Goal: Task Accomplishment & Management: Complete application form

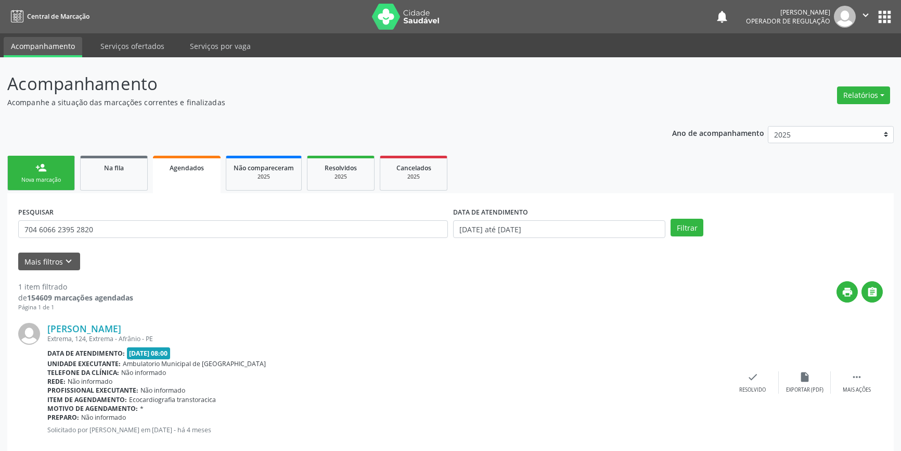
scroll to position [19, 0]
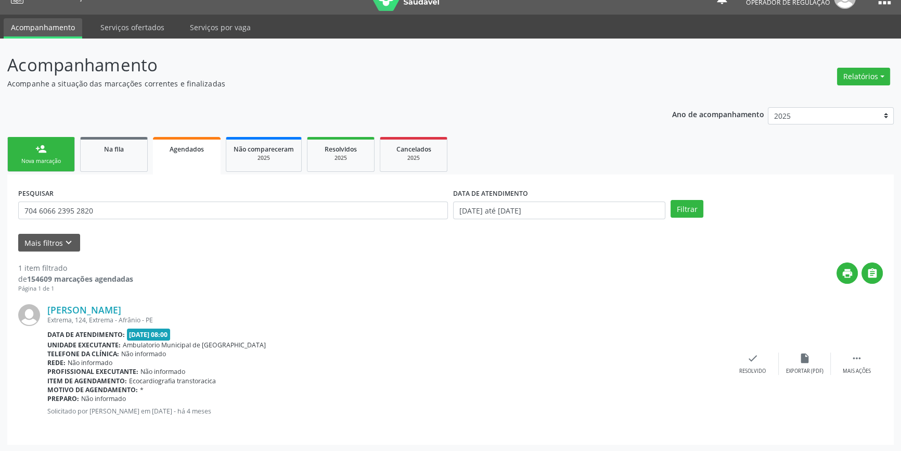
click at [47, 155] on link "person_add Nova marcação" at bounding box center [41, 154] width 68 height 35
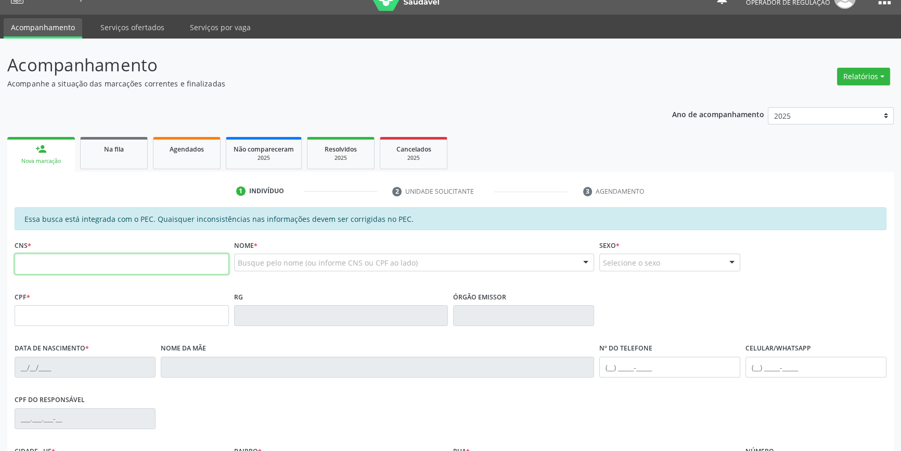
click at [87, 268] on input "text" at bounding box center [122, 263] width 214 height 21
type input "708 6090 9930 5081"
type input "182.319.374-98"
type input "[DATE]"
type input "[PERSON_NAME] de Jesus"
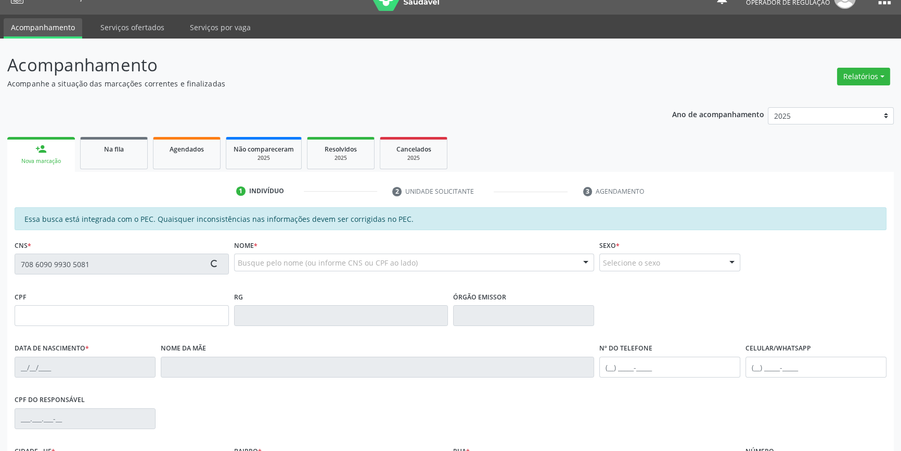
type input "[PHONE_NUMBER]"
type input "S/N"
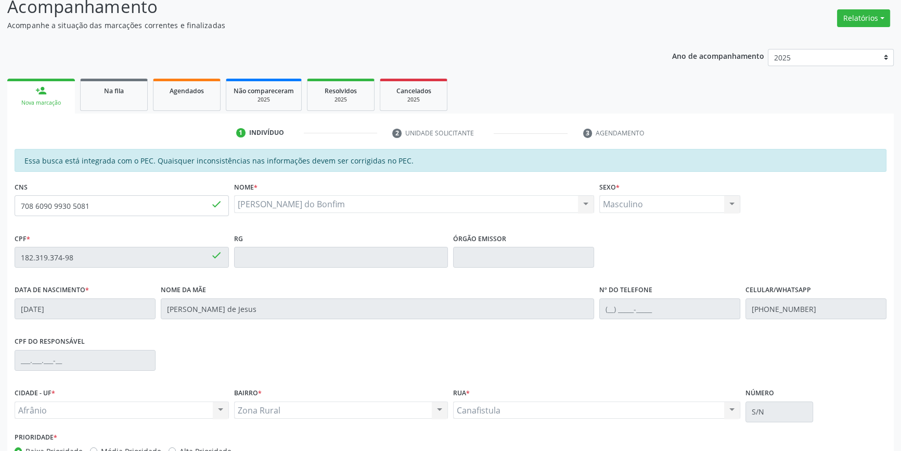
scroll to position [143, 0]
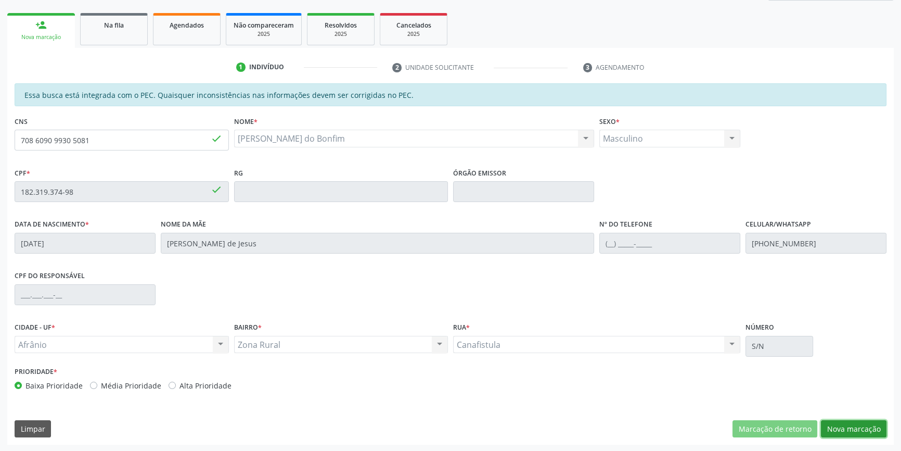
click at [846, 421] on button "Nova marcação" at bounding box center [854, 429] width 66 height 18
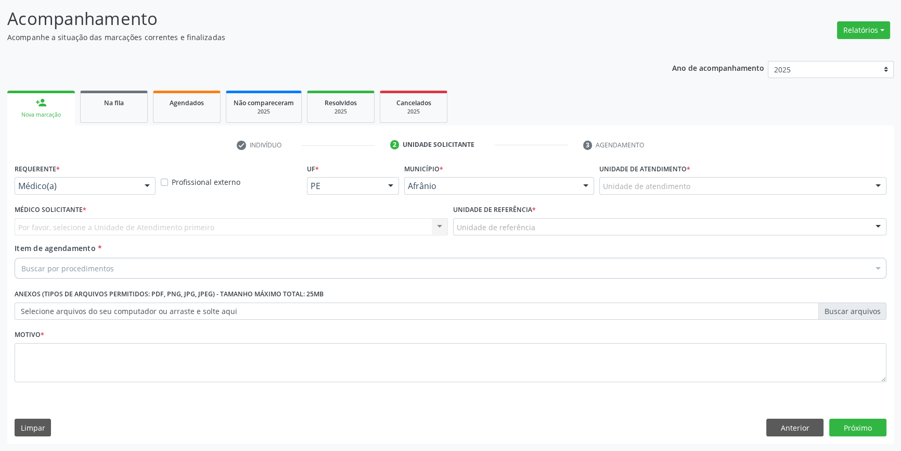
scroll to position [64, 0]
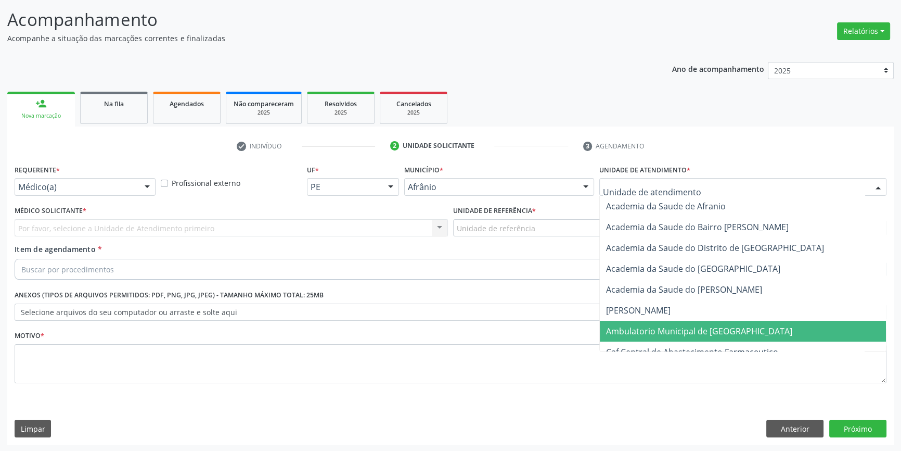
click at [650, 328] on span "Ambulatorio Municipal de [GEOGRAPHIC_DATA]" at bounding box center [699, 330] width 186 height 11
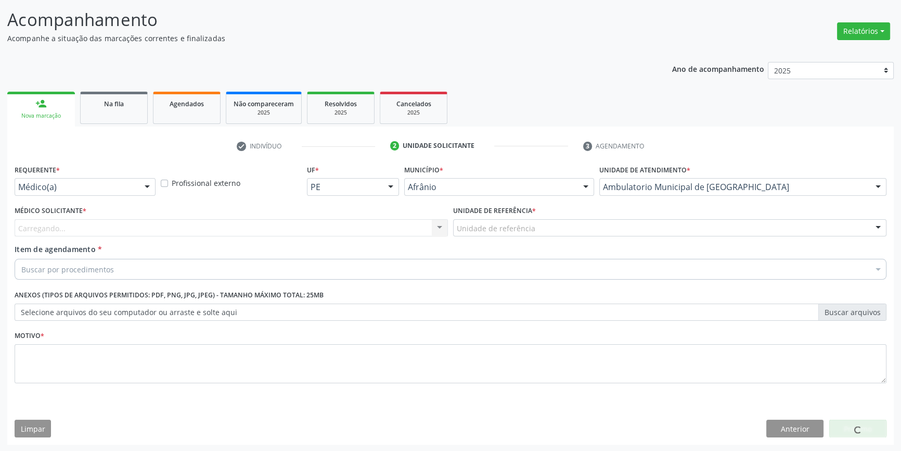
click at [519, 238] on div "Unidade de referência * Unidade de referência ESF de Extrema ESF de Barra das M…" at bounding box center [670, 223] width 439 height 41
click at [520, 234] on div "Unidade de referência" at bounding box center [669, 228] width 433 height 18
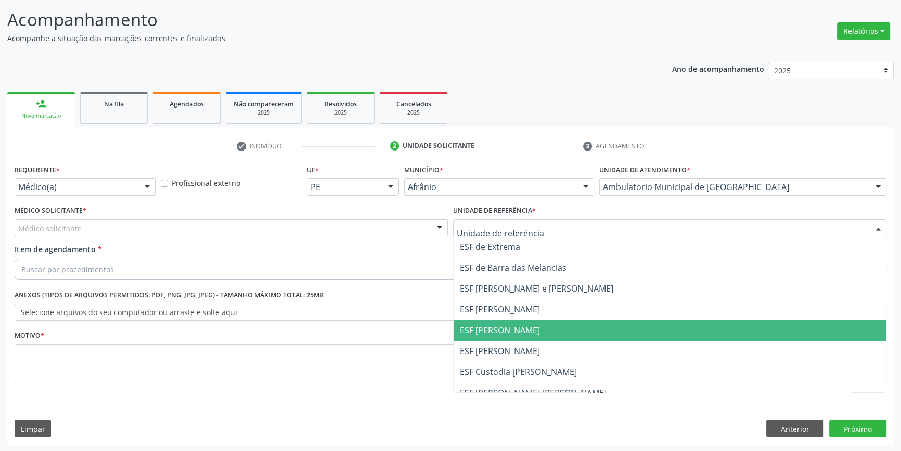
drag, startPoint x: 516, startPoint y: 321, endPoint x: 487, endPoint y: 310, distance: 31.1
click at [515, 322] on span "ESF [PERSON_NAME]" at bounding box center [670, 329] width 432 height 21
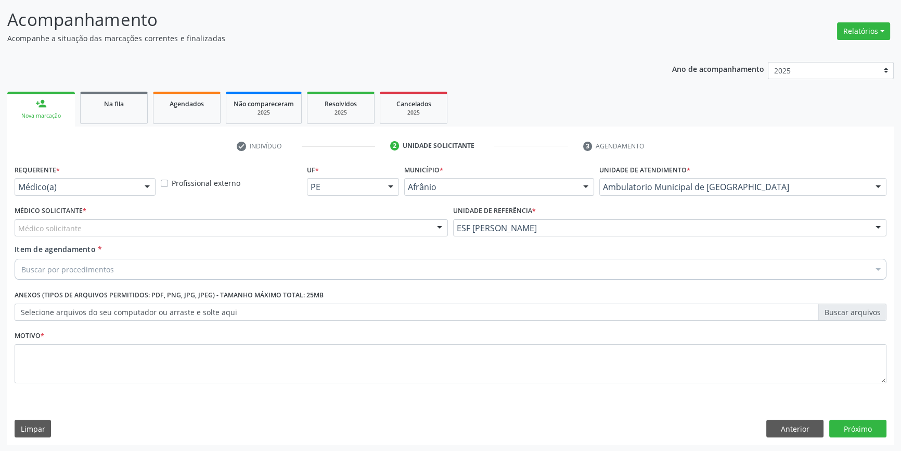
drag, startPoint x: 326, startPoint y: 224, endPoint x: 309, endPoint y: 229, distance: 18.1
click at [324, 224] on div "Médico solicitante" at bounding box center [231, 228] width 433 height 18
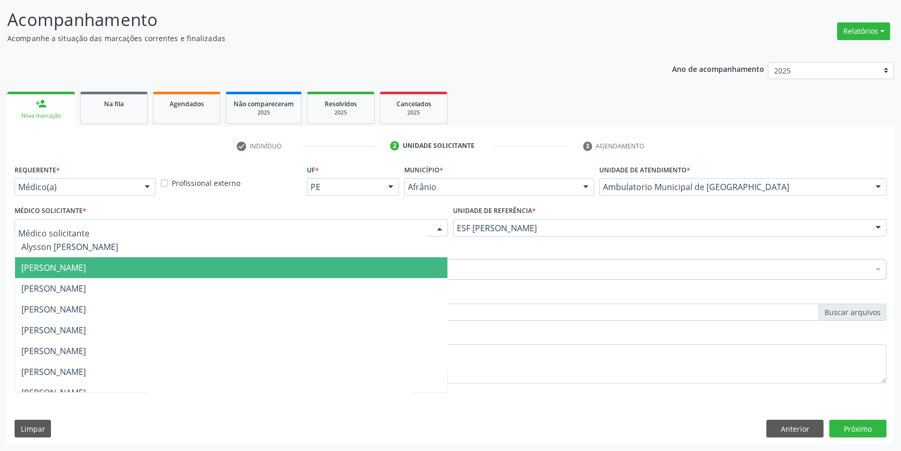
click at [165, 270] on span "[PERSON_NAME]" at bounding box center [231, 267] width 432 height 21
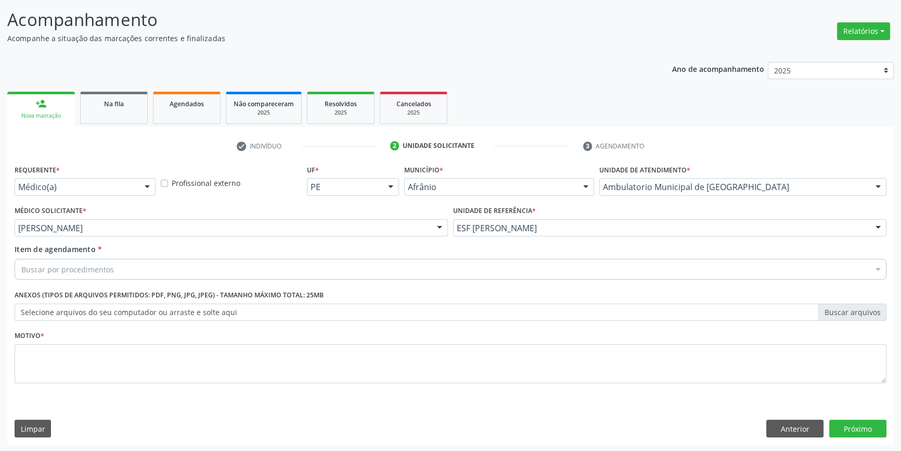
click at [135, 272] on div "Buscar por procedimentos" at bounding box center [451, 269] width 872 height 21
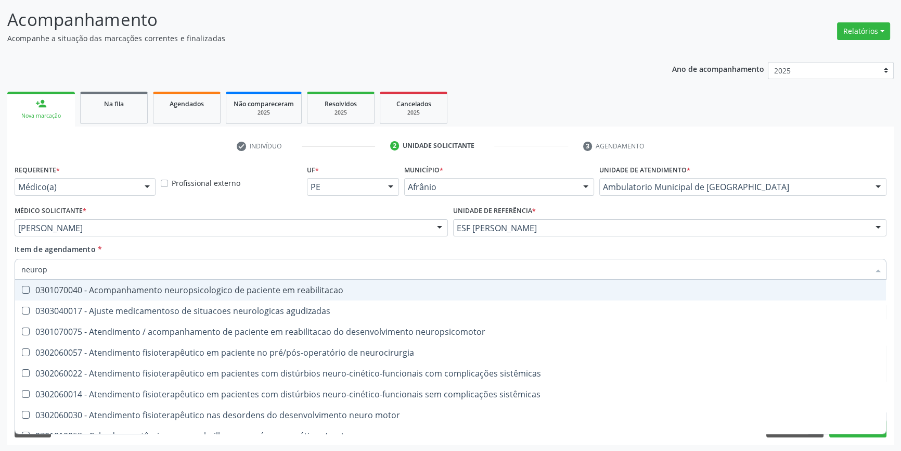
type input "neurope"
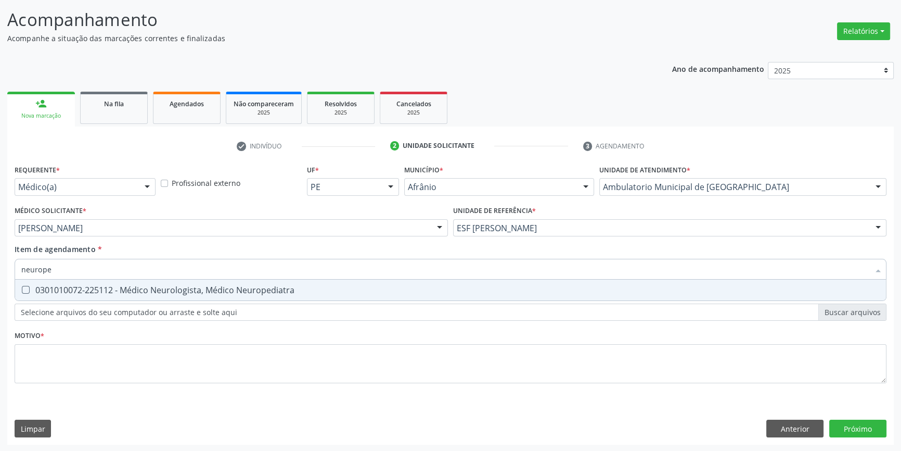
click at [165, 283] on span "0301010072-225112 - Médico Neurologista, Médico Neuropediatra" at bounding box center [450, 289] width 871 height 21
checkbox Neuropediatra "true"
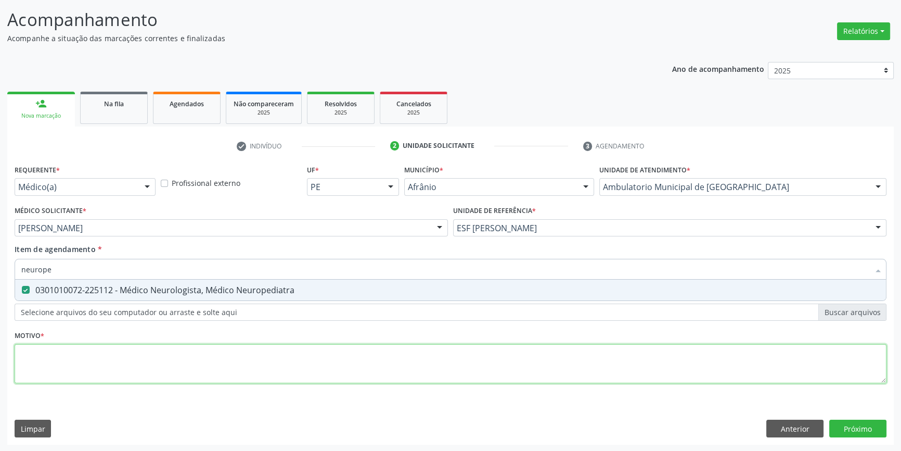
click at [147, 360] on div "Requerente * Médico(a) Médico(a) Enfermeiro(a) Paciente Nenhum resultado encont…" at bounding box center [451, 280] width 872 height 236
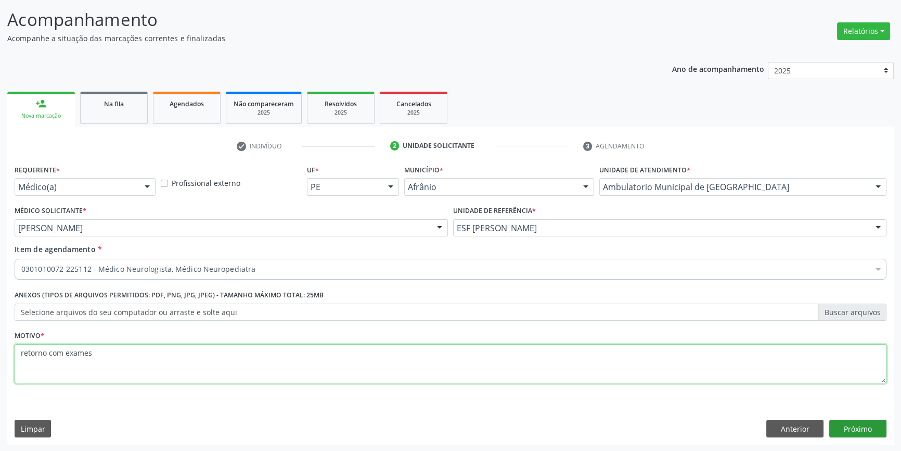
type textarea "retorno com exames"
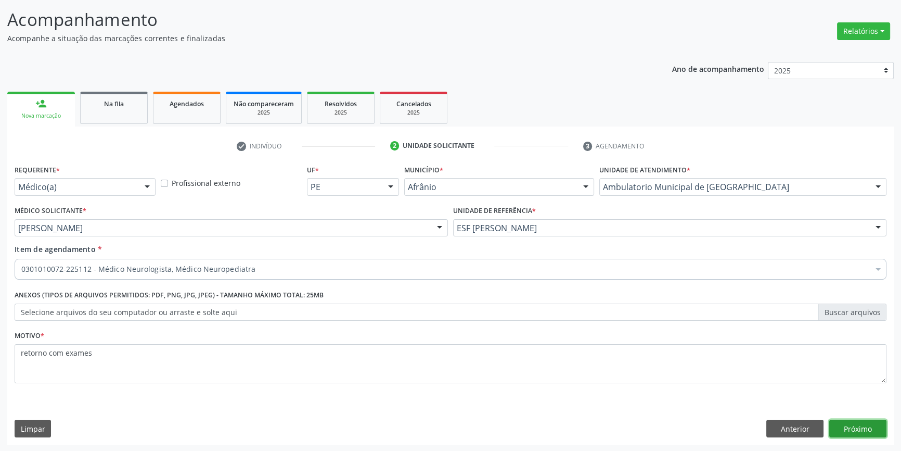
click at [857, 420] on button "Próximo" at bounding box center [857, 428] width 57 height 18
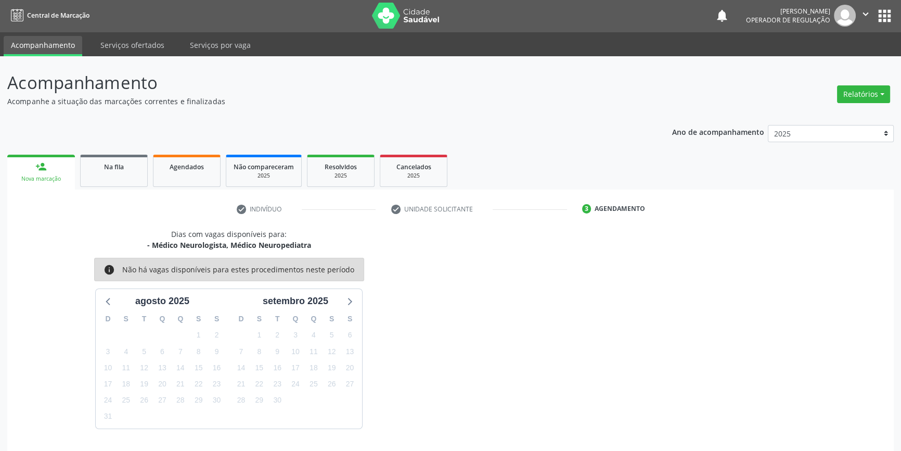
scroll to position [32, 0]
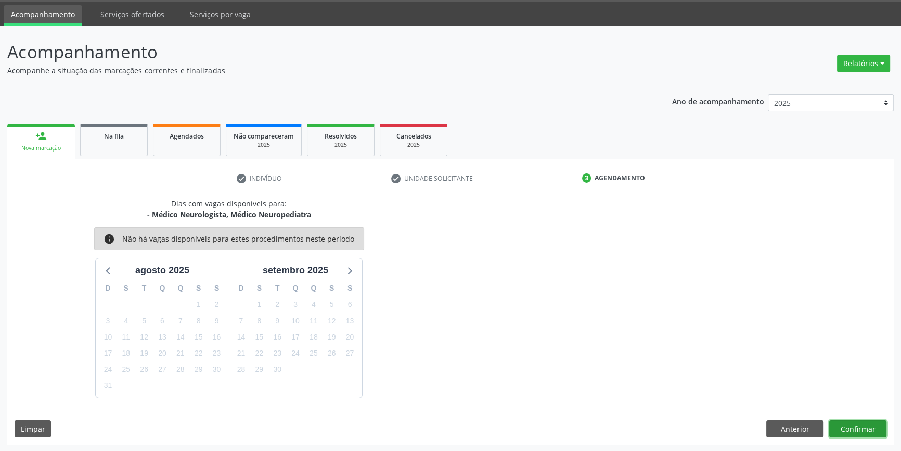
click at [856, 433] on button "Confirmar" at bounding box center [857, 429] width 57 height 18
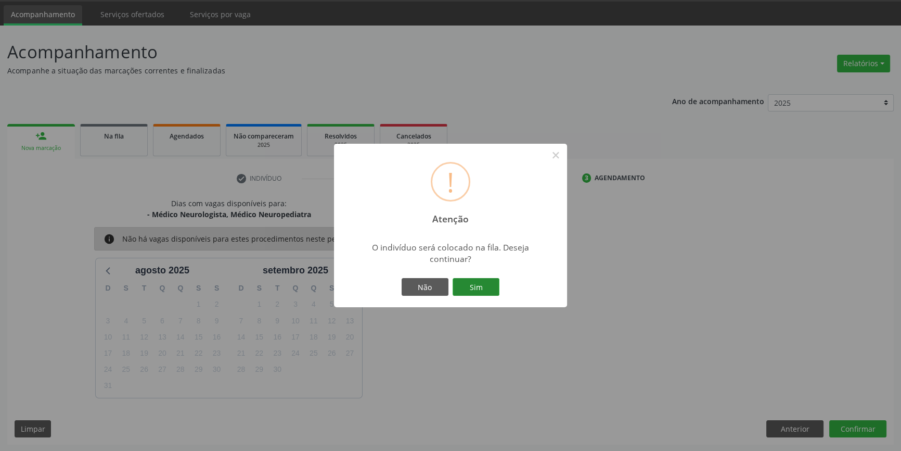
click at [486, 289] on button "Sim" at bounding box center [476, 287] width 47 height 18
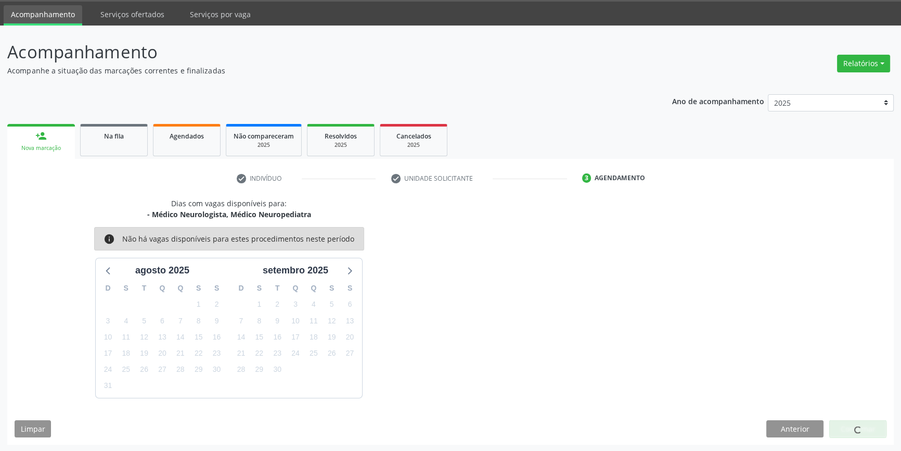
scroll to position [0, 0]
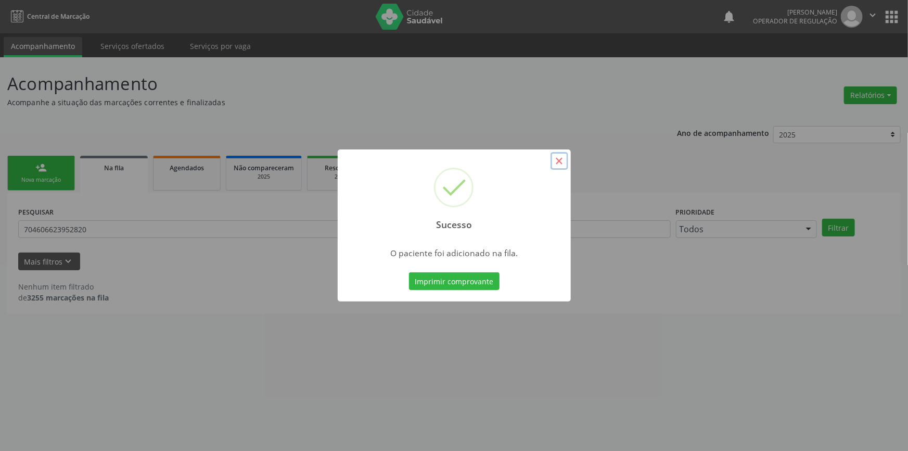
click at [554, 157] on button "×" at bounding box center [559, 161] width 18 height 18
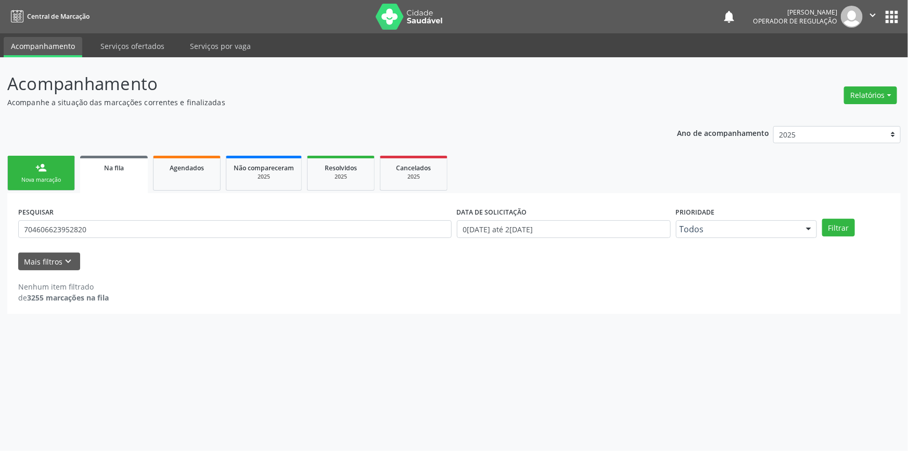
click at [51, 177] on div "Nova marcação" at bounding box center [41, 180] width 52 height 8
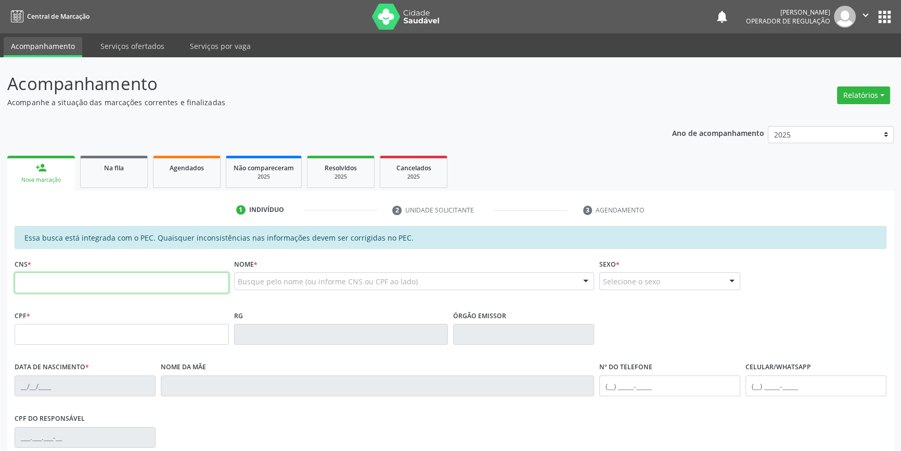
click at [65, 277] on input "text" at bounding box center [122, 282] width 214 height 21
type input "708 6090 9930 5081"
type input "182.319.374-98"
type input "[DATE]"
type input "[PERSON_NAME] de Jesus"
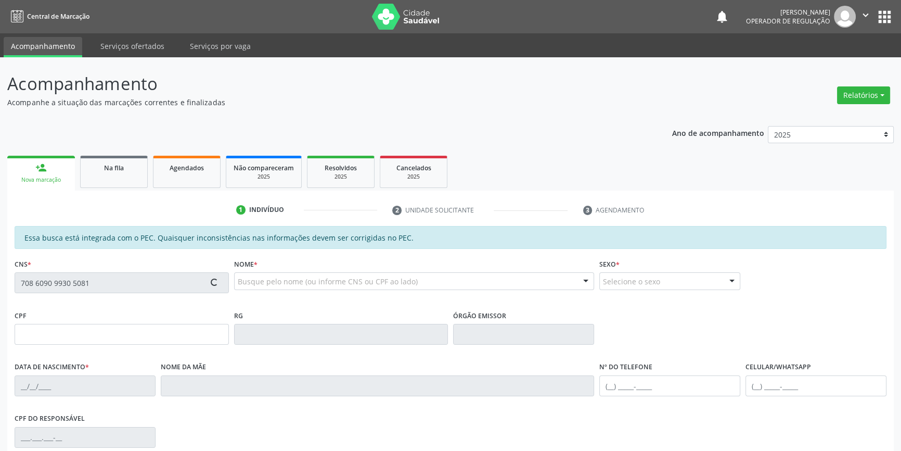
type input "[PHONE_NUMBER]"
type input "S/N"
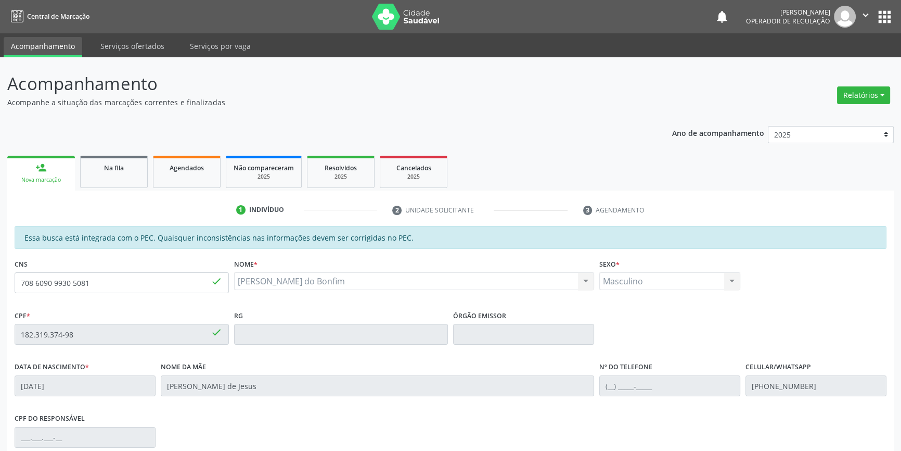
scroll to position [143, 0]
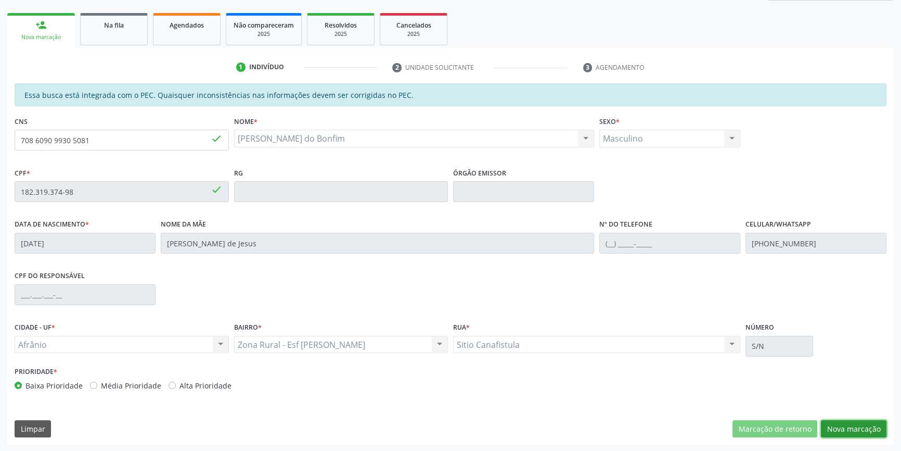
click at [859, 432] on button "Nova marcação" at bounding box center [854, 429] width 66 height 18
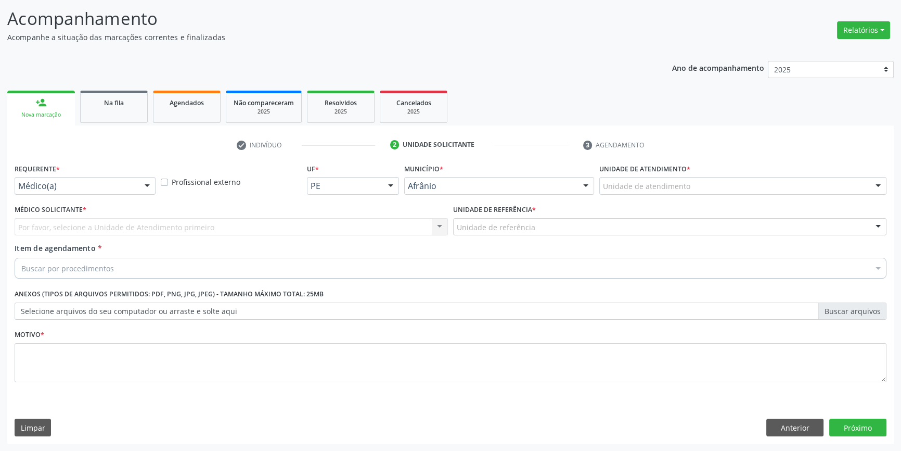
scroll to position [64, 0]
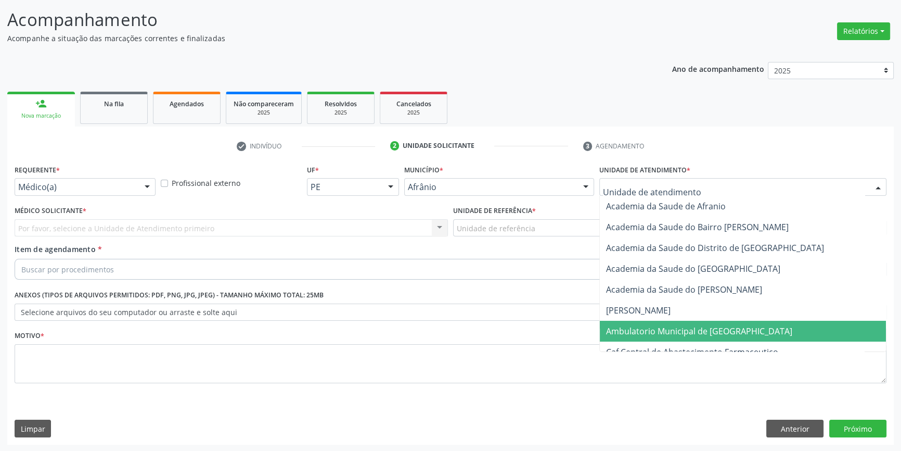
click at [668, 324] on span "Ambulatorio Municipal de [GEOGRAPHIC_DATA]" at bounding box center [743, 331] width 286 height 21
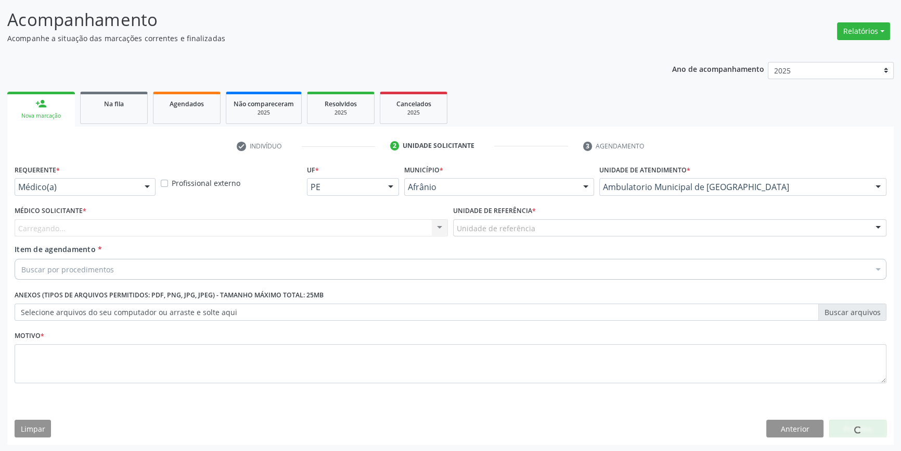
click at [535, 222] on div "Unidade de referência" at bounding box center [669, 228] width 433 height 18
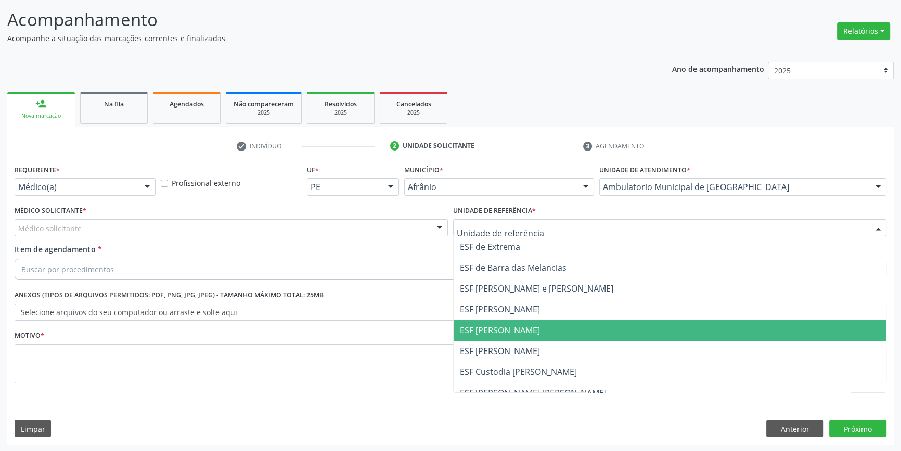
drag, startPoint x: 509, startPoint y: 324, endPoint x: 443, endPoint y: 284, distance: 76.6
click at [508, 324] on span "ESF [PERSON_NAME]" at bounding box center [500, 329] width 80 height 11
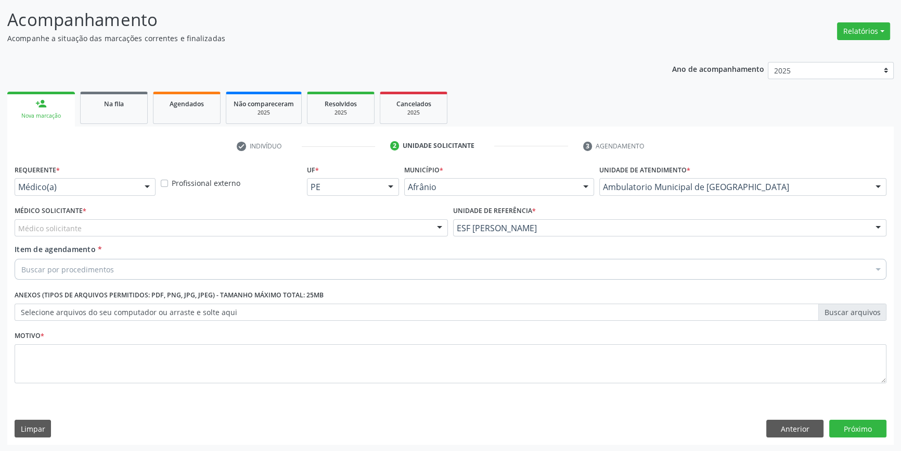
click at [385, 234] on div "Médico solicitante" at bounding box center [231, 228] width 433 height 18
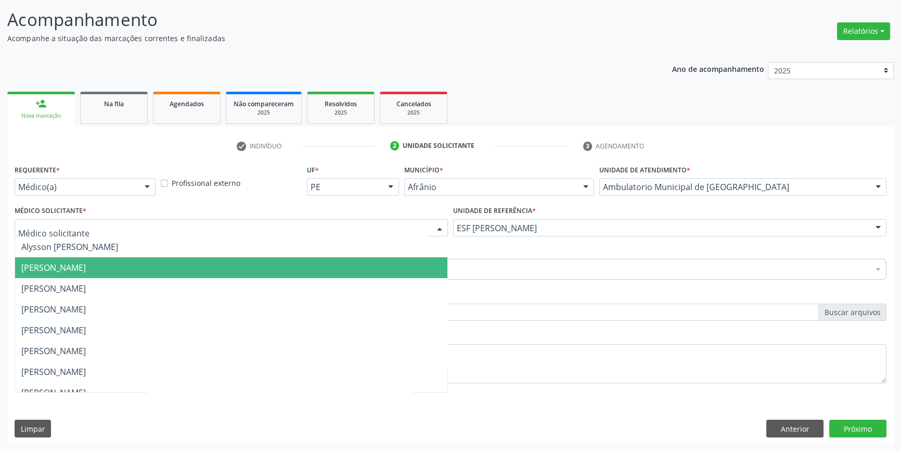
click at [156, 262] on span "[PERSON_NAME]" at bounding box center [231, 267] width 432 height 21
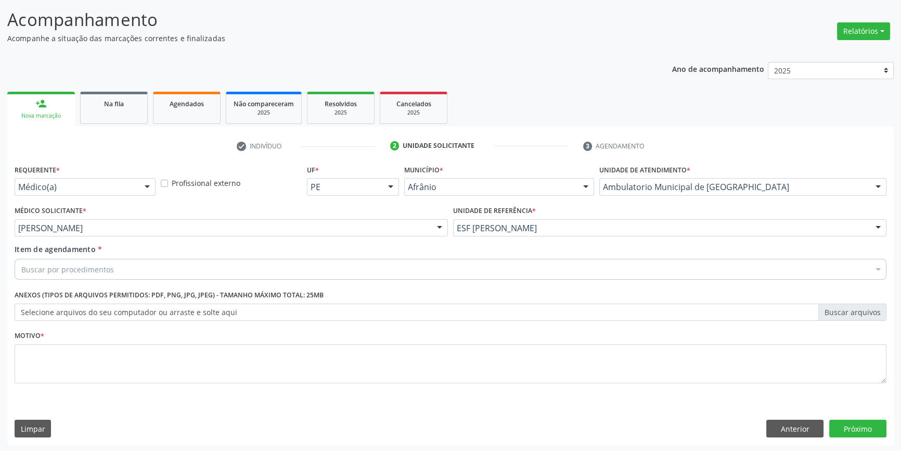
click at [130, 268] on div "Buscar por procedimentos" at bounding box center [451, 269] width 872 height 21
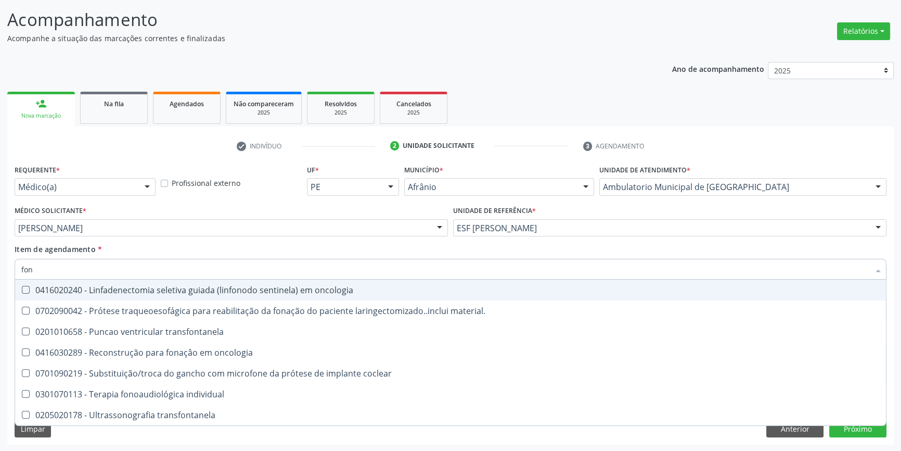
type input "fono"
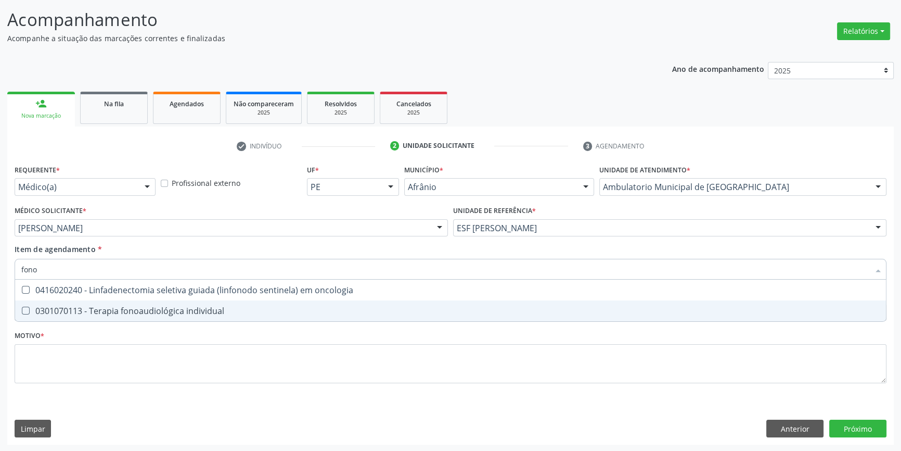
click at [182, 315] on span "0301070113 - Terapia fonoaudiológica individual" at bounding box center [450, 310] width 871 height 21
checkbox individual "true"
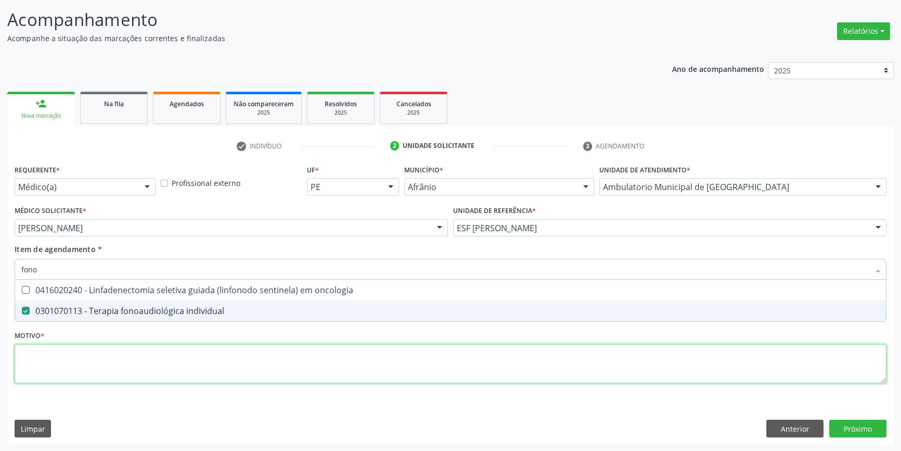
click at [148, 361] on div "Requerente * Médico(a) Médico(a) Enfermeiro(a) Paciente Nenhum resultado encont…" at bounding box center [451, 280] width 872 height 236
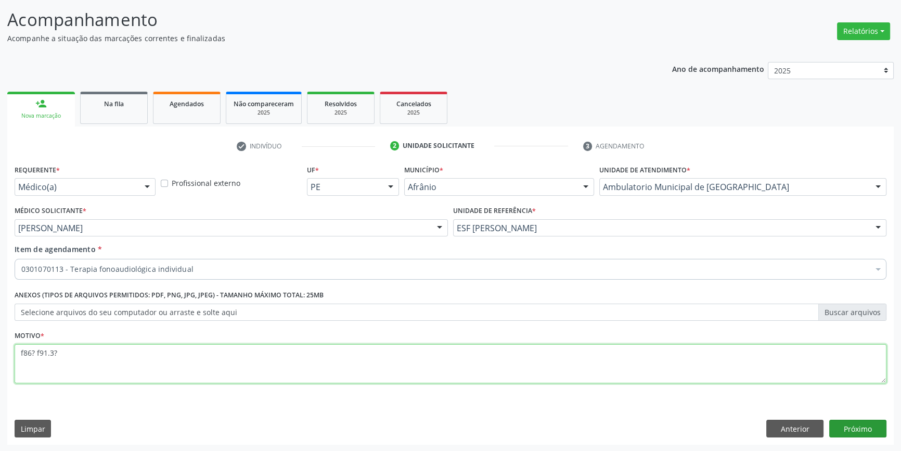
type textarea "f86? f91.3?"
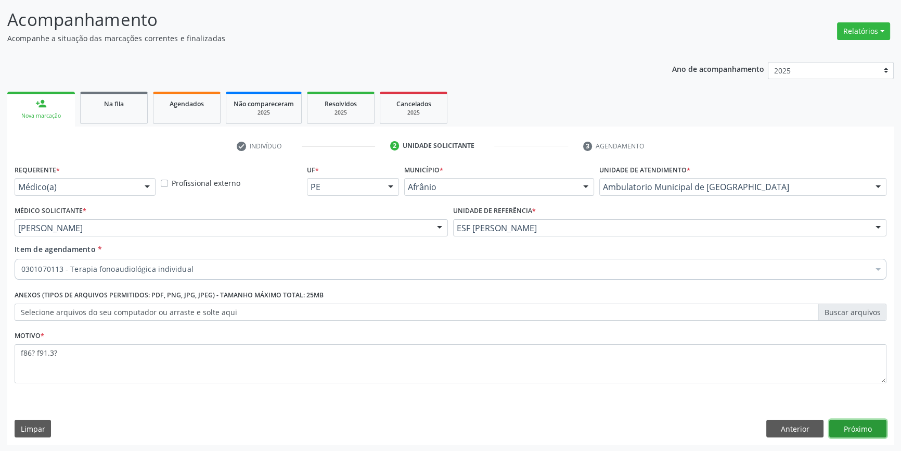
click at [864, 426] on button "Próximo" at bounding box center [857, 428] width 57 height 18
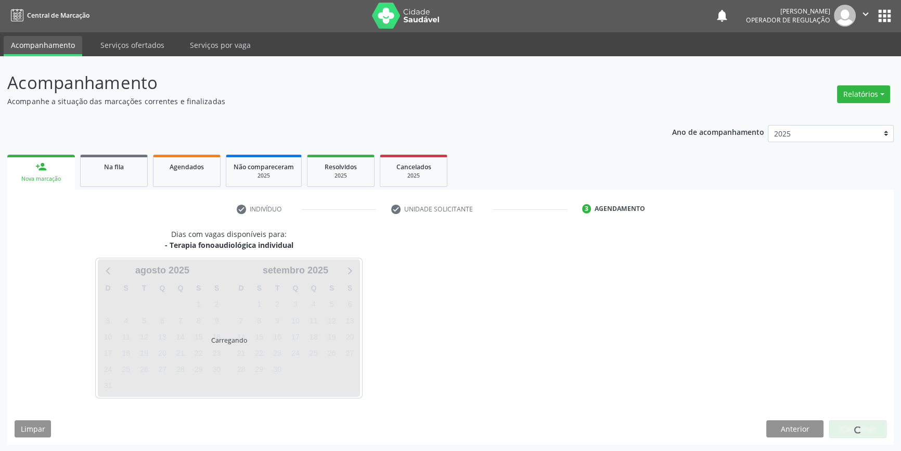
scroll to position [32, 0]
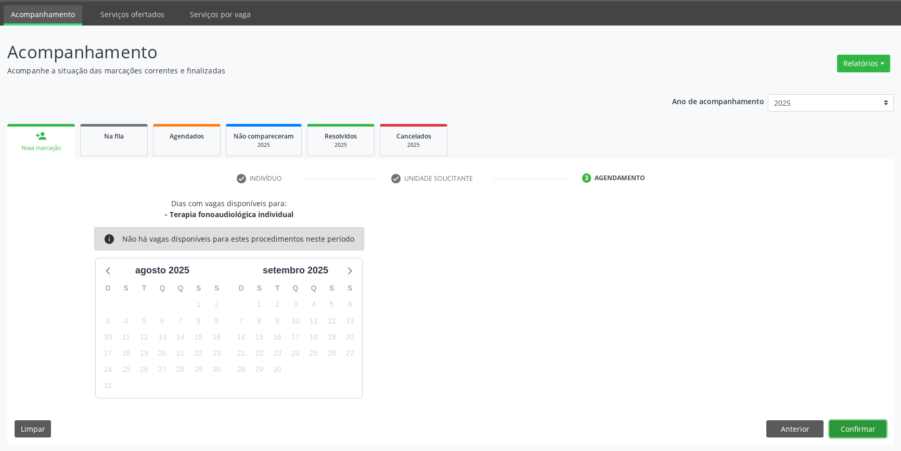
click at [853, 427] on button "Confirmar" at bounding box center [857, 429] width 57 height 18
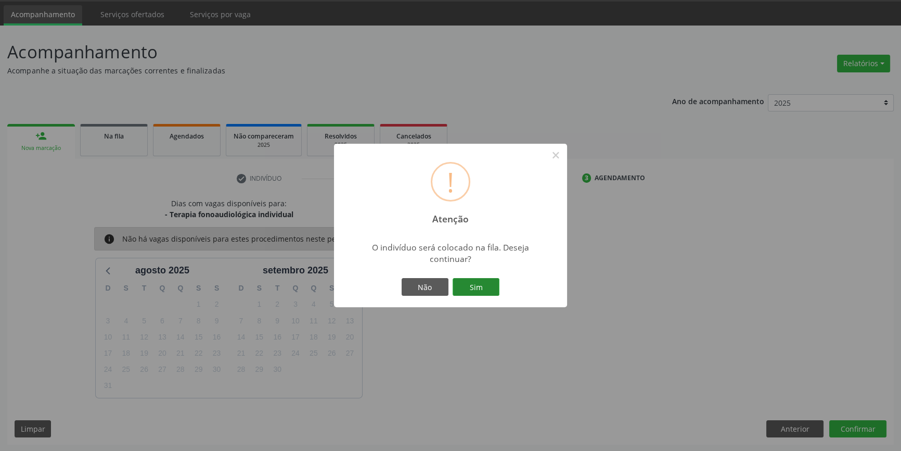
click at [468, 283] on button "Sim" at bounding box center [476, 287] width 47 height 18
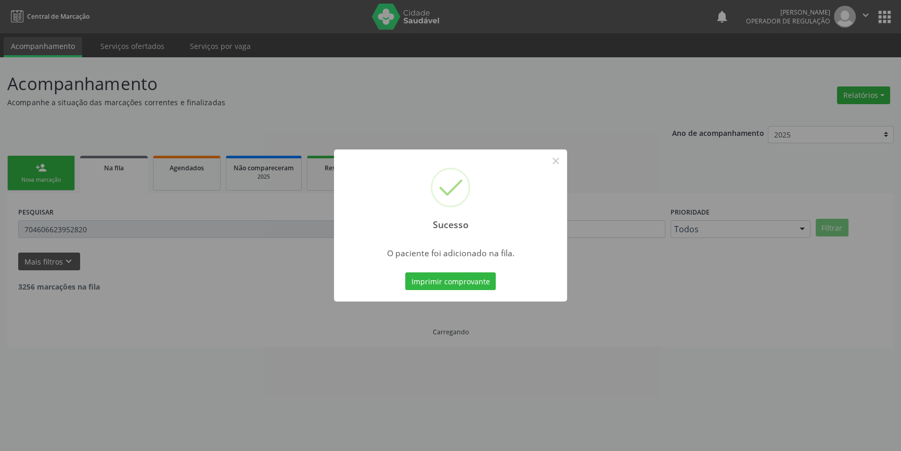
scroll to position [0, 0]
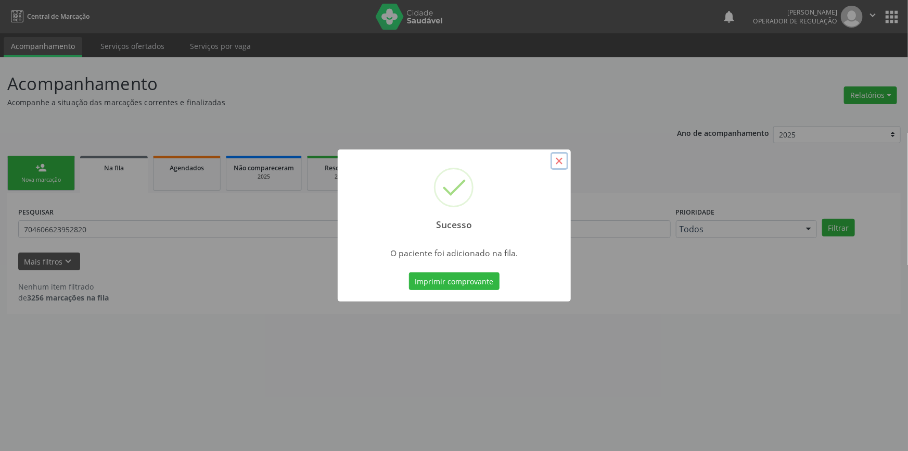
click at [556, 162] on button "×" at bounding box center [559, 161] width 18 height 18
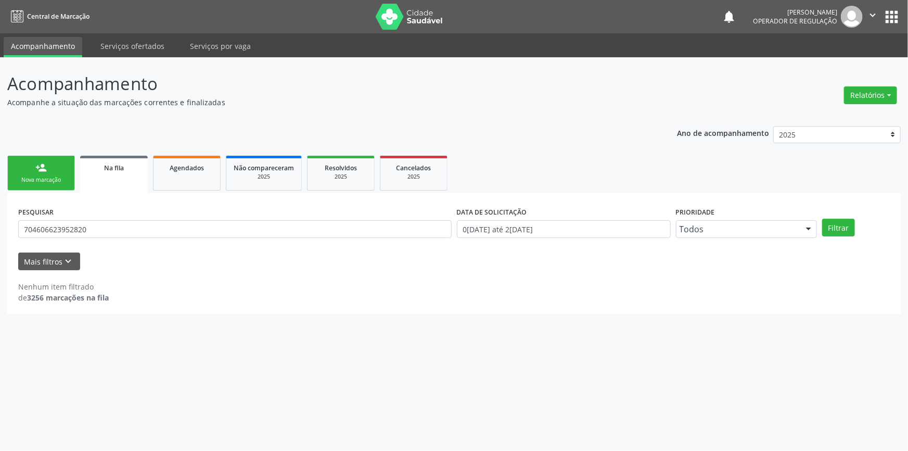
click at [48, 174] on link "person_add Nova marcação" at bounding box center [41, 173] width 68 height 35
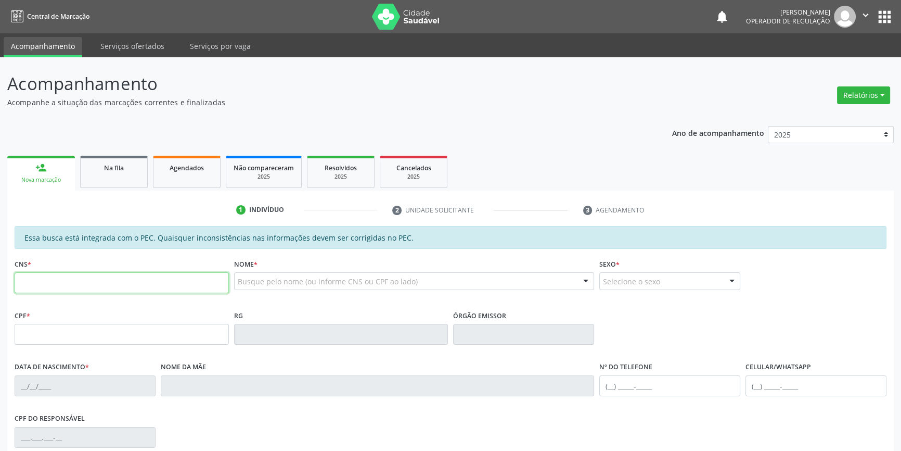
click at [74, 286] on input "text" at bounding box center [122, 282] width 214 height 21
type input "708 6090 9930 5081"
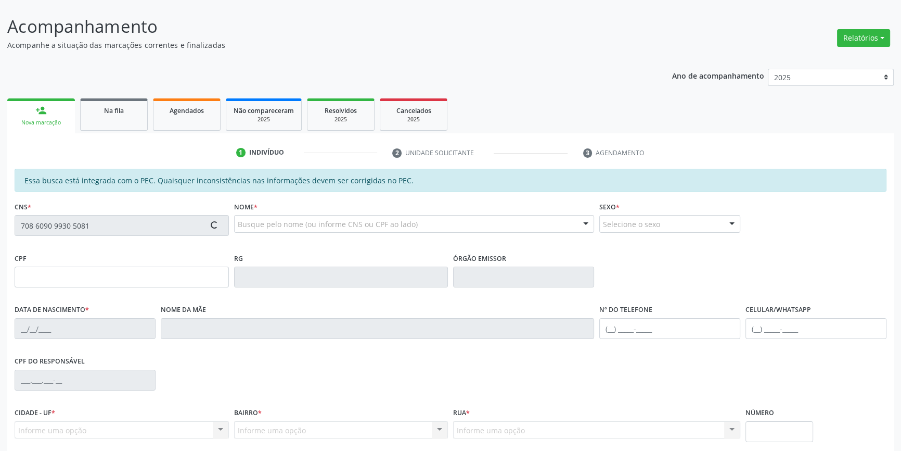
scroll to position [143, 0]
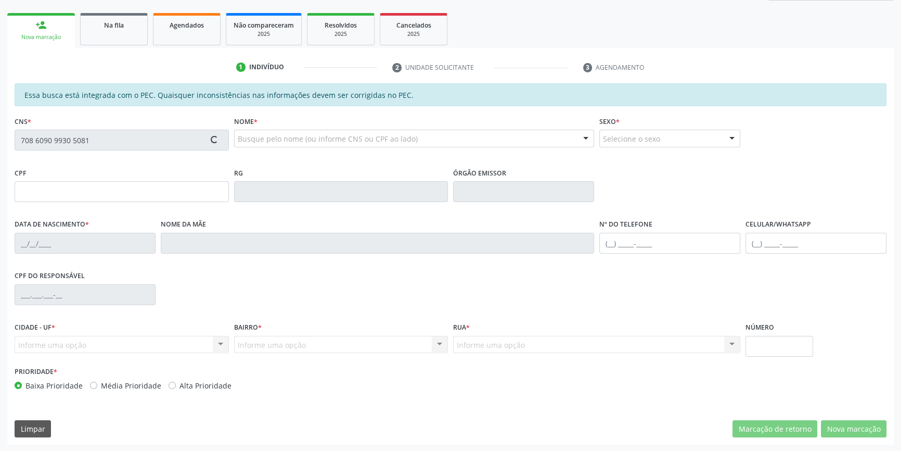
type input "182.319.374-98"
type input "[DATE]"
type input "[PERSON_NAME] de Jesus"
type input "[PHONE_NUMBER]"
type input "S/N"
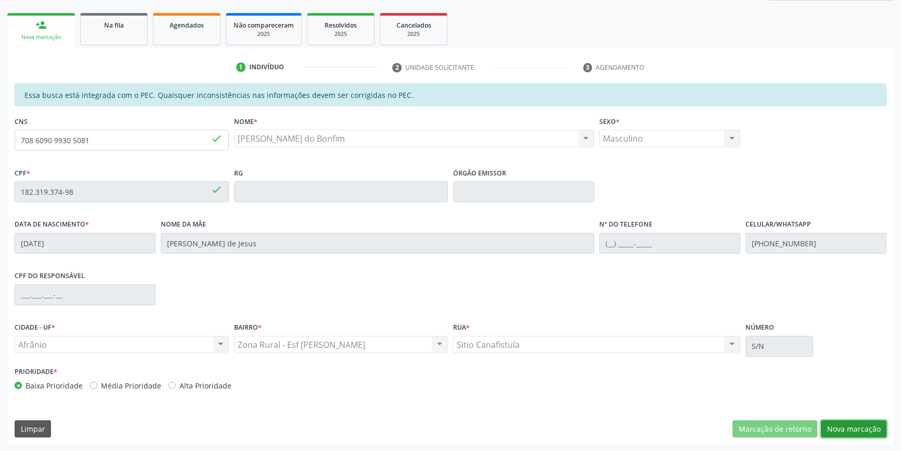
click at [843, 422] on button "Nova marcação" at bounding box center [854, 429] width 66 height 18
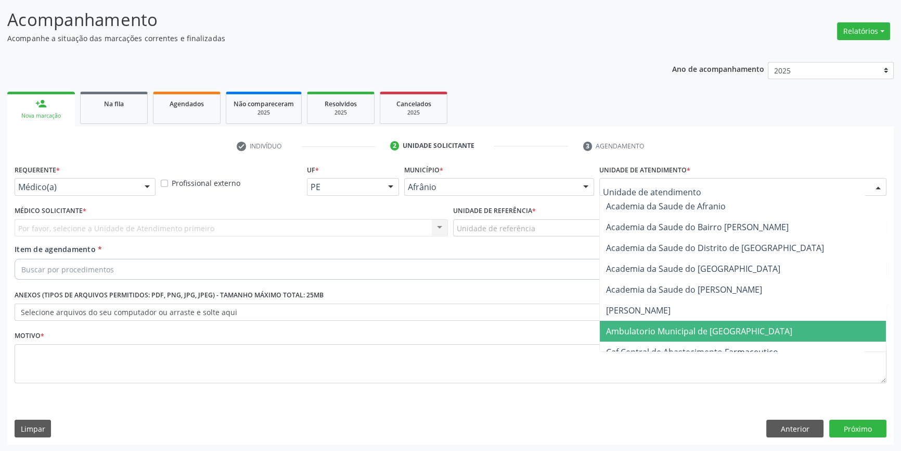
click at [685, 327] on span "Ambulatorio Municipal de [GEOGRAPHIC_DATA]" at bounding box center [699, 330] width 186 height 11
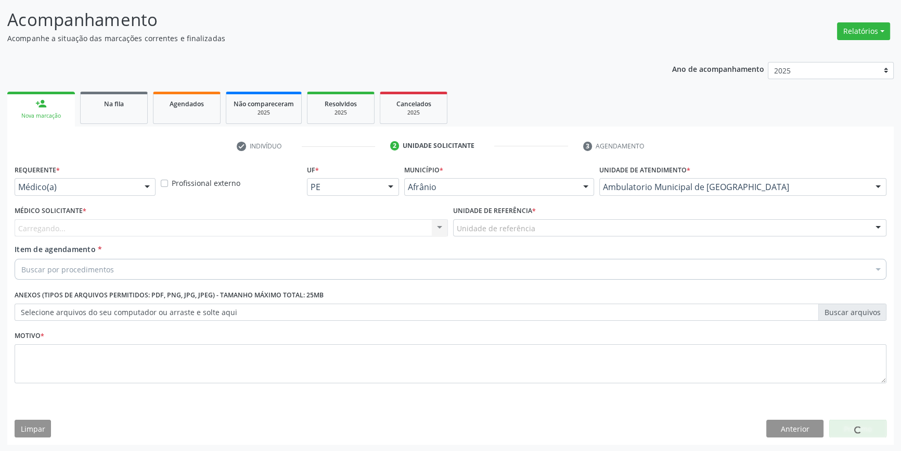
click at [539, 234] on div "Unidade de referência" at bounding box center [669, 228] width 433 height 18
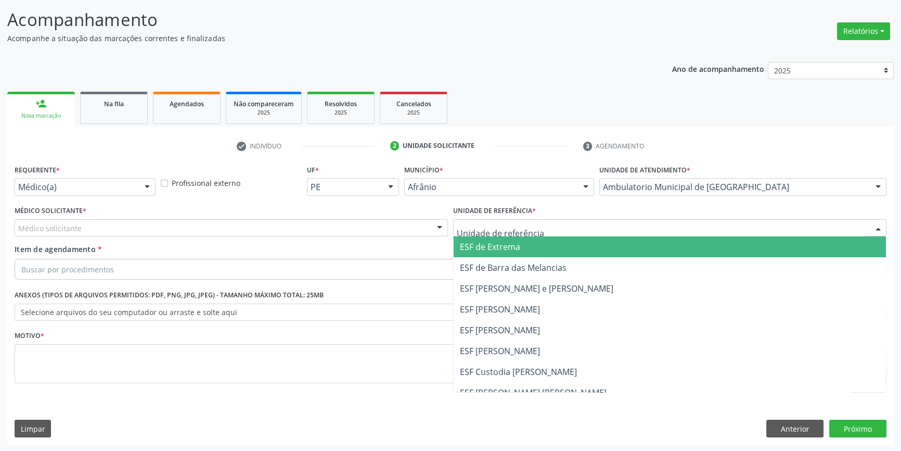
click at [535, 225] on input "text" at bounding box center [661, 233] width 408 height 21
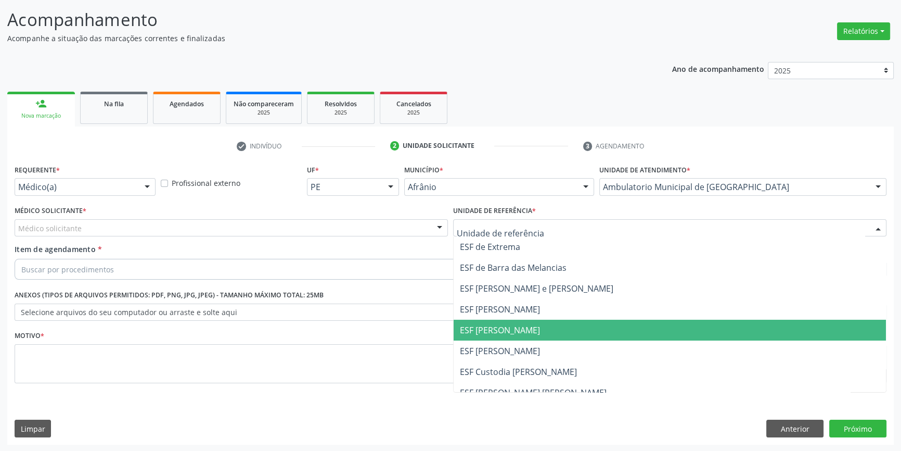
drag, startPoint x: 515, startPoint y: 334, endPoint x: 377, endPoint y: 269, distance: 151.8
click at [514, 334] on span "ESF [PERSON_NAME]" at bounding box center [500, 329] width 80 height 11
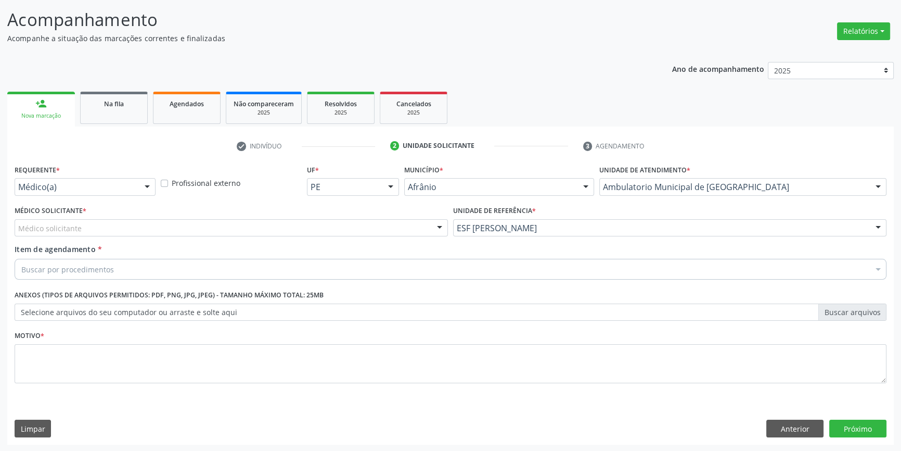
click at [314, 231] on div "Médico solicitante" at bounding box center [231, 228] width 433 height 18
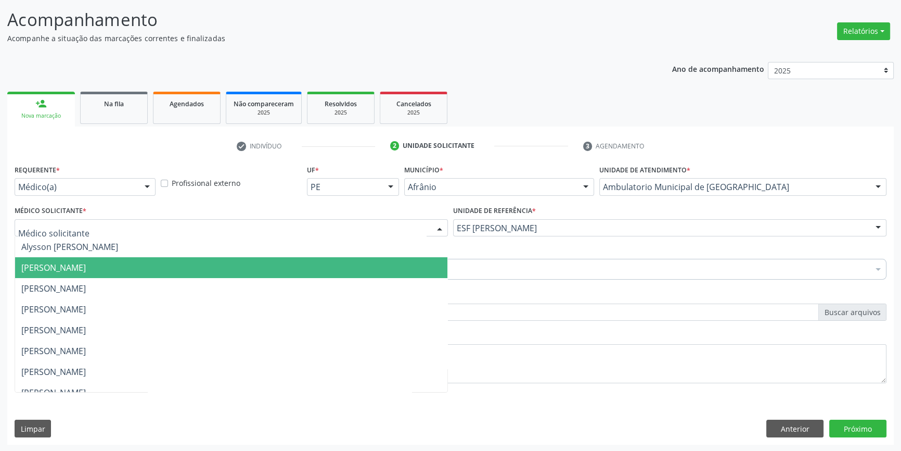
click at [155, 264] on span "[PERSON_NAME]" at bounding box center [231, 267] width 432 height 21
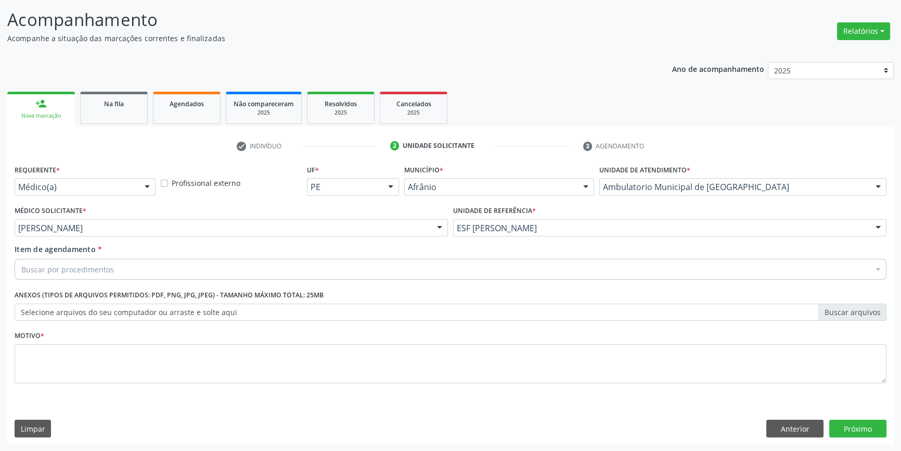
click at [144, 264] on div "Buscar por procedimentos" at bounding box center [451, 269] width 872 height 21
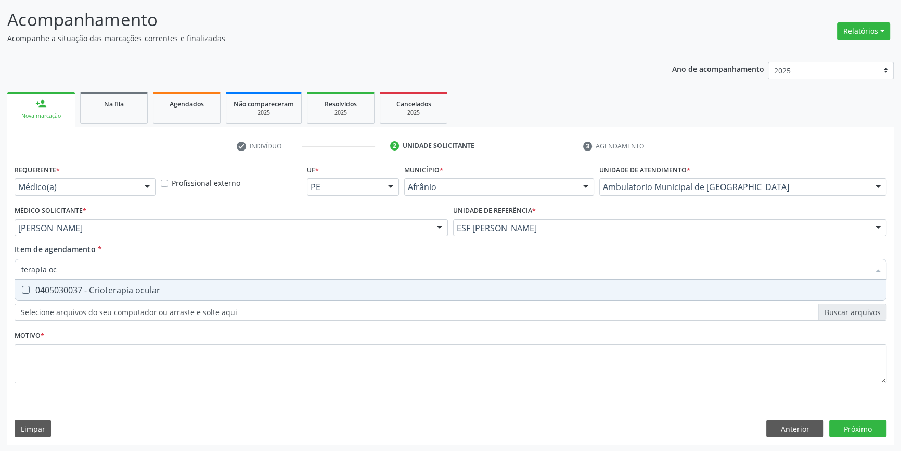
type input "terapia ocu"
drag, startPoint x: 113, startPoint y: 275, endPoint x: 0, endPoint y: 263, distance: 113.5
click at [0, 263] on div "Acompanhamento Acompanhe a situação das marcações correntes e finalizadas Relat…" at bounding box center [450, 222] width 901 height 458
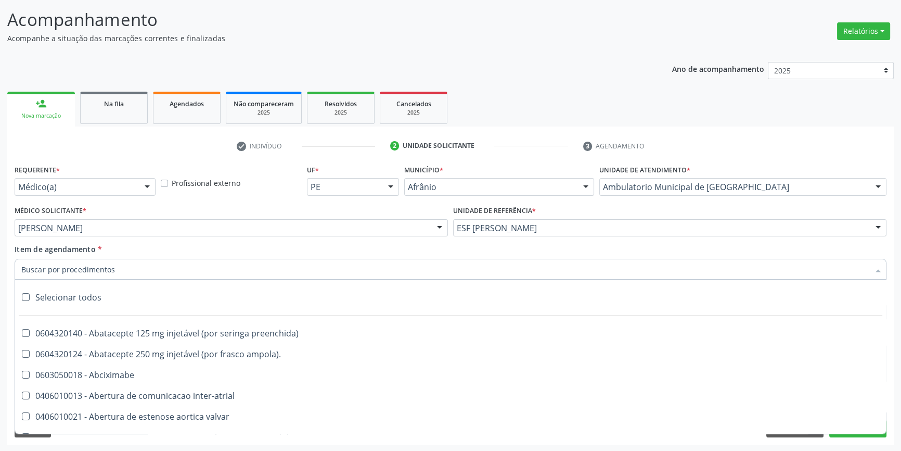
scroll to position [142, 0]
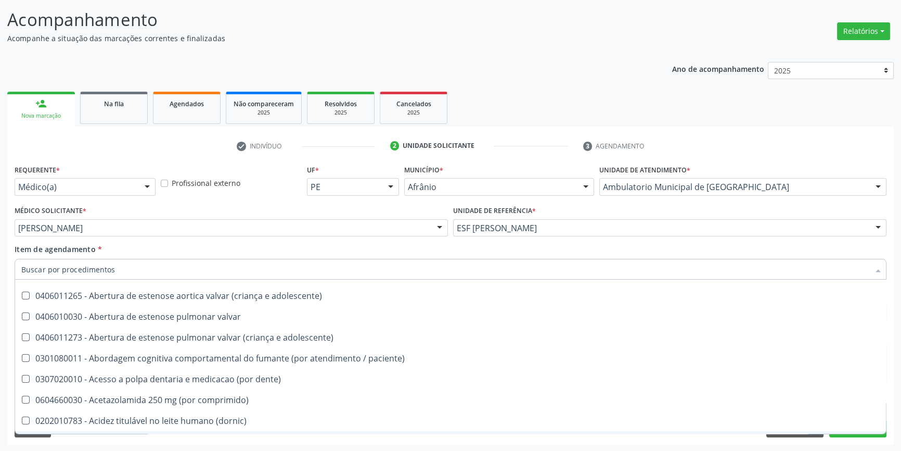
click at [798, 432] on span "0202090019 - Acido urico liquido no sinovial e derrames" at bounding box center [450, 441] width 871 height 21
checkbox derrames "true"
click at [796, 433] on button "Anterior" at bounding box center [794, 428] width 57 height 18
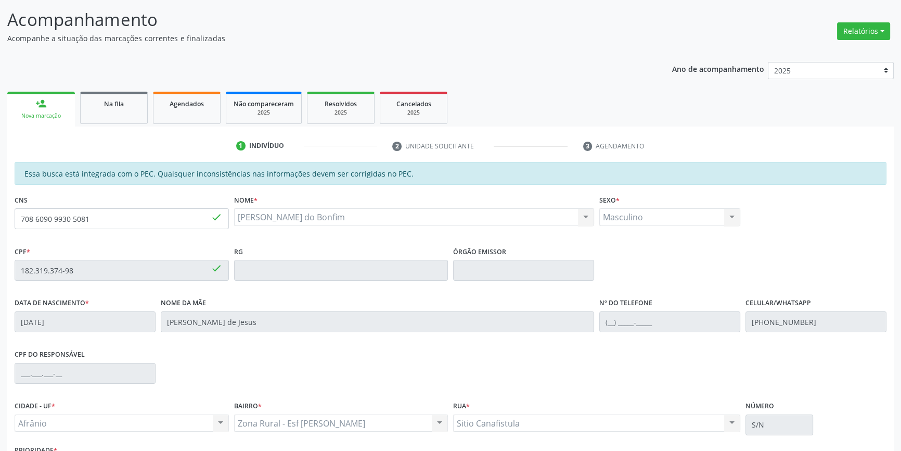
scroll to position [0, 0]
drag, startPoint x: 161, startPoint y: 222, endPoint x: 0, endPoint y: 199, distance: 162.3
click at [0, 200] on div "Acompanhamento Acompanhe a situação das marcações correntes e finalizadas Relat…" at bounding box center [450, 261] width 901 height 537
type input "708 5063 0093 7777"
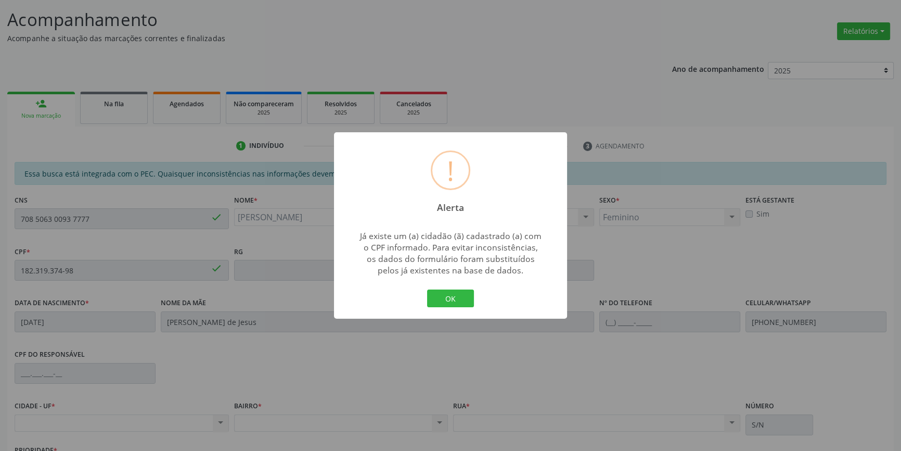
type input "749.071.744-20"
type input "[DATE]"
type input "[PERSON_NAME]"
type input "[PHONE_NUMBER]"
click at [452, 287] on div "OK Cancel" at bounding box center [451, 298] width 52 height 22
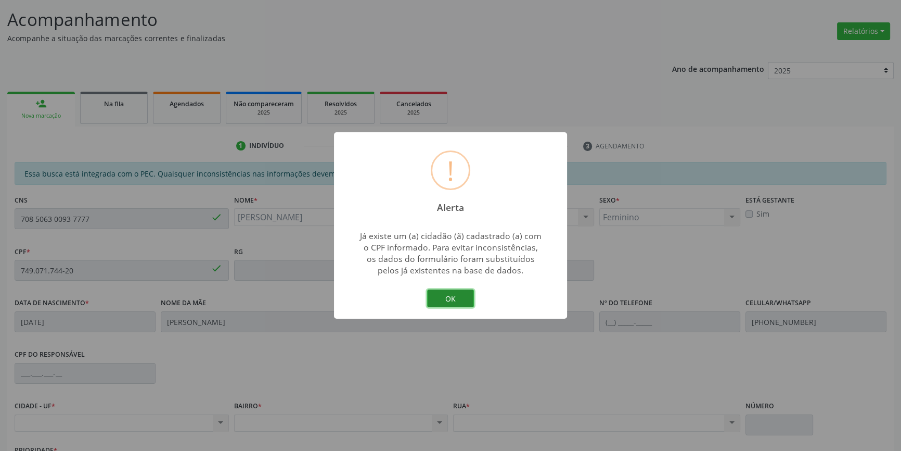
click at [449, 294] on button "OK" at bounding box center [450, 298] width 47 height 18
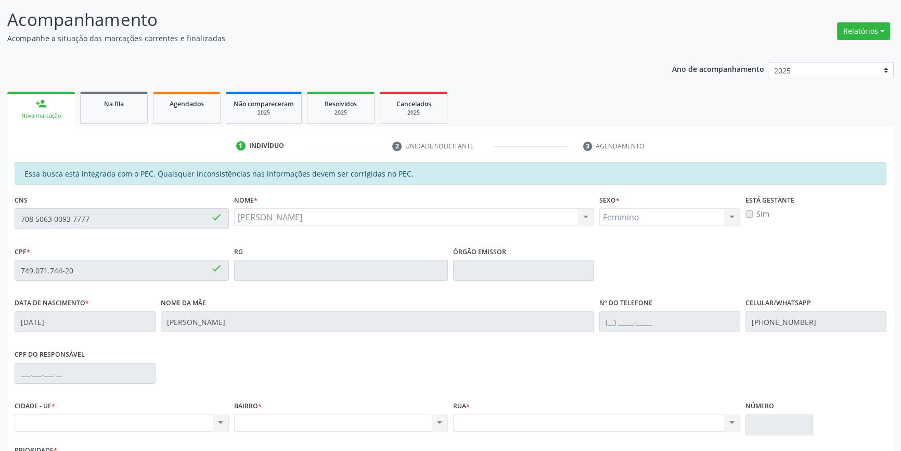
click at [0, 193] on div "Acompanhamento Acompanhe a situação das marcações correntes e finalizadas Relat…" at bounding box center [450, 261] width 901 height 537
click at [129, 110] on link "Na fila" at bounding box center [114, 108] width 68 height 32
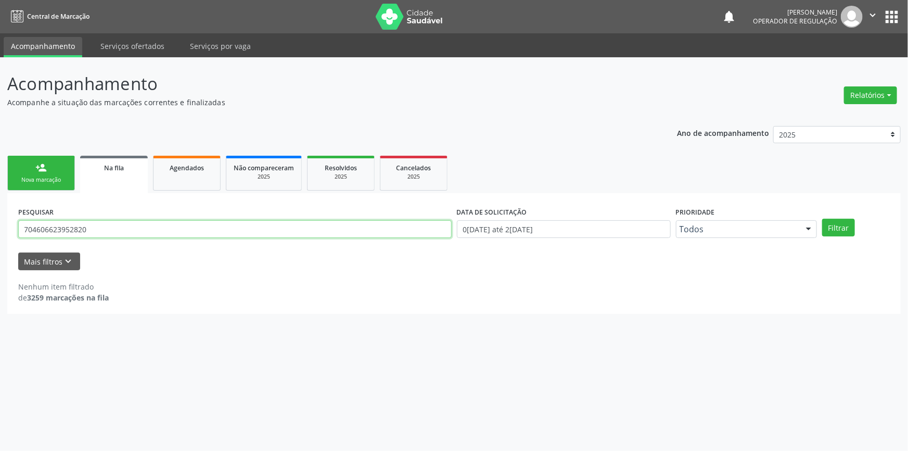
drag, startPoint x: 95, startPoint y: 231, endPoint x: 0, endPoint y: 183, distance: 106.3
click at [0, 227] on div "Acompanhamento Acompanhe a situação das marcações correntes e finalizadas Relat…" at bounding box center [454, 253] width 908 height 393
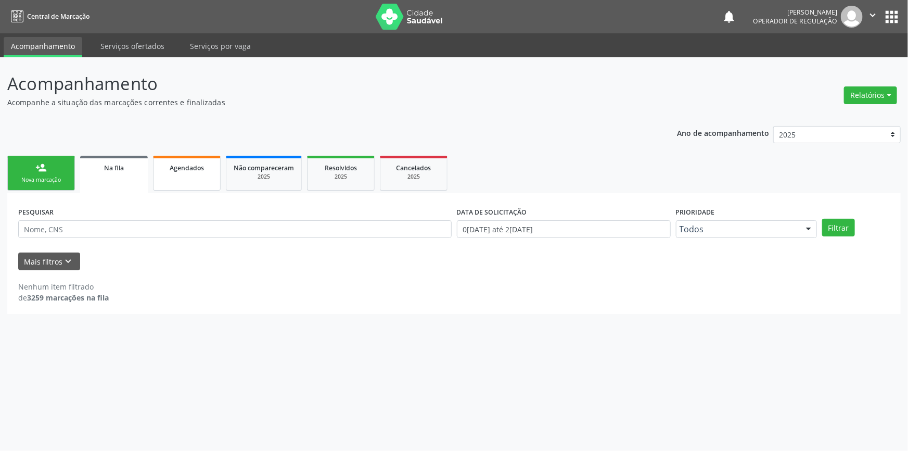
click at [189, 168] on span "Agendados" at bounding box center [187, 167] width 34 height 9
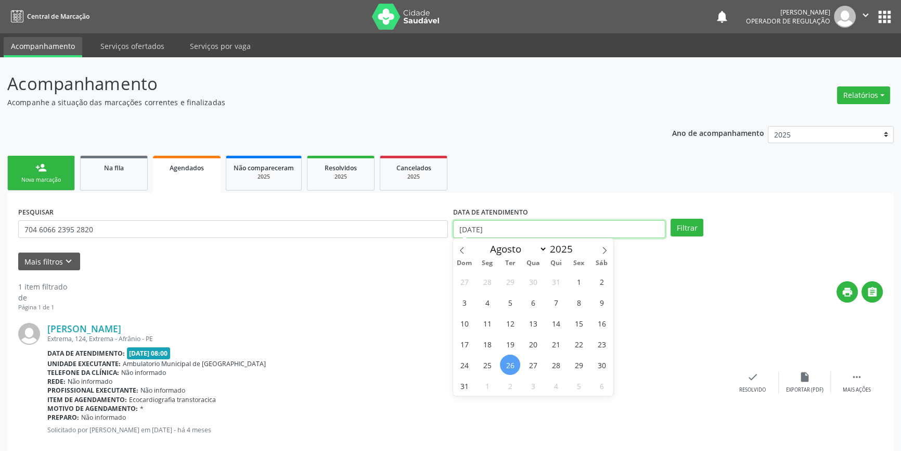
click at [636, 226] on input "[DATE]" at bounding box center [559, 229] width 212 height 18
click at [550, 369] on span "28" at bounding box center [556, 364] width 20 height 20
type input "28/08/2025"
click at [550, 369] on span "28" at bounding box center [556, 364] width 20 height 20
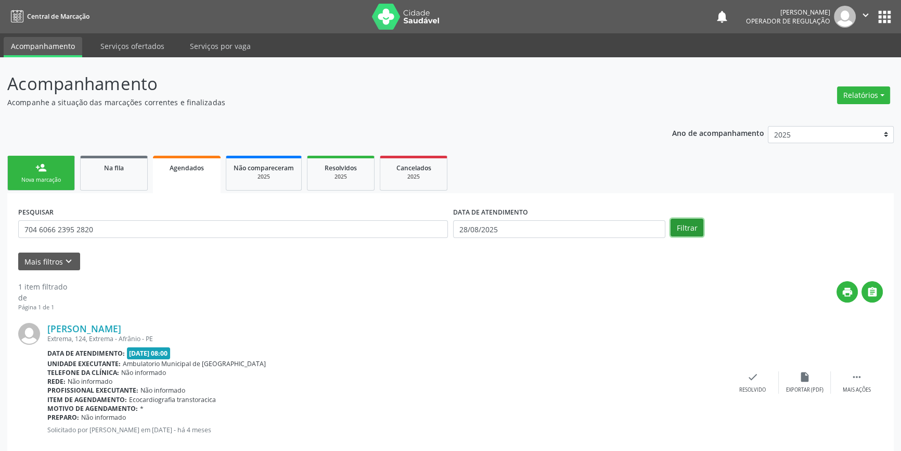
click at [675, 228] on button "Filtrar" at bounding box center [687, 228] width 33 height 18
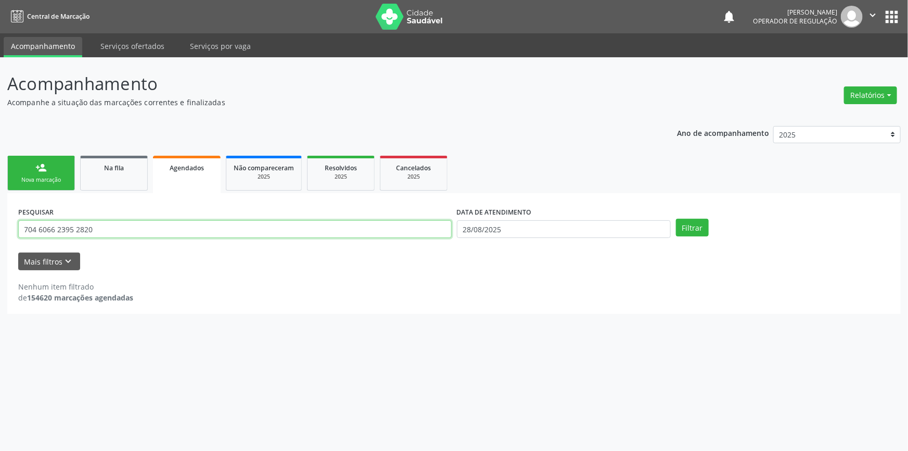
drag, startPoint x: 238, startPoint y: 234, endPoint x: 0, endPoint y: 237, distance: 238.3
click at [0, 237] on div "Acompanhamento Acompanhe a situação das marcações correntes e finalizadas Relat…" at bounding box center [454, 253] width 908 height 393
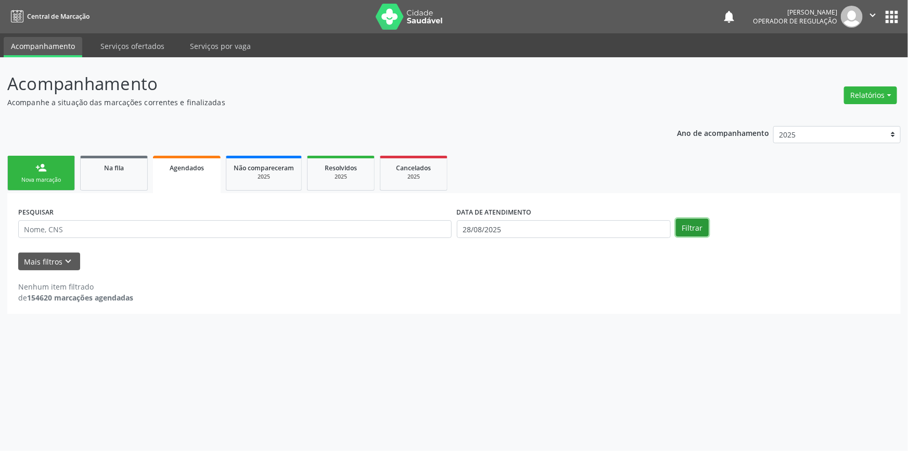
click at [692, 223] on button "Filtrar" at bounding box center [692, 228] width 33 height 18
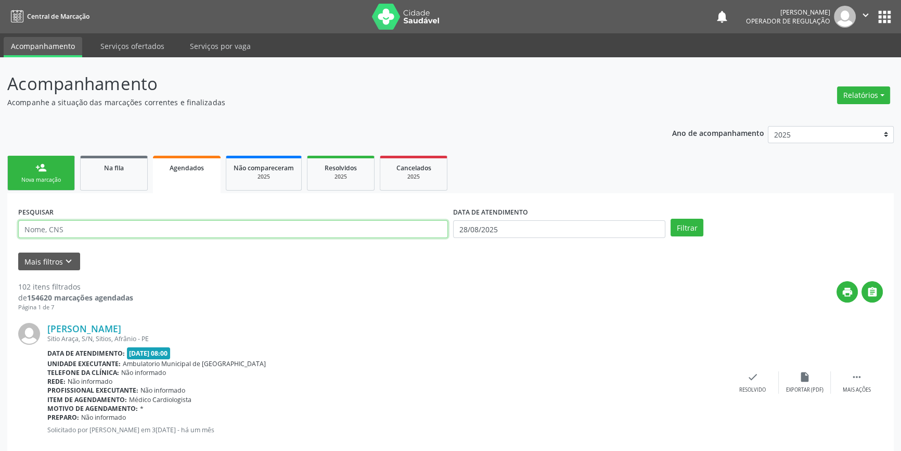
click at [90, 234] on input "text" at bounding box center [233, 229] width 430 height 18
type input "707004817915333"
click at [684, 227] on button "Filtrar" at bounding box center [687, 228] width 33 height 18
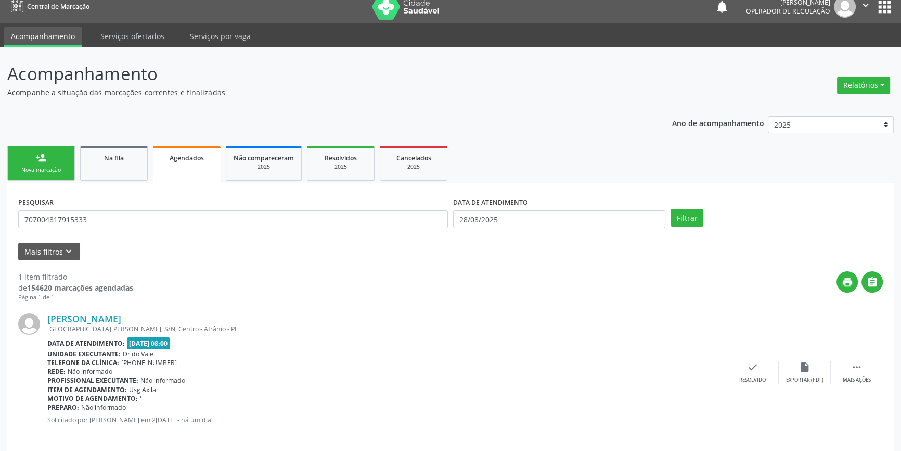
scroll to position [19, 0]
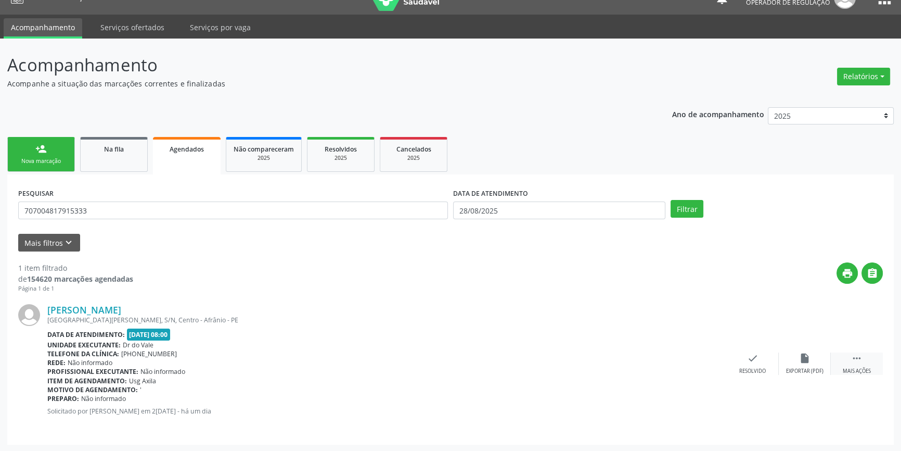
click at [849, 354] on div " Mais ações" at bounding box center [857, 363] width 52 height 22
click at [613, 364] on div "insert_drive_file Exportar (PDF)" at bounding box center [597, 363] width 52 height 22
click at [662, 363] on div "print Imprimir" at bounding box center [649, 363] width 52 height 22
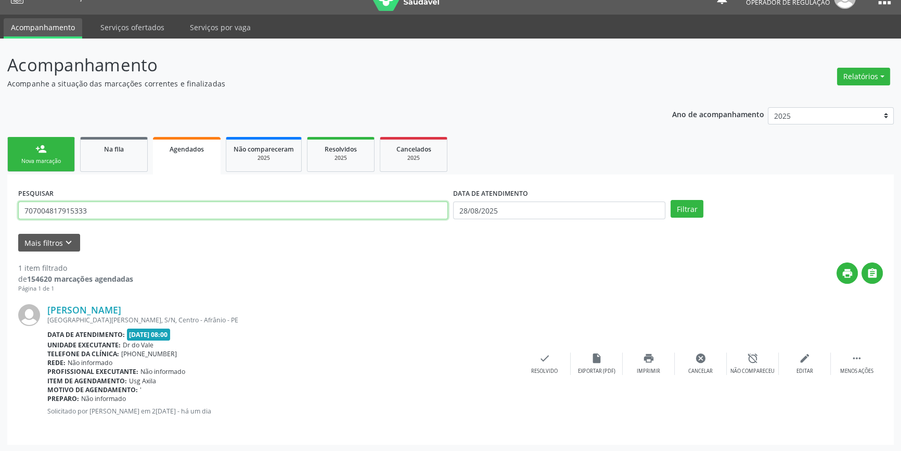
drag, startPoint x: 134, startPoint y: 216, endPoint x: 0, endPoint y: 208, distance: 134.0
click at [0, 208] on div "Acompanhamento Acompanhe a situação das marcações correntes e finalizadas Relat…" at bounding box center [450, 245] width 901 height 413
click at [42, 163] on div "Nova marcação" at bounding box center [41, 161] width 52 height 8
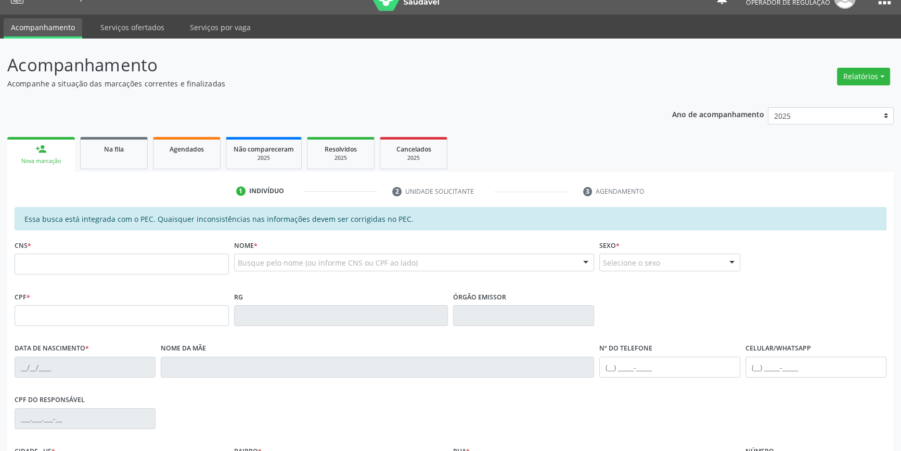
click at [88, 275] on fieldset "CNS *" at bounding box center [122, 259] width 214 height 44
click at [94, 263] on input "text" at bounding box center [122, 263] width 214 height 21
type input "702 8095 7992 7670"
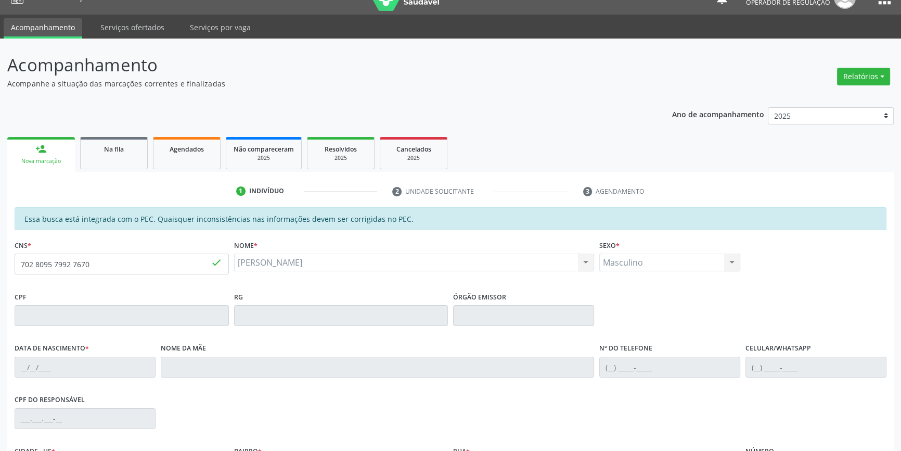
type input "[DATE]"
type input "[PERSON_NAME]"
type input "[PHONE_NUMBER]"
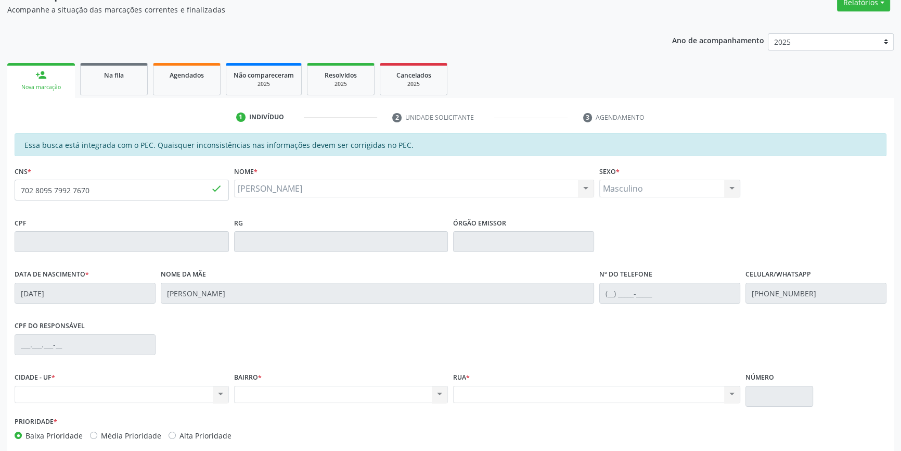
scroll to position [143, 0]
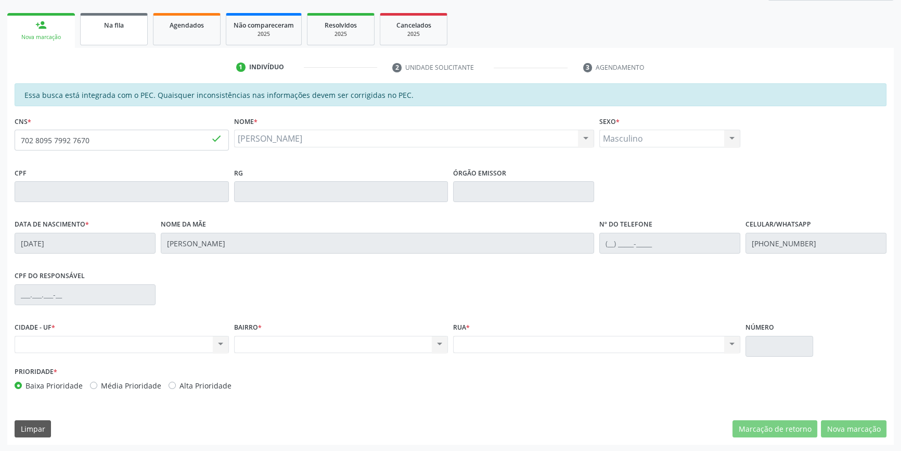
click at [122, 30] on link "Na fila" at bounding box center [114, 29] width 68 height 32
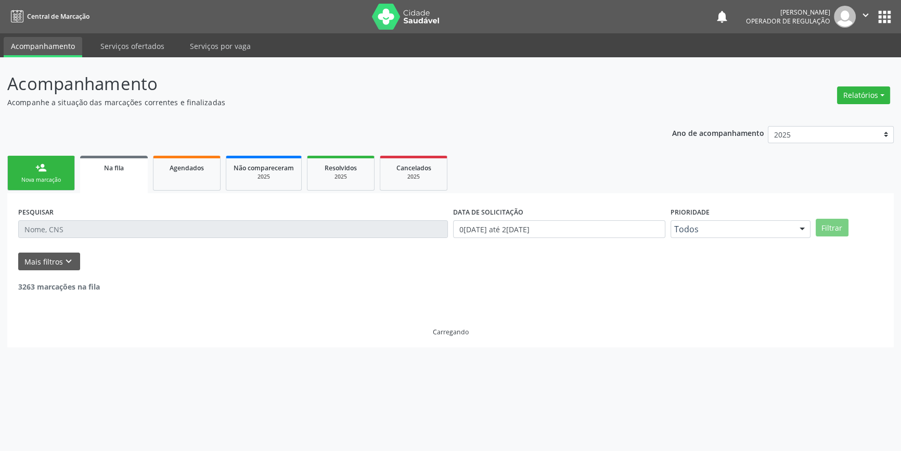
scroll to position [0, 0]
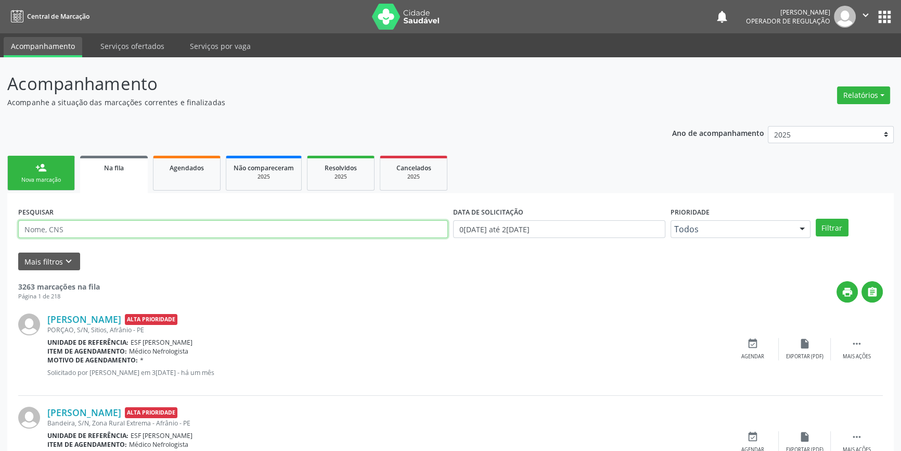
click at [110, 231] on input "text" at bounding box center [233, 229] width 430 height 18
type input "705204468365076"
click at [843, 228] on button "Filtrar" at bounding box center [832, 228] width 33 height 18
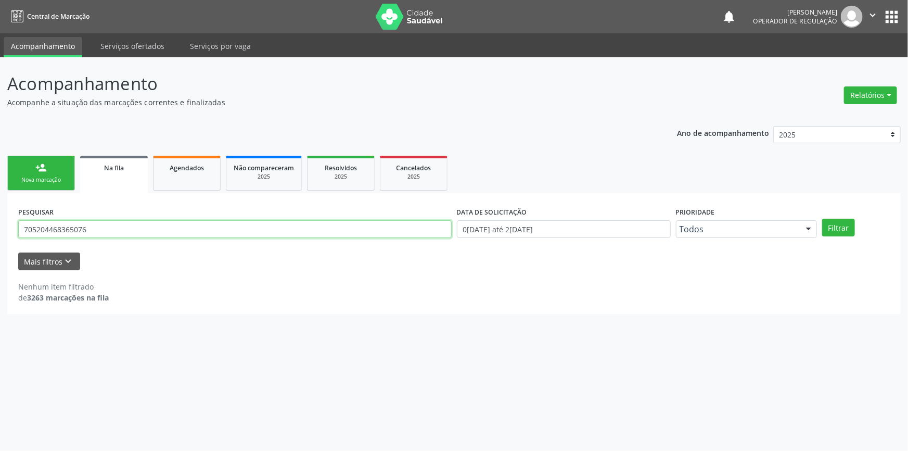
drag, startPoint x: 137, startPoint y: 234, endPoint x: 0, endPoint y: 225, distance: 137.6
click at [0, 225] on div "Acompanhamento Acompanhe a situação das marcações correntes e finalizadas Relat…" at bounding box center [454, 253] width 908 height 393
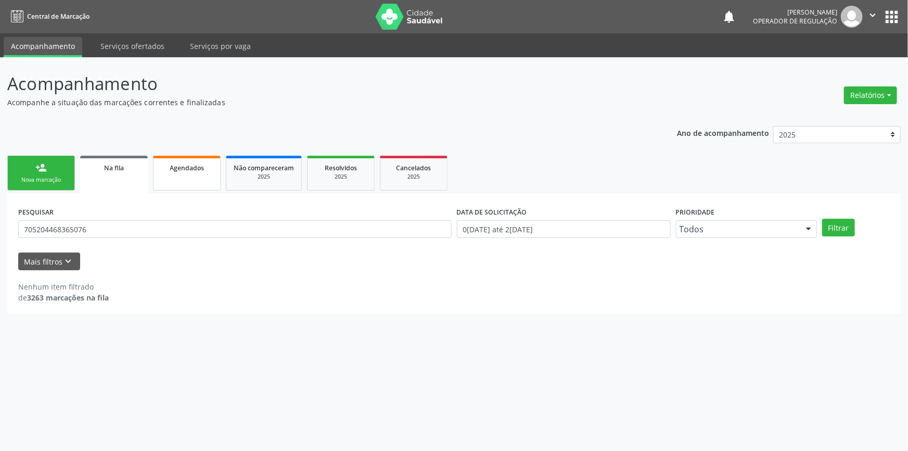
click at [158, 171] on link "Agendados" at bounding box center [187, 173] width 68 height 35
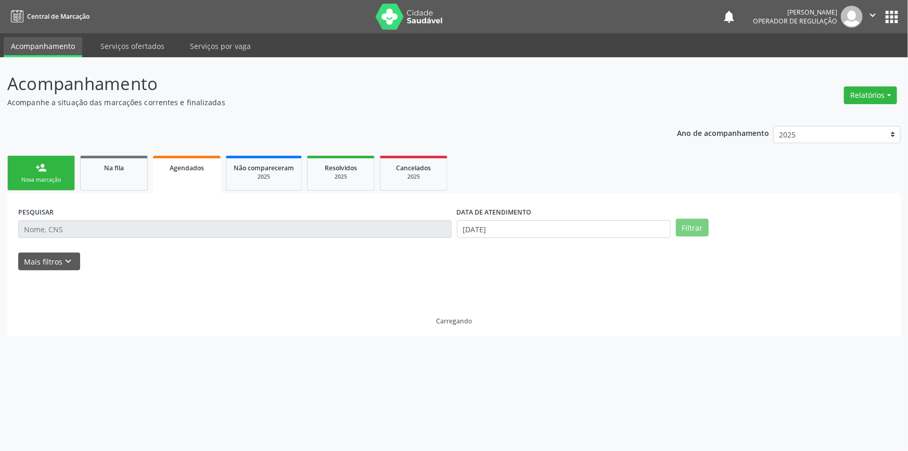
click at [86, 223] on input "text" at bounding box center [234, 229] width 433 height 18
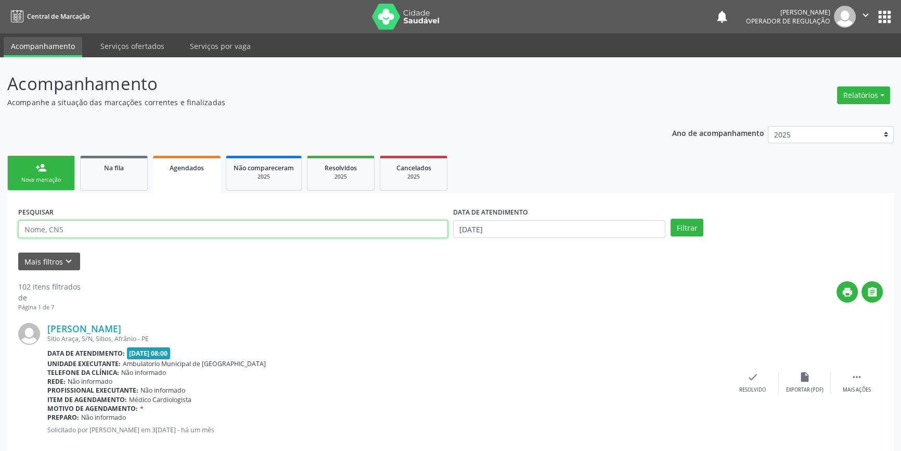
click at [79, 225] on input "text" at bounding box center [233, 229] width 430 height 18
paste input "705 2044 6836 5076"
type input "705 2044 6836 5076"
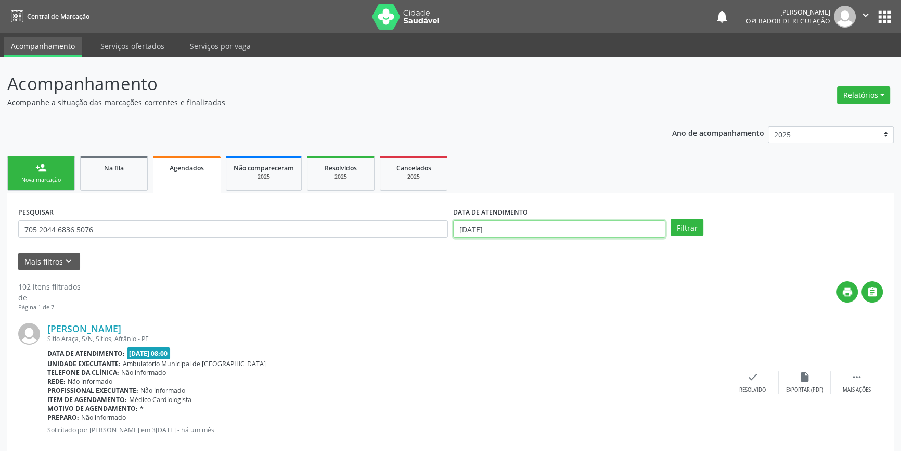
click at [512, 225] on input "[DATE]" at bounding box center [559, 229] width 212 height 18
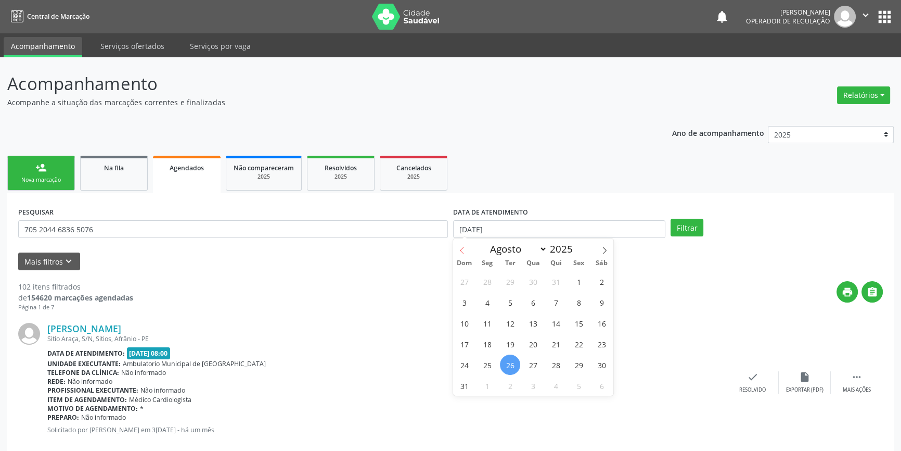
click at [466, 244] on span at bounding box center [462, 247] width 18 height 18
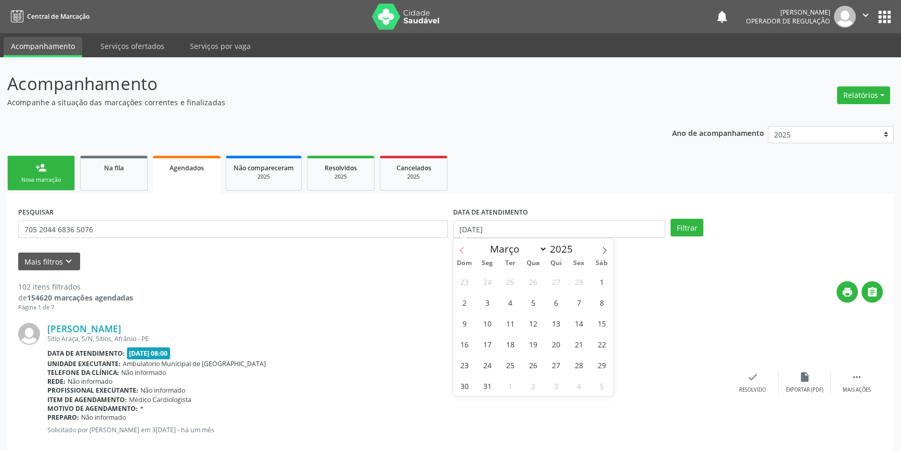
click at [466, 244] on span at bounding box center [462, 247] width 18 height 18
select select "0"
click at [466, 244] on span at bounding box center [462, 247] width 18 height 18
type input "2024"
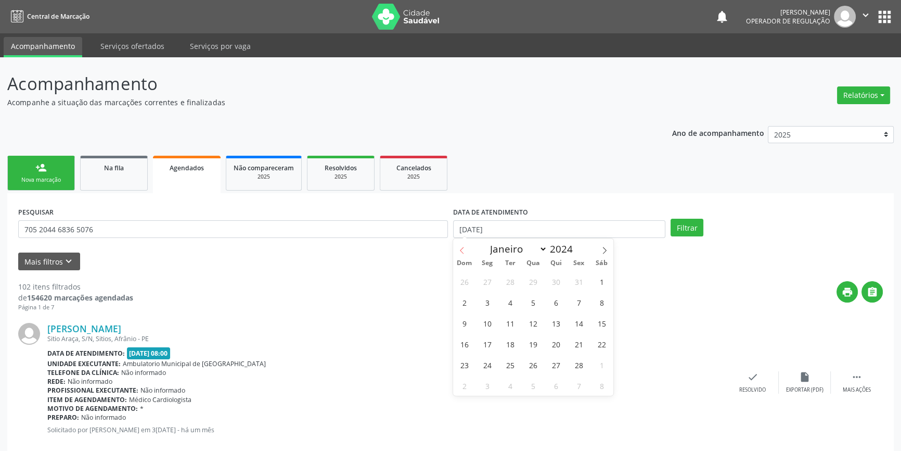
select select "11"
click at [605, 249] on icon at bounding box center [604, 250] width 7 height 7
type input "2025"
select select "0"
click at [535, 278] on span "1" at bounding box center [533, 281] width 20 height 20
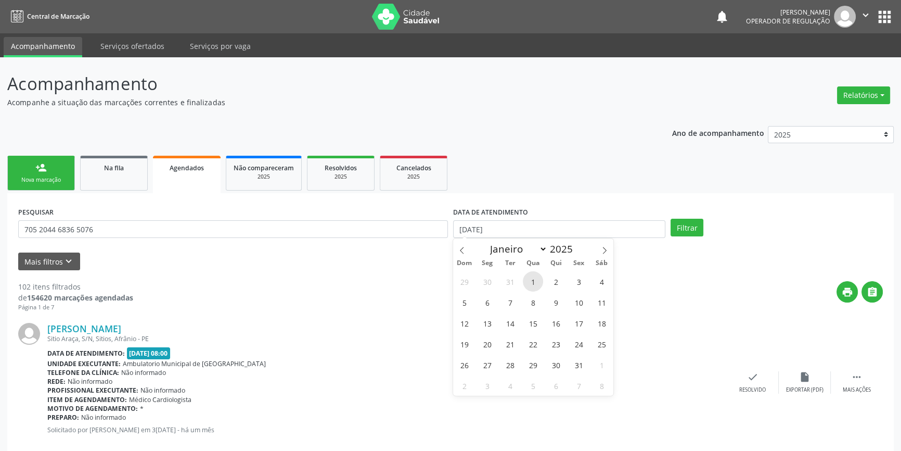
type input "01[DATE]"
click at [601, 249] on icon at bounding box center [604, 250] width 7 height 7
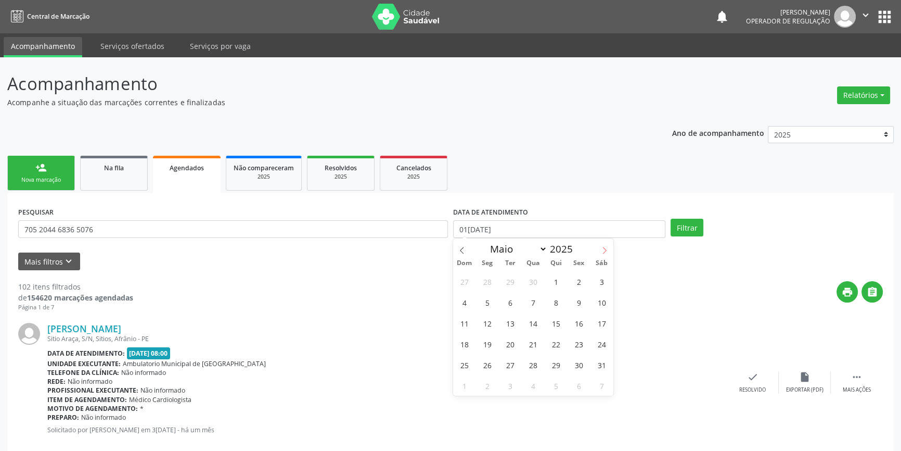
click at [601, 249] on icon at bounding box center [604, 250] width 7 height 7
select select "6"
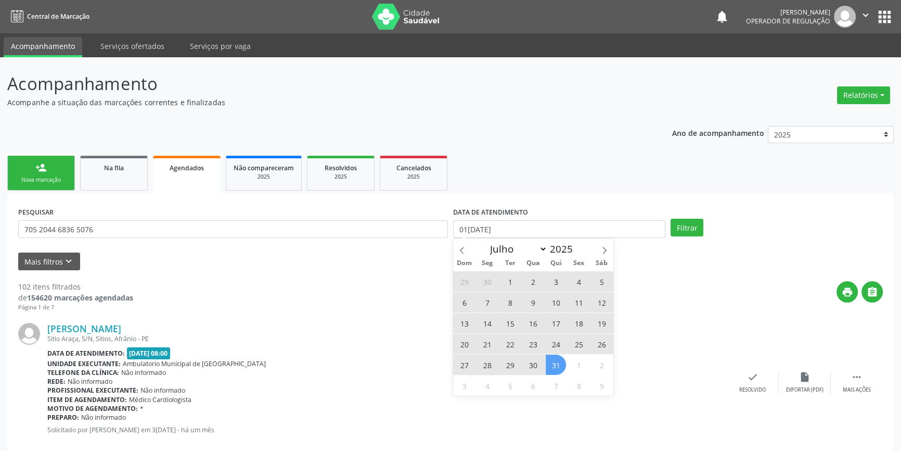
click at [557, 362] on span "31" at bounding box center [556, 364] width 20 height 20
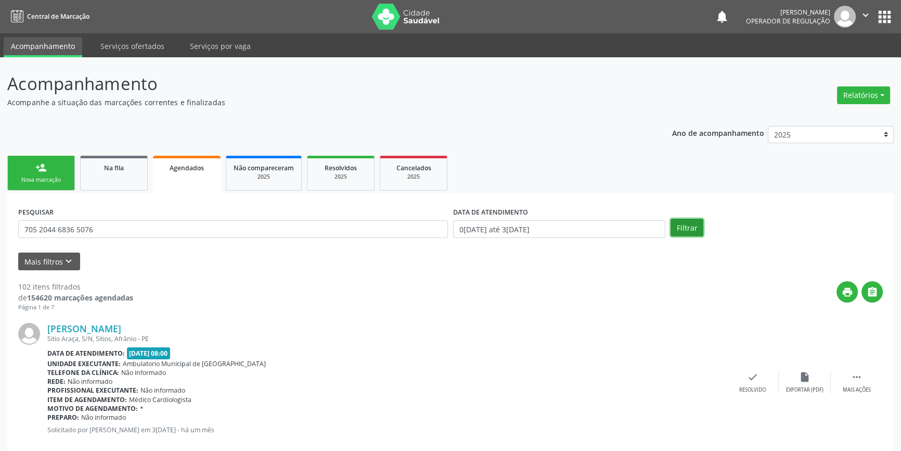
click at [682, 226] on button "Filtrar" at bounding box center [687, 228] width 33 height 18
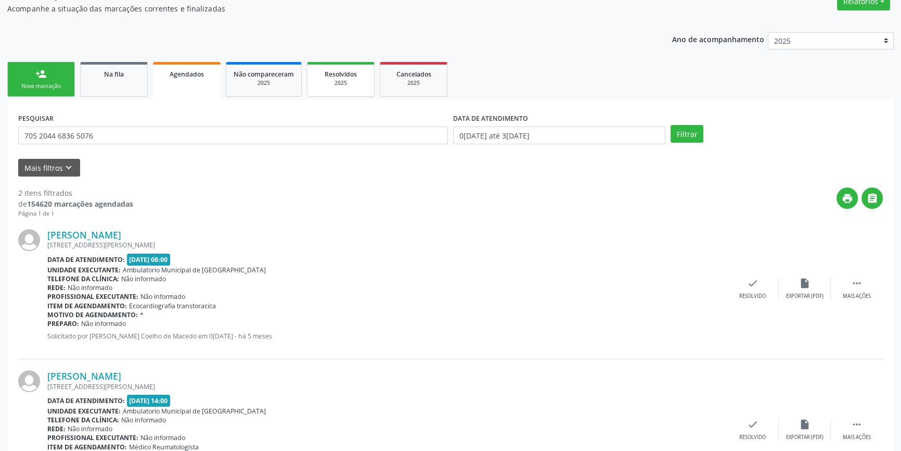
scroll to position [160, 0]
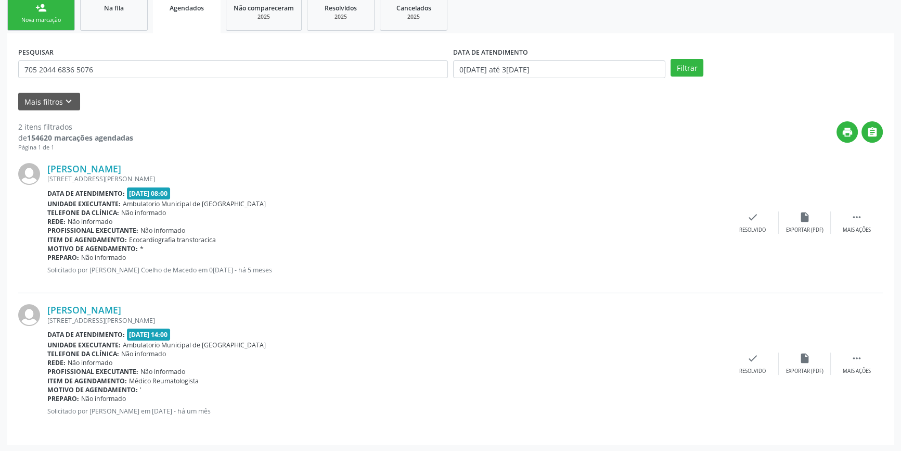
click at [66, 190] on div "2 itens filtrados de 154620 marcações agendadas Página 1 de 1 print  [PERSON_N…" at bounding box center [450, 271] width 865 height 323
click at [154, 175] on div "[STREET_ADDRESS][PERSON_NAME]" at bounding box center [387, 178] width 680 height 9
drag, startPoint x: 151, startPoint y: 172, endPoint x: 50, endPoint y: 167, distance: 101.6
click at [50, 167] on div "[PERSON_NAME]" at bounding box center [387, 168] width 680 height 11
copy link "[PERSON_NAME]"
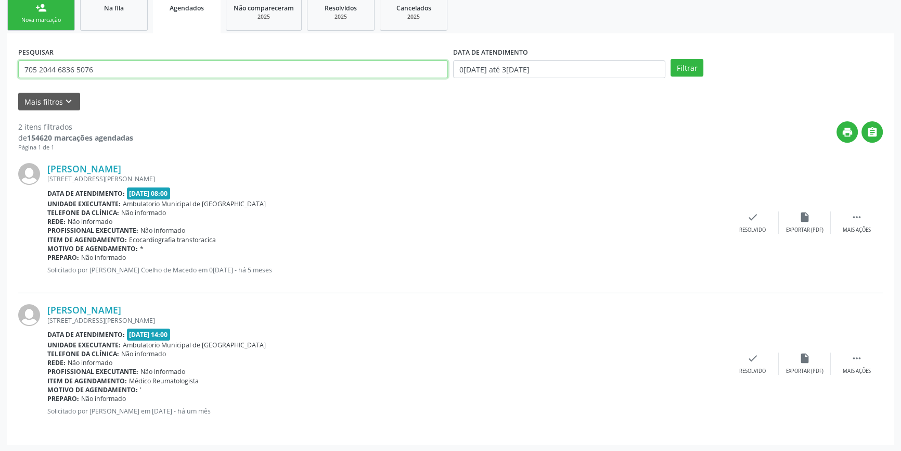
drag, startPoint x: 99, startPoint y: 72, endPoint x: 15, endPoint y: 80, distance: 84.1
click at [16, 80] on div "PESQUISAR 705 2044 6836 5076" at bounding box center [233, 64] width 435 height 41
paste input "[PERSON_NAME]"
type input "[PERSON_NAME]"
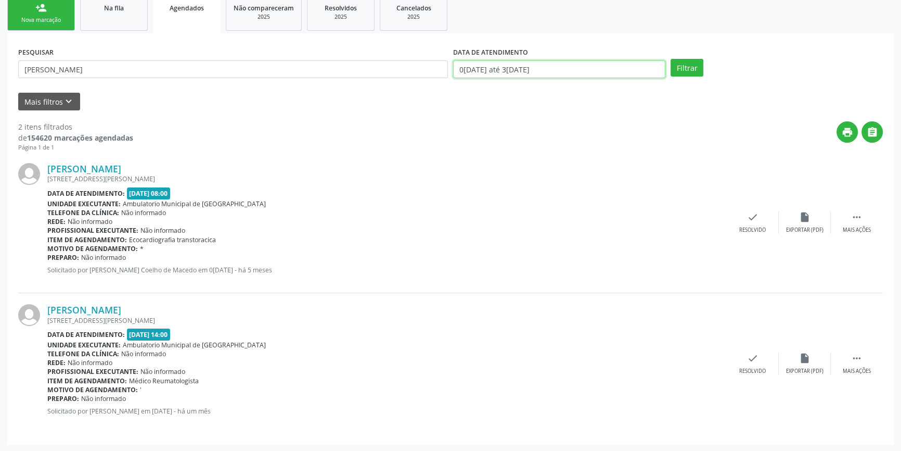
click at [583, 68] on input "0[DATE] até 3[DATE]" at bounding box center [559, 69] width 212 height 18
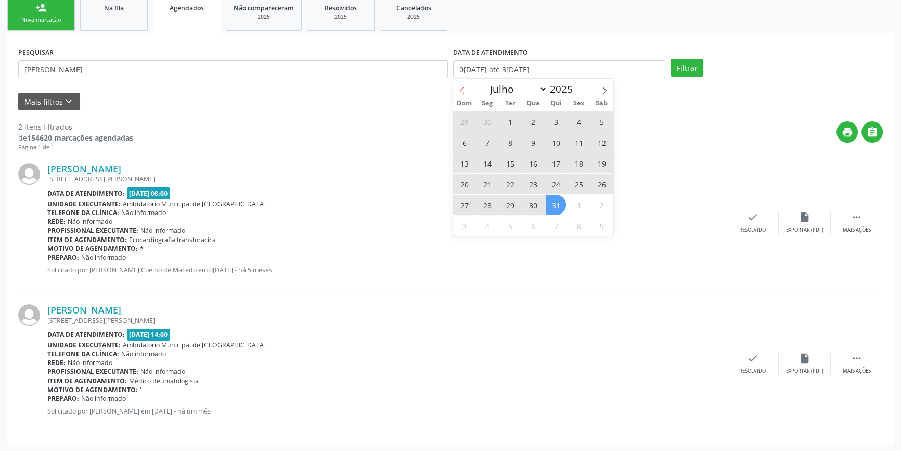
click at [462, 88] on icon at bounding box center [461, 90] width 7 height 7
click at [602, 91] on icon at bounding box center [604, 90] width 7 height 7
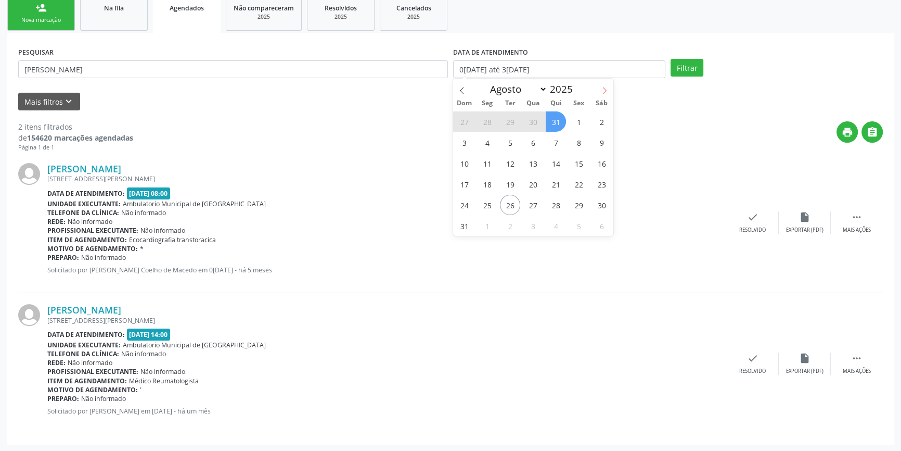
click at [602, 91] on icon at bounding box center [604, 90] width 7 height 7
click at [462, 88] on icon at bounding box center [461, 90] width 7 height 7
select select "7"
click at [553, 118] on span "31" at bounding box center [556, 121] width 20 height 20
type input "3[DATE]"
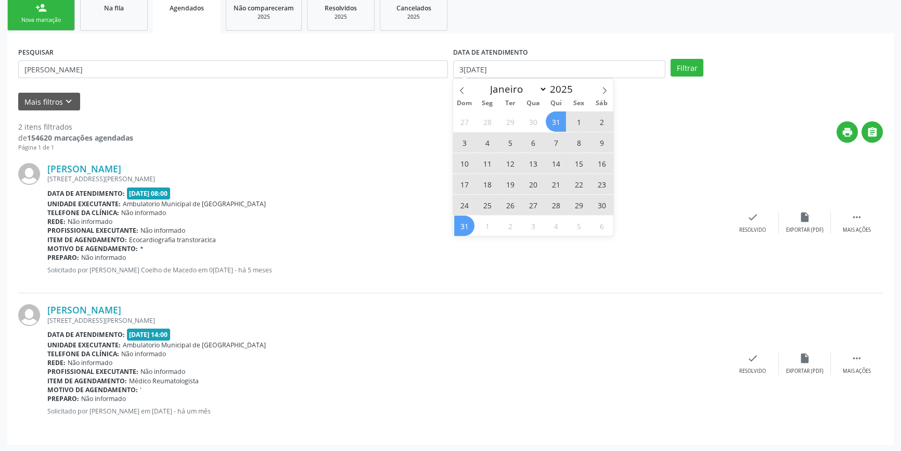
click at [469, 226] on span "31" at bounding box center [464, 225] width 20 height 20
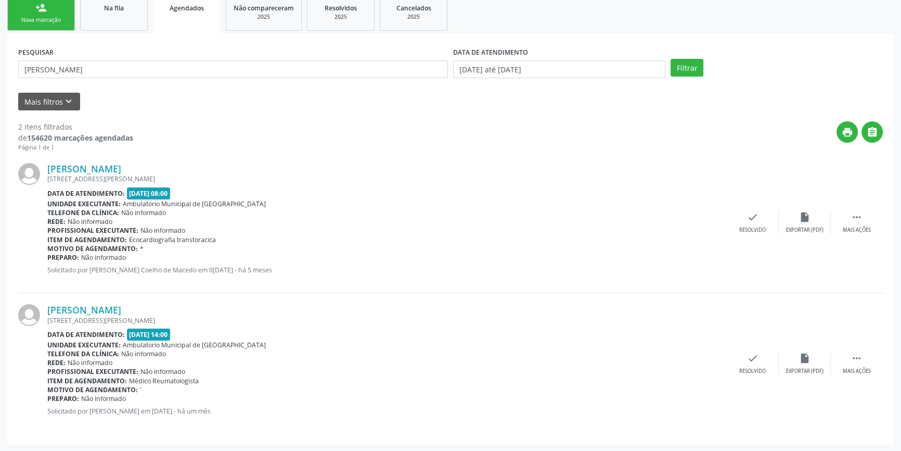
click at [703, 66] on div "Filtrar" at bounding box center [776, 68] width 217 height 18
click at [698, 66] on button "Filtrar" at bounding box center [687, 68] width 33 height 18
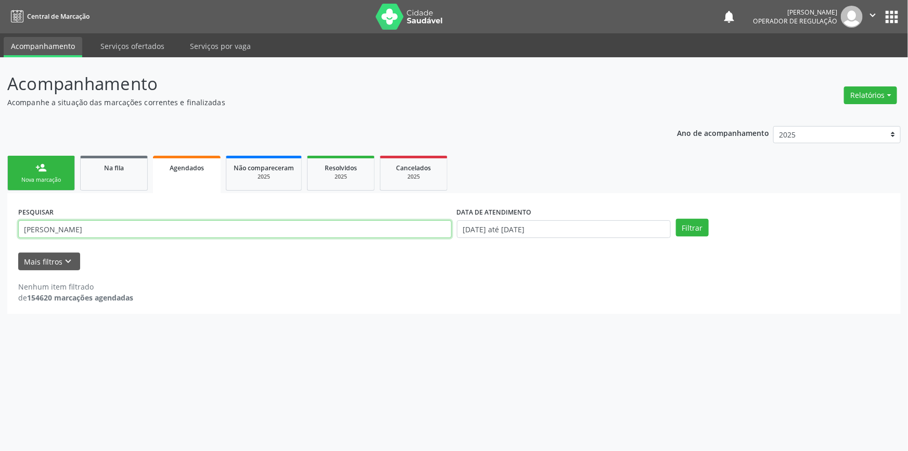
drag, startPoint x: 86, startPoint y: 228, endPoint x: 0, endPoint y: 207, distance: 88.6
click at [0, 207] on div "Acompanhamento Acompanhe a situação das marcações correntes e finalizadas Relat…" at bounding box center [454, 253] width 908 height 393
paste input "705 2044 6836 5076"
type input "705 2044 6836 5076"
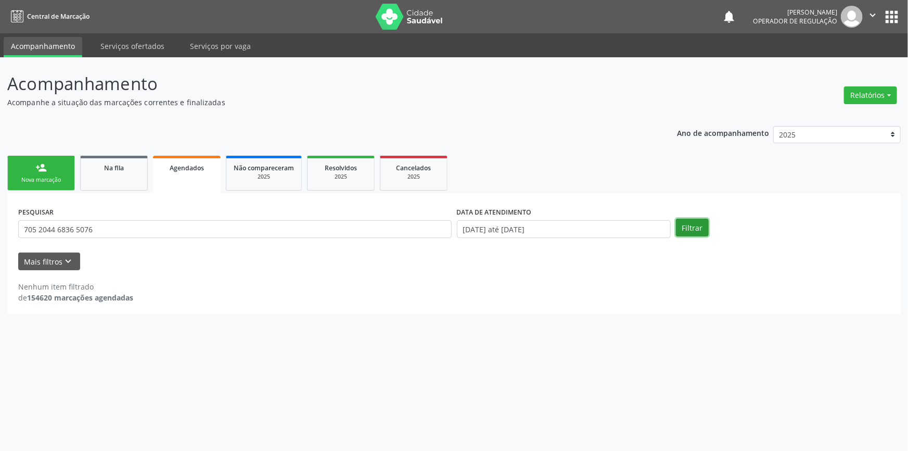
click at [690, 223] on button "Filtrar" at bounding box center [692, 228] width 33 height 18
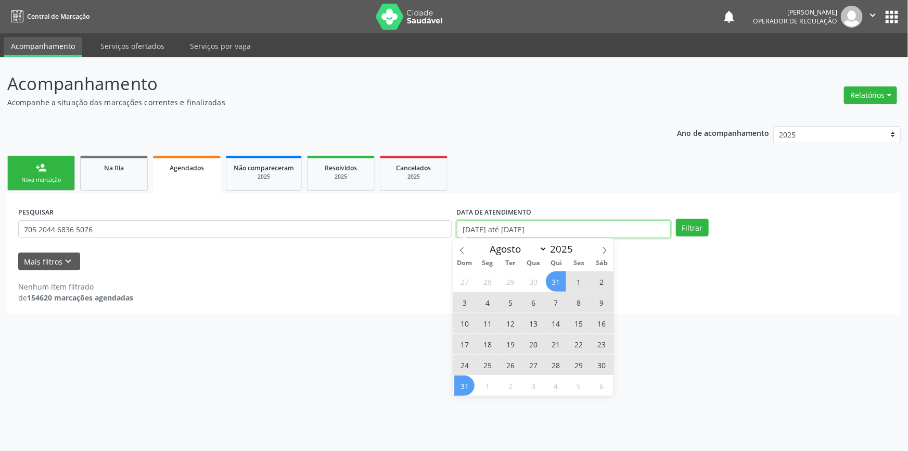
click at [469, 226] on input "[DATE] até [DATE]" at bounding box center [564, 229] width 214 height 18
click at [464, 254] on span at bounding box center [462, 247] width 18 height 18
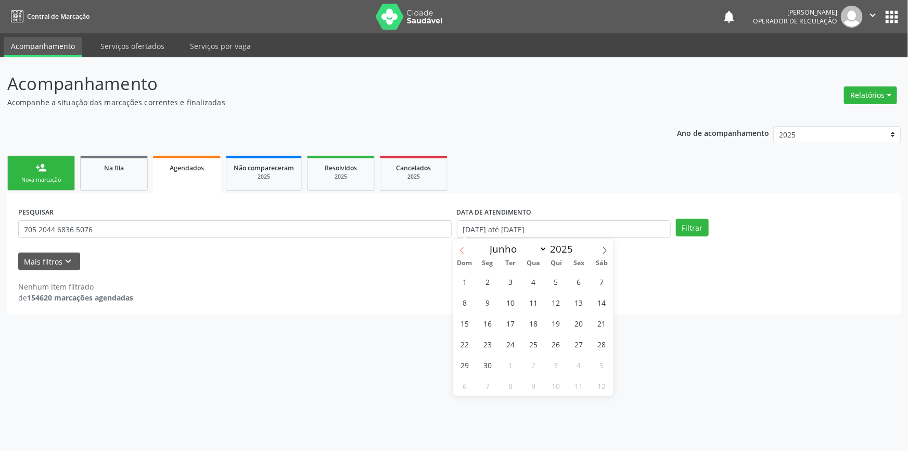
click at [464, 254] on span at bounding box center [462, 247] width 18 height 18
click at [465, 253] on icon at bounding box center [461, 250] width 7 height 7
select select "1"
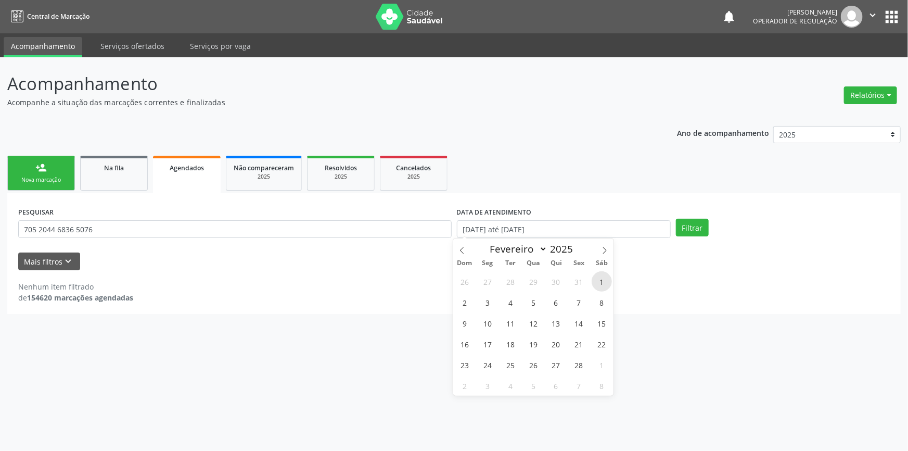
click at [596, 278] on span "1" at bounding box center [602, 281] width 20 height 20
type input "[DATE]"
click at [602, 260] on span "Sáb" at bounding box center [602, 263] width 23 height 7
click at [601, 253] on icon at bounding box center [604, 250] width 7 height 7
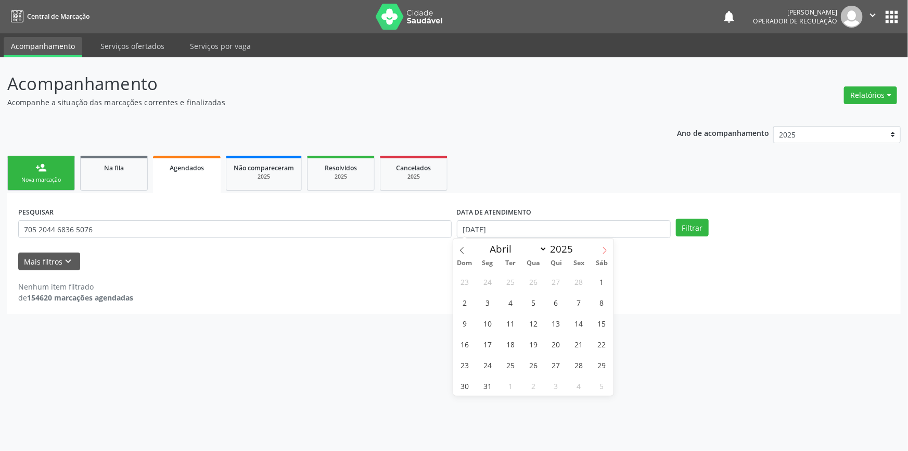
click at [601, 253] on icon at bounding box center [604, 250] width 7 height 7
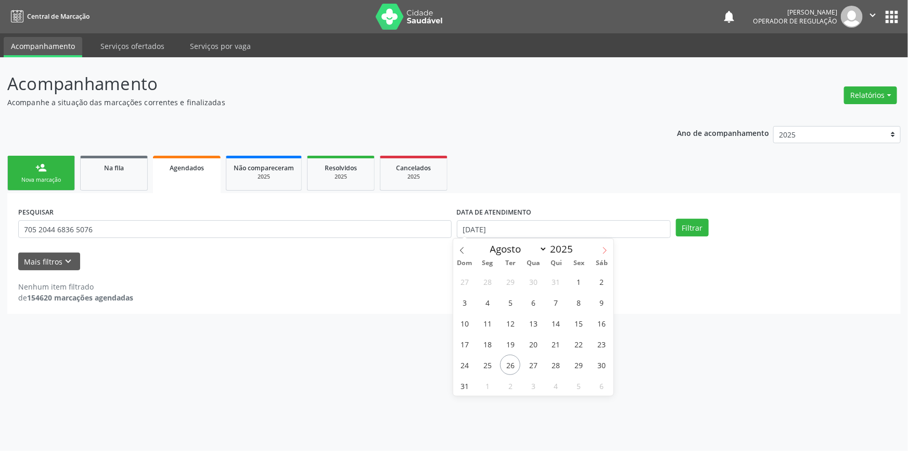
select select "8"
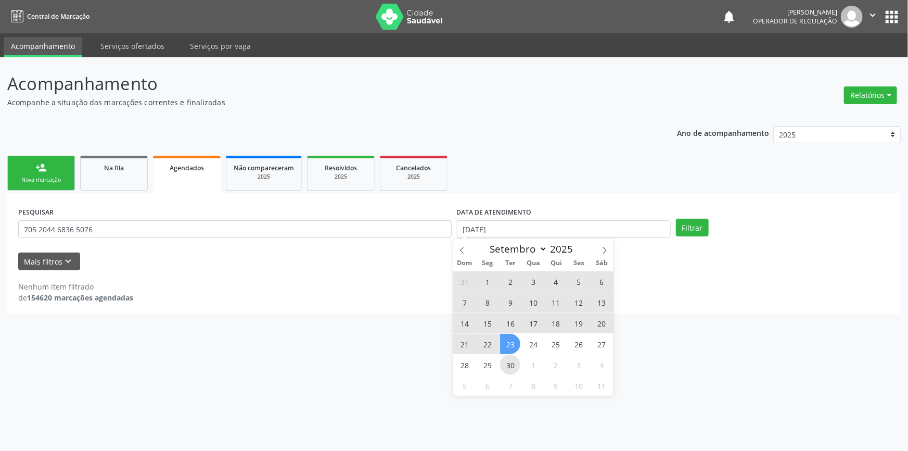
click at [508, 366] on span "30" at bounding box center [510, 364] width 20 height 20
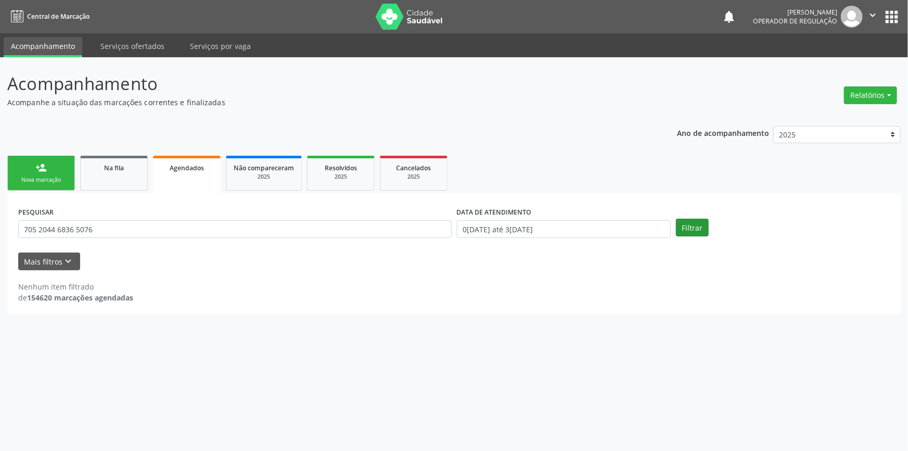
drag, startPoint x: 713, startPoint y: 219, endPoint x: 697, endPoint y: 224, distance: 16.9
click at [710, 219] on div "Filtrar" at bounding box center [782, 228] width 219 height 18
click at [689, 225] on button "Filtrar" at bounding box center [692, 228] width 33 height 18
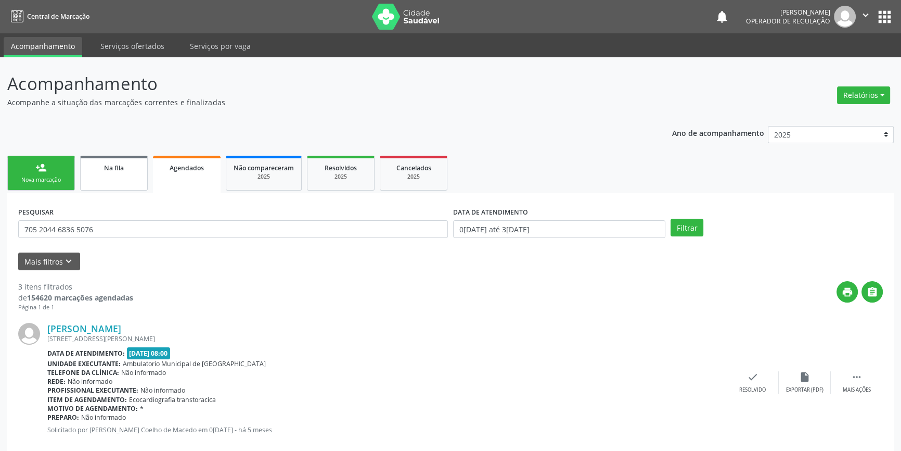
click at [124, 184] on link "Na fila" at bounding box center [114, 173] width 68 height 35
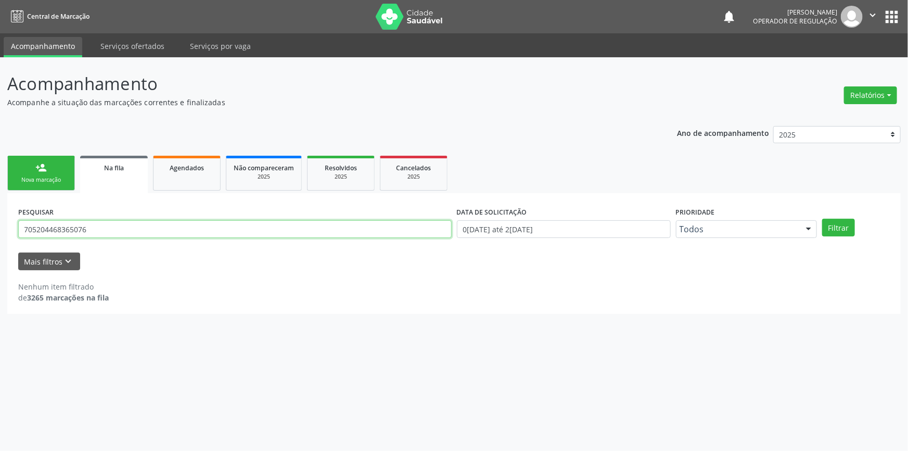
drag, startPoint x: 119, startPoint y: 232, endPoint x: 0, endPoint y: 229, distance: 118.7
click at [0, 229] on div "Acompanhamento Acompanhe a situação das marcações correntes e finalizadas Relat…" at bounding box center [454, 253] width 908 height 393
paste input "2044 6836"
type input "705 2044 6836 5076"
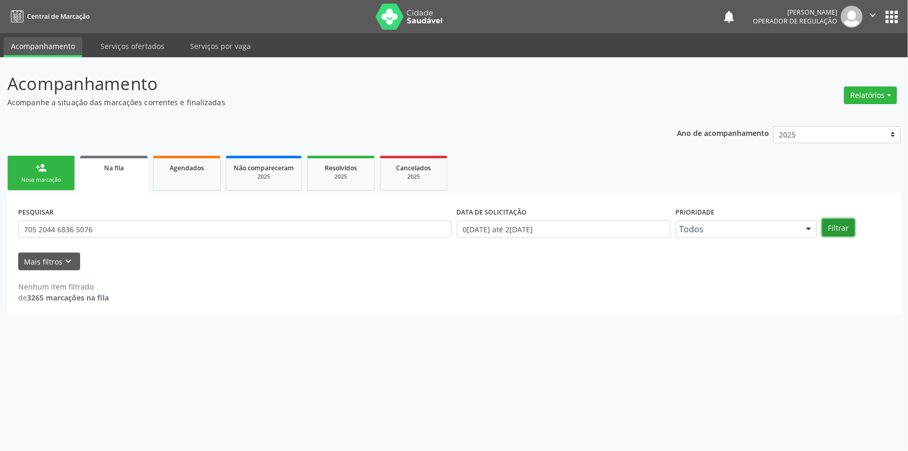
click at [847, 228] on button "Filtrar" at bounding box center [838, 228] width 33 height 18
click at [220, 169] on link "Agendados" at bounding box center [187, 173] width 68 height 35
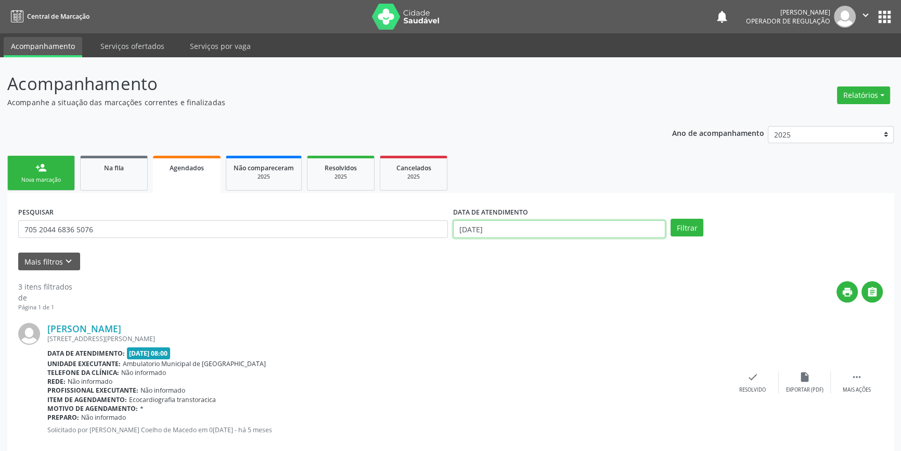
click at [462, 227] on input "[DATE]" at bounding box center [559, 229] width 212 height 18
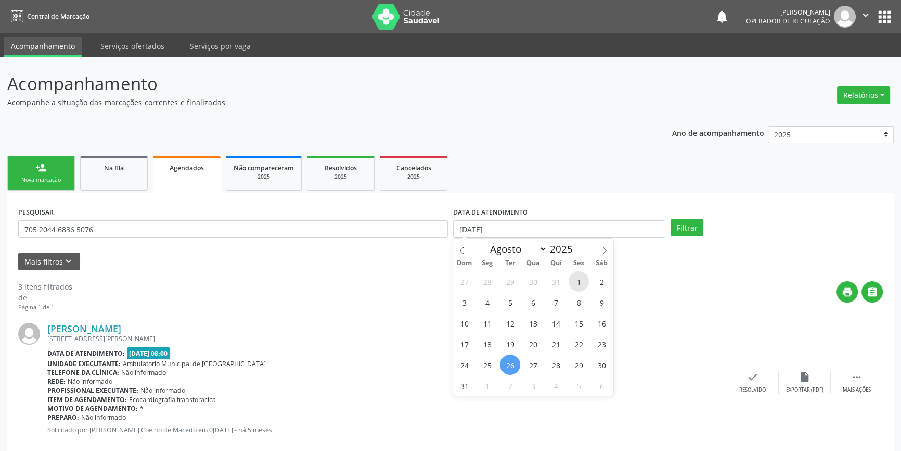
click at [579, 278] on span "1" at bounding box center [579, 281] width 20 height 20
type input "0[DATE]"
drag, startPoint x: 593, startPoint y: 254, endPoint x: 598, endPoint y: 251, distance: 5.4
click at [595, 253] on div "Janeiro Fevereiro Março Abril Maio Junho Julho Agosto Setembro Outubro Novembro…" at bounding box center [533, 247] width 160 height 18
click at [598, 251] on span at bounding box center [605, 247] width 18 height 18
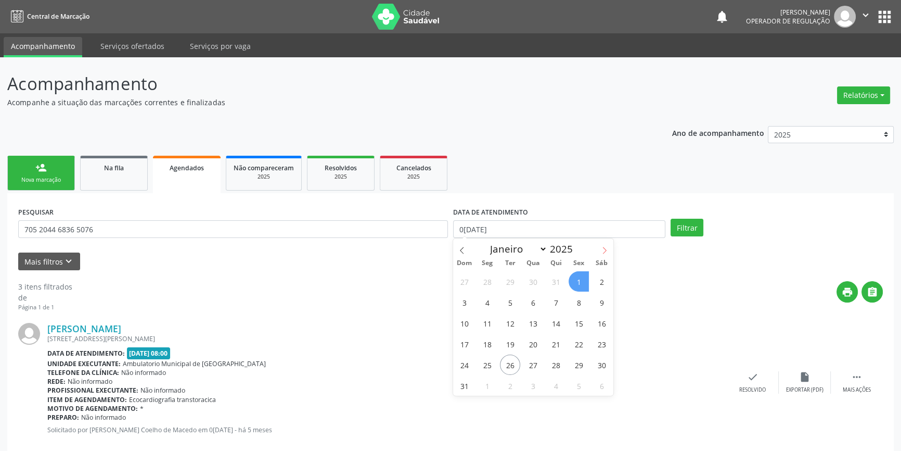
select select "8"
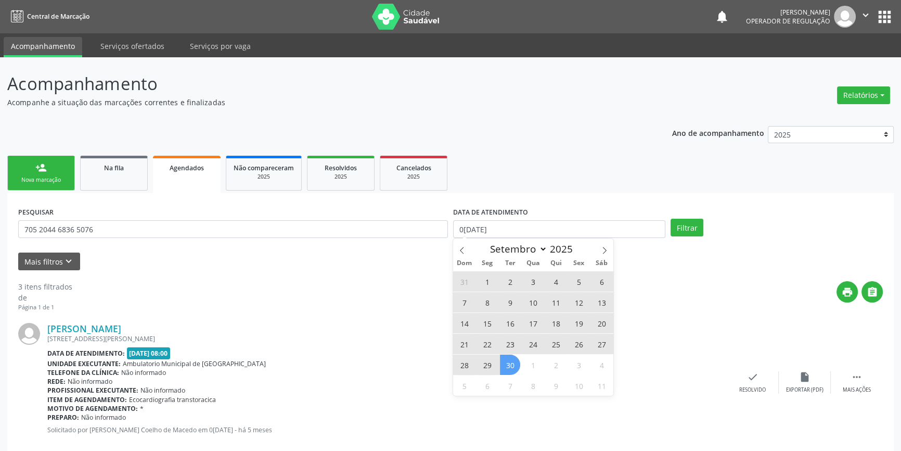
click at [510, 367] on span "30" at bounding box center [510, 364] width 20 height 20
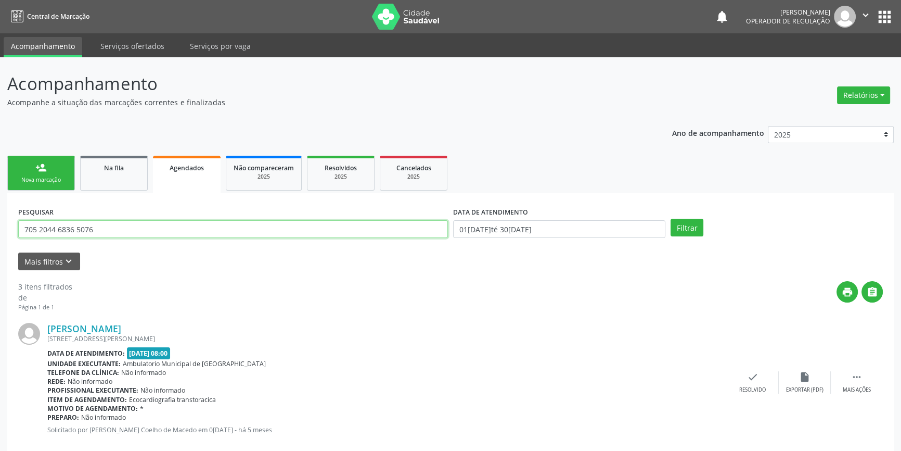
click at [294, 233] on input "705 2044 6836 5076" at bounding box center [233, 229] width 430 height 18
paste input "705 2044 6836 5076"
drag, startPoint x: 287, startPoint y: 227, endPoint x: 0, endPoint y: 214, distance: 287.0
click at [0, 214] on div "Acompanhamento Acompanhe a situação das marcações correntes e finalizadas Relat…" at bounding box center [450, 409] width 901 height 705
paste input "text"
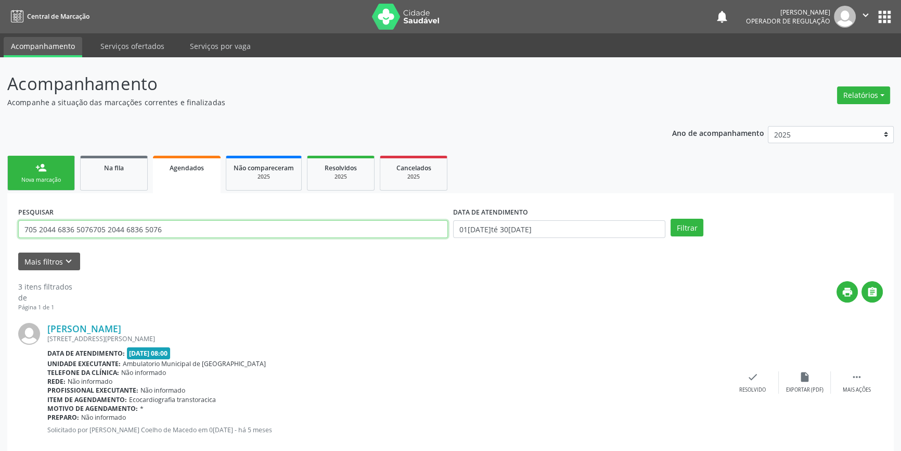
type input "705 2044 6836 5076"
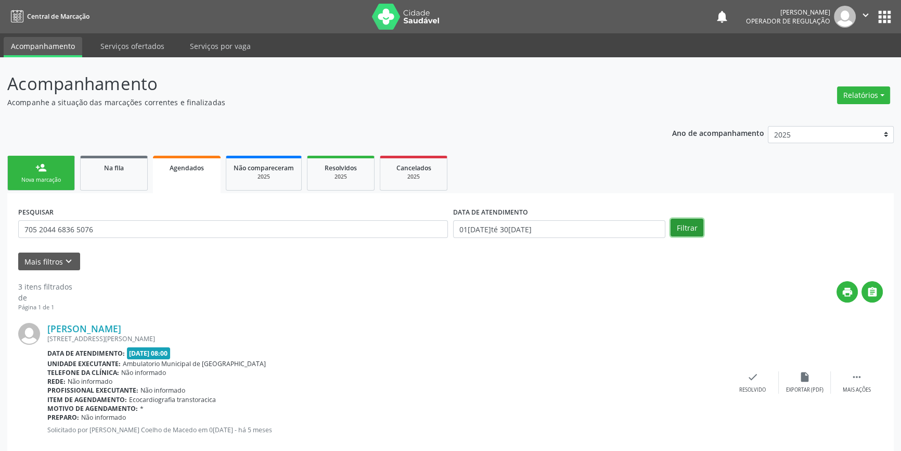
click at [693, 231] on button "Filtrar" at bounding box center [687, 228] width 33 height 18
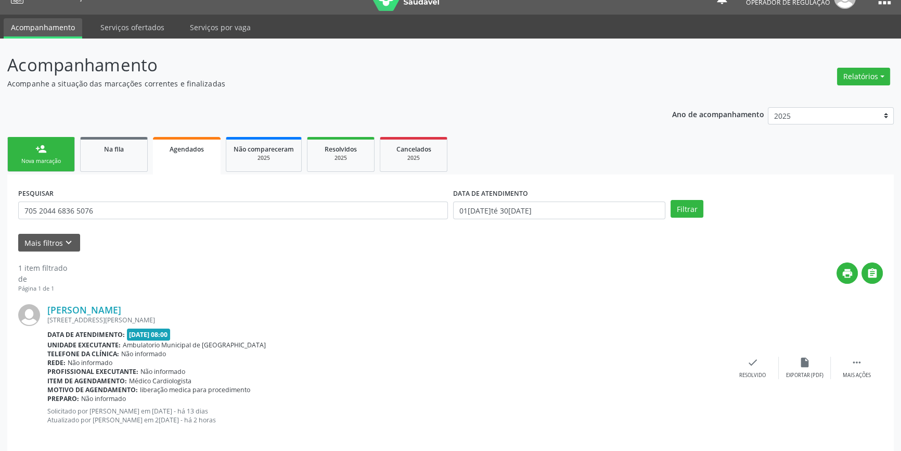
scroll to position [28, 0]
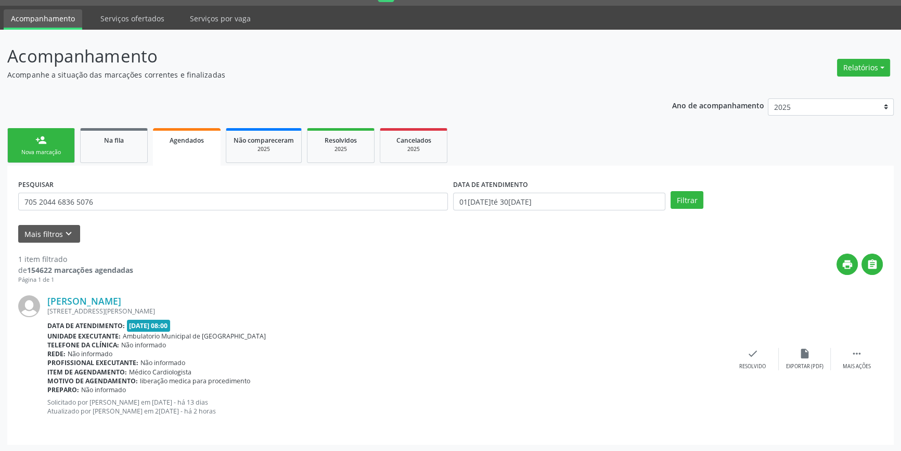
click at [36, 148] on div "Nova marcação" at bounding box center [41, 152] width 52 height 8
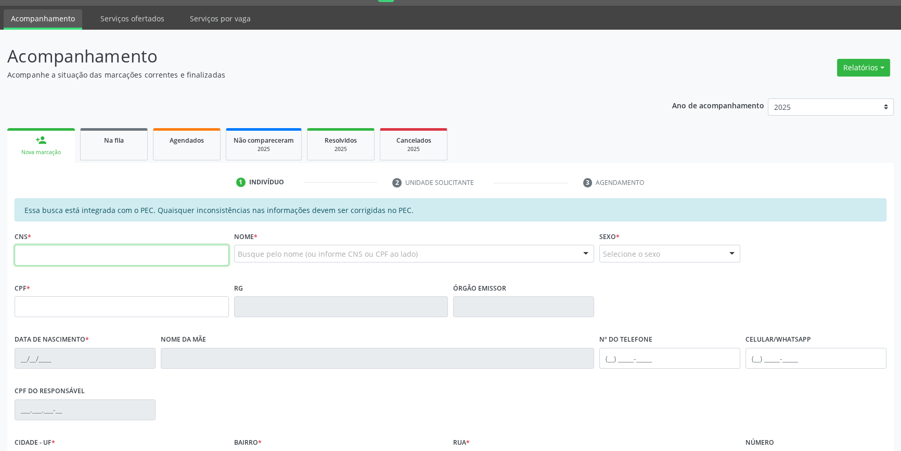
click at [78, 258] on input "text" at bounding box center [122, 255] width 214 height 21
type input "702 8095 7992 7670"
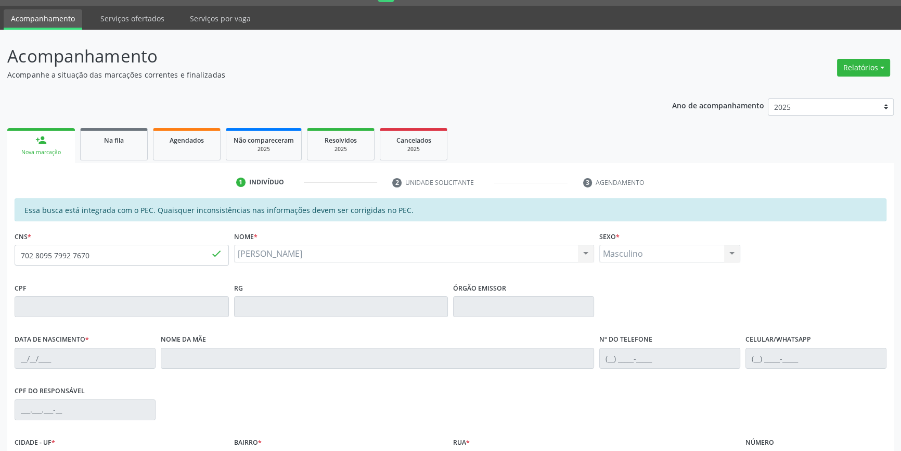
type input "[DATE]"
type input "[PERSON_NAME]"
type input "[PHONE_NUMBER]"
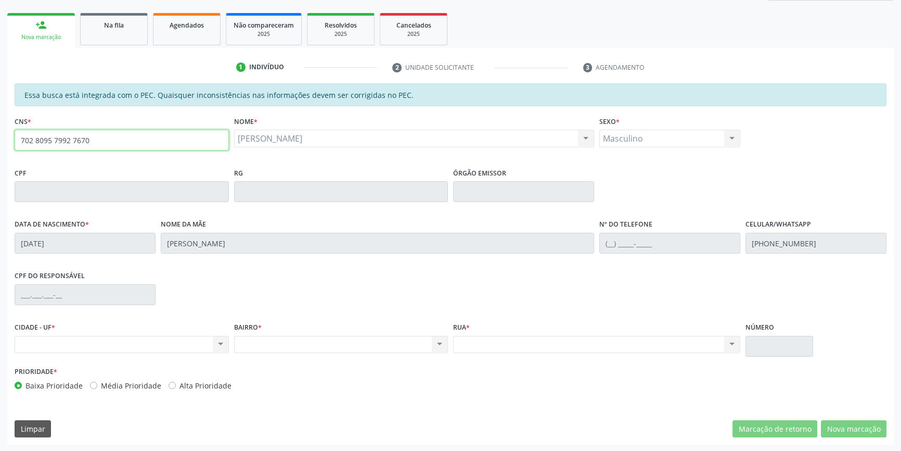
drag, startPoint x: 140, startPoint y: 146, endPoint x: 124, endPoint y: 109, distance: 40.0
click at [0, 132] on div "Acompanhamento Acompanhe a situação das marcações correntes e finalizadas Relat…" at bounding box center [450, 183] width 901 height 537
type input "708 5063 0093 7777"
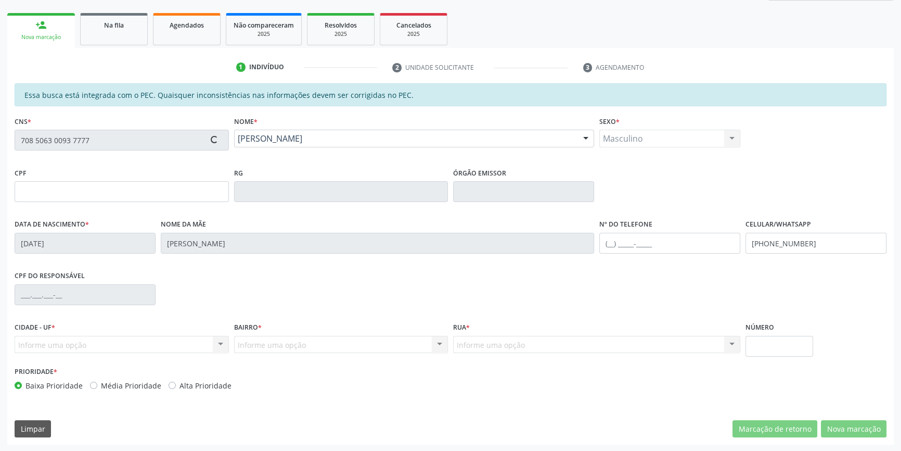
type input "749.071.744-20"
type input "[DATE]"
type input "[PERSON_NAME]"
type input "[PHONE_NUMBER]"
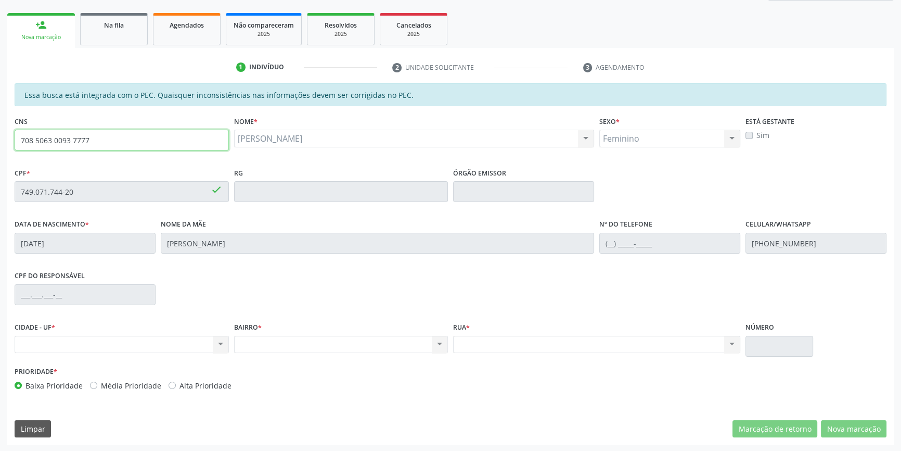
drag, startPoint x: 129, startPoint y: 149, endPoint x: 442, endPoint y: 117, distance: 314.9
click at [0, 124] on div "Acompanhamento Acompanhe a situação das marcações correntes e finalizadas Relat…" at bounding box center [450, 183] width 901 height 537
type input "702 0083 6361 4786"
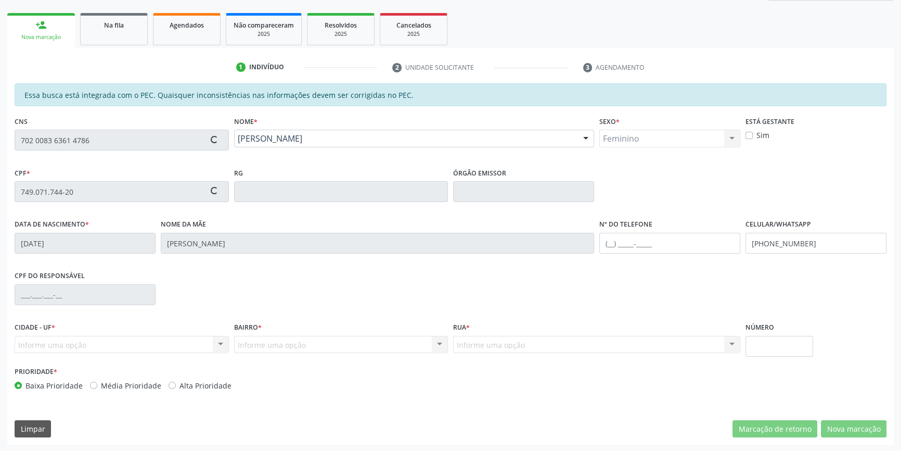
type input "171.694.374-49"
type input "10[DATE]"
type input "[PERSON_NAME] da Conceição"
type input "[PHONE_NUMBER]"
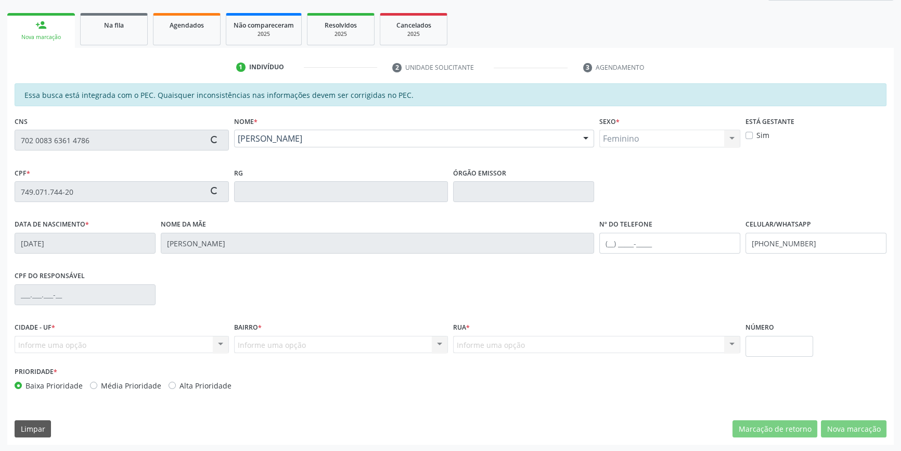
type input "S/N"
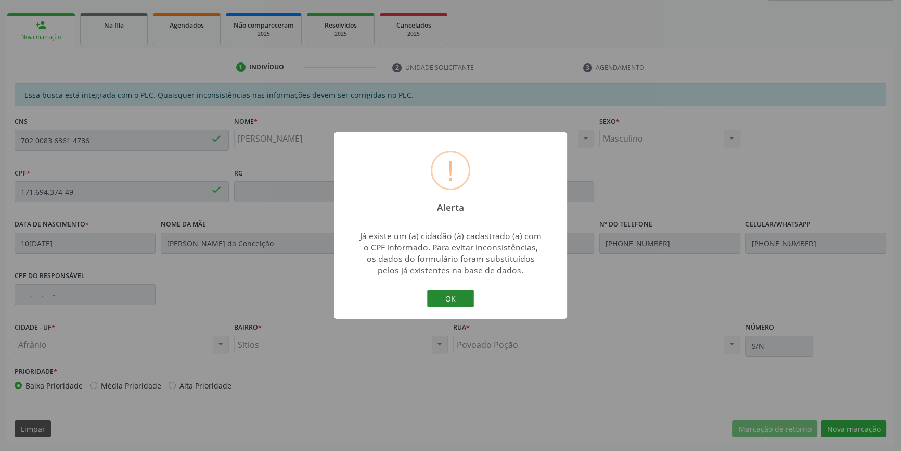
click at [443, 294] on button "OK" at bounding box center [450, 298] width 47 height 18
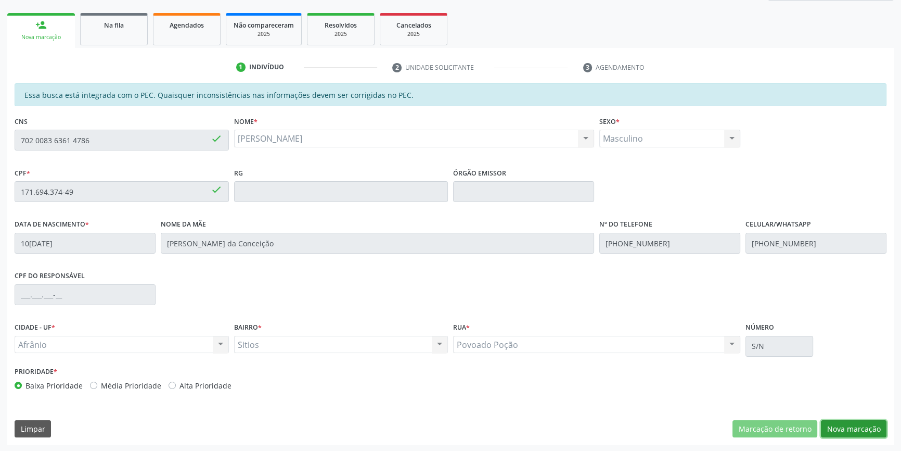
click at [857, 426] on button "Nova marcação" at bounding box center [854, 429] width 66 height 18
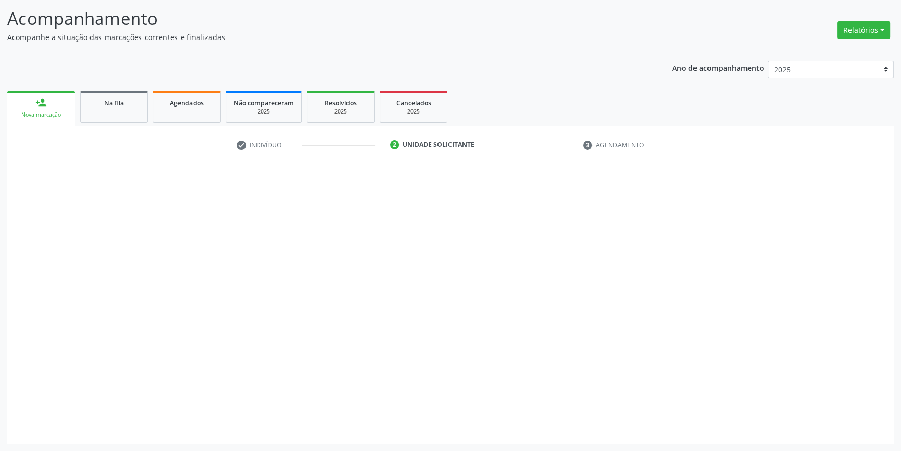
scroll to position [64, 0]
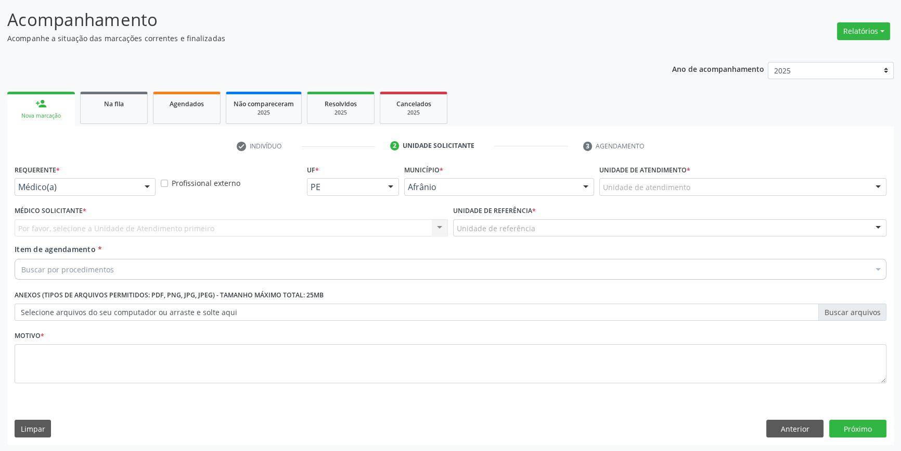
click at [692, 189] on div "Unidade de atendimento" at bounding box center [742, 187] width 287 height 18
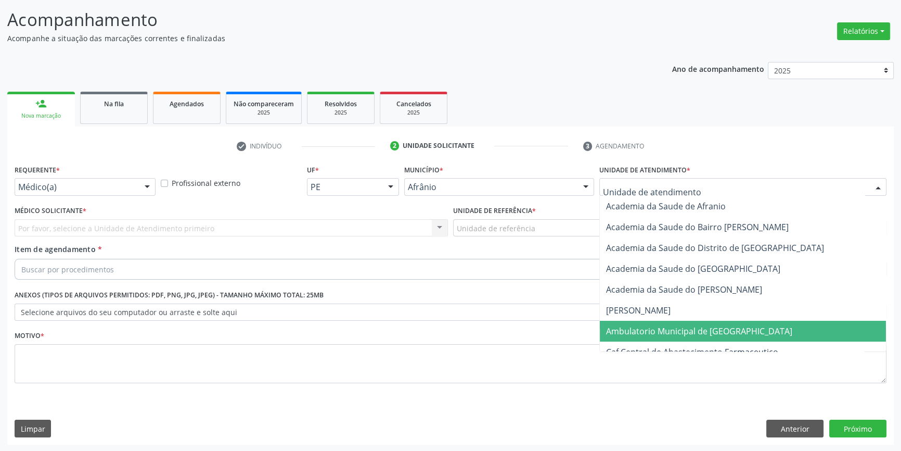
click at [665, 330] on span "Ambulatorio Municipal de [GEOGRAPHIC_DATA]" at bounding box center [699, 330] width 186 height 11
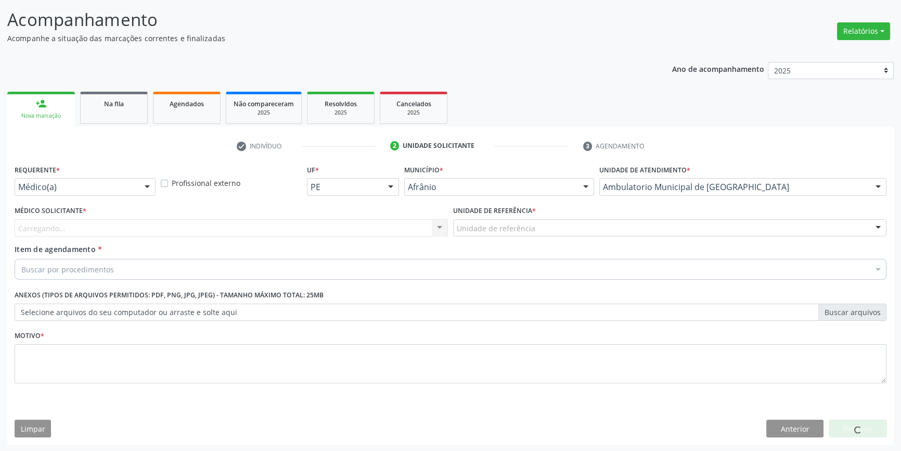
click at [534, 238] on div "Unidade de referência * Unidade de referência ESF de Extrema ESF de Barra das M…" at bounding box center [670, 223] width 439 height 41
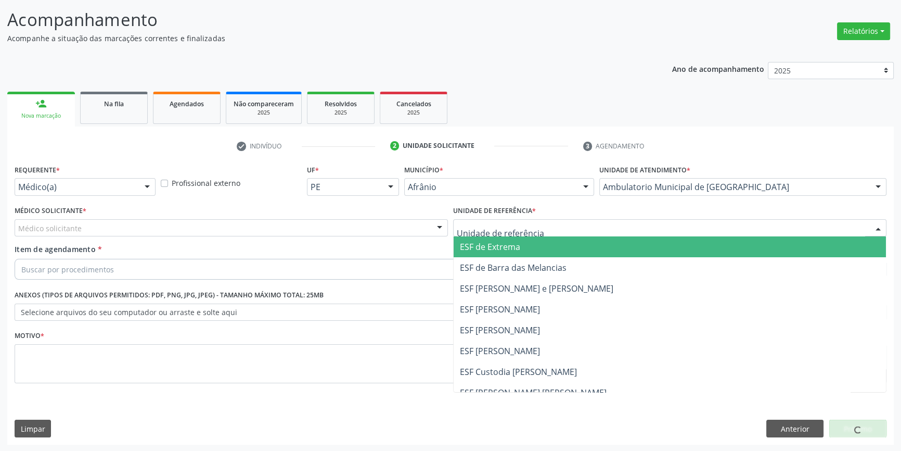
click at [536, 230] on div at bounding box center [669, 228] width 433 height 18
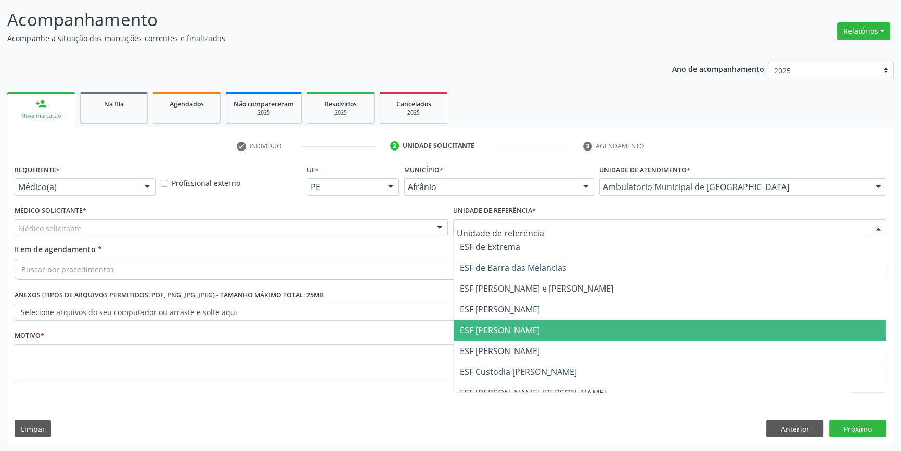
drag, startPoint x: 516, startPoint y: 323, endPoint x: 509, endPoint y: 316, distance: 9.6
click at [516, 323] on span "ESF [PERSON_NAME]" at bounding box center [670, 329] width 432 height 21
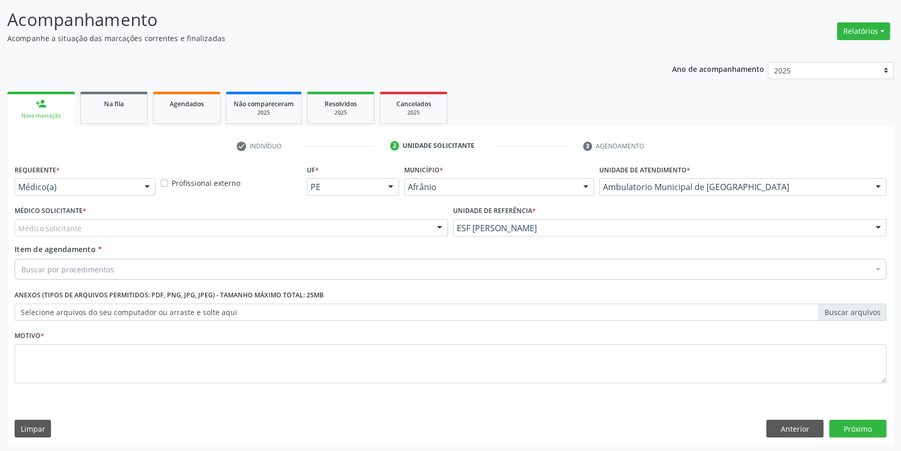
click at [366, 228] on div "Médico solicitante" at bounding box center [231, 228] width 433 height 18
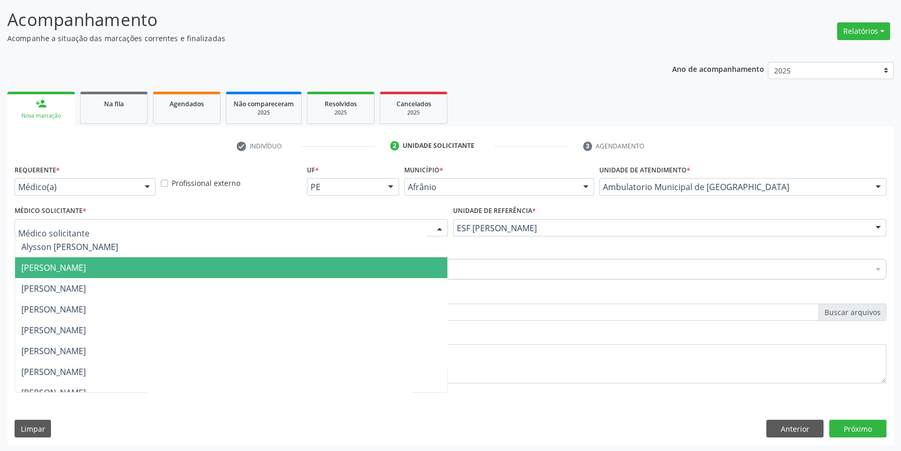
click at [181, 269] on span "[PERSON_NAME]" at bounding box center [231, 267] width 432 height 21
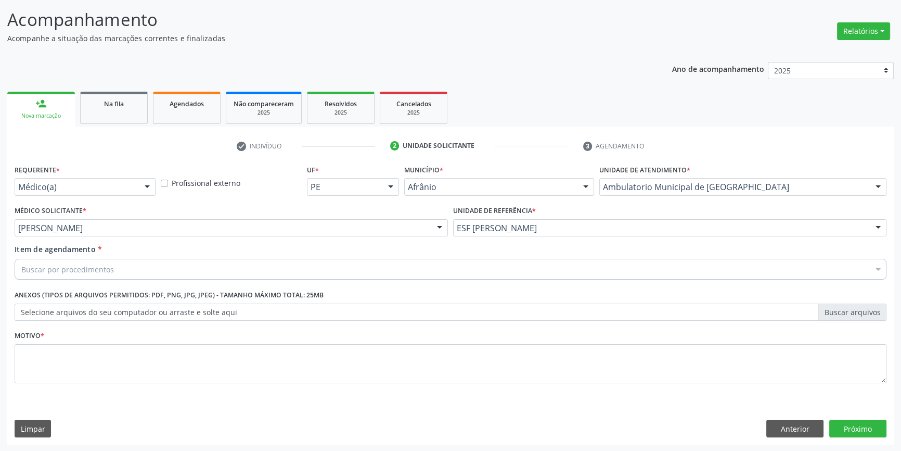
click at [175, 266] on div "Buscar por procedimentos" at bounding box center [451, 269] width 872 height 21
drag, startPoint x: 159, startPoint y: 262, endPoint x: 0, endPoint y: 264, distance: 159.2
click at [0, 264] on div "Acompanhamento Acompanhe a situação das marcações correntes e finalizadas Relat…" at bounding box center [450, 222] width 901 height 458
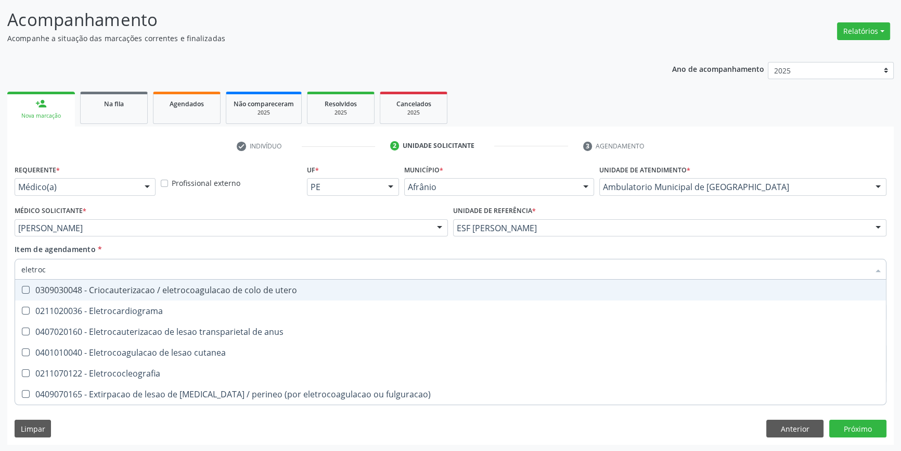
type input "eletroca"
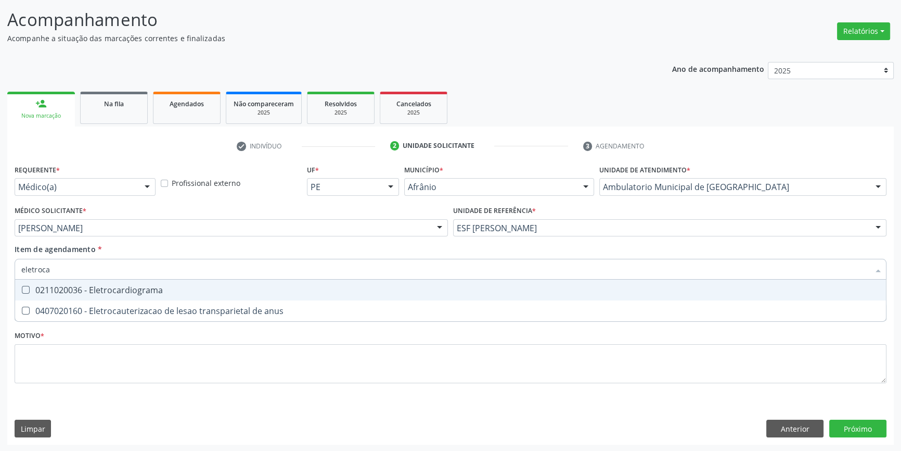
click at [73, 286] on div "0211020036 - Eletrocardiograma" at bounding box center [450, 290] width 859 height 8
checkbox Eletrocardiograma "true"
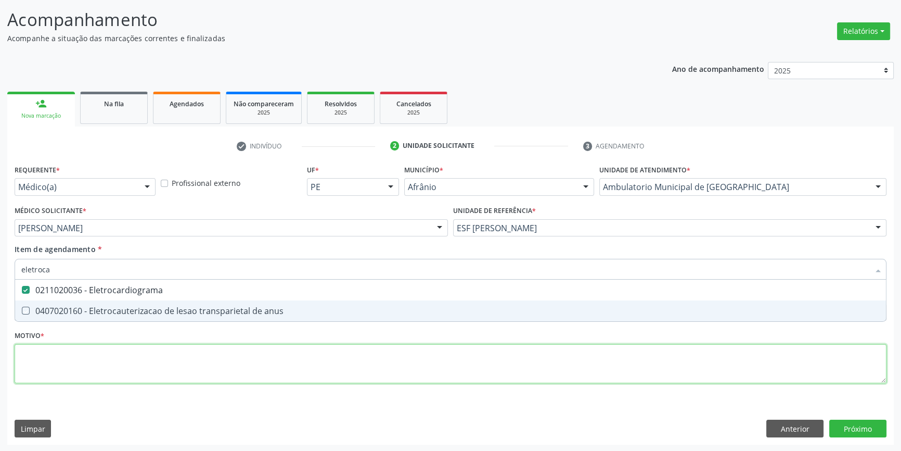
click at [86, 362] on div "Requerente * Médico(a) Médico(a) Enfermeiro(a) Paciente Nenhum resultado encont…" at bounding box center [451, 280] width 872 height 236
checkbox anus "true"
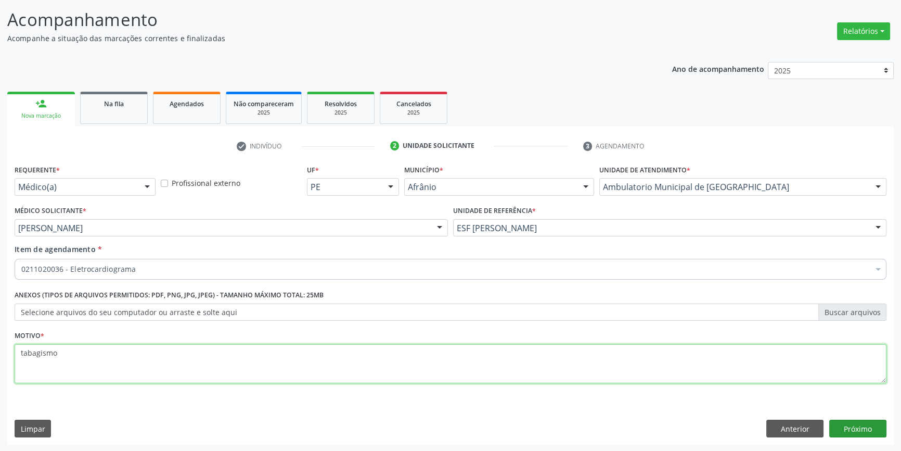
type textarea "tabagismo"
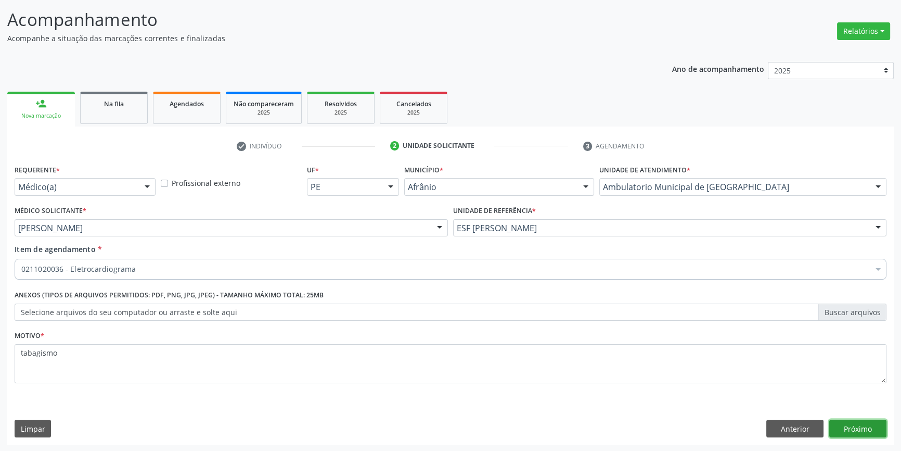
click at [868, 429] on button "Próximo" at bounding box center [857, 428] width 57 height 18
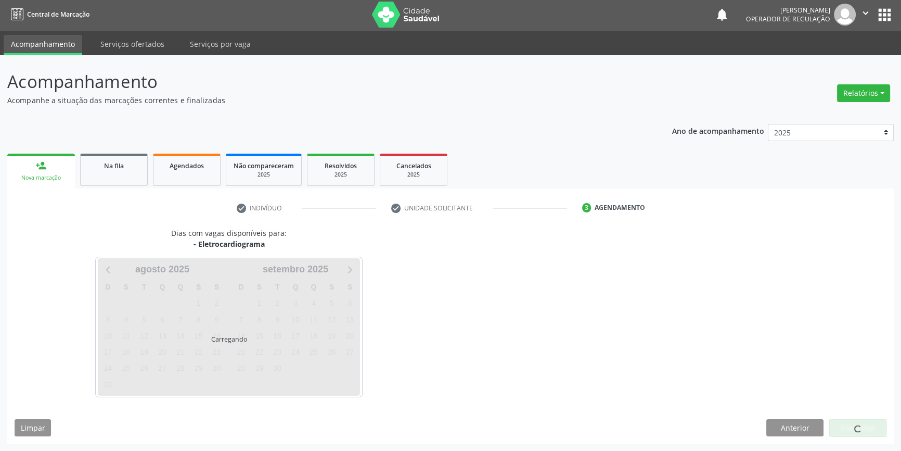
scroll to position [1, 0]
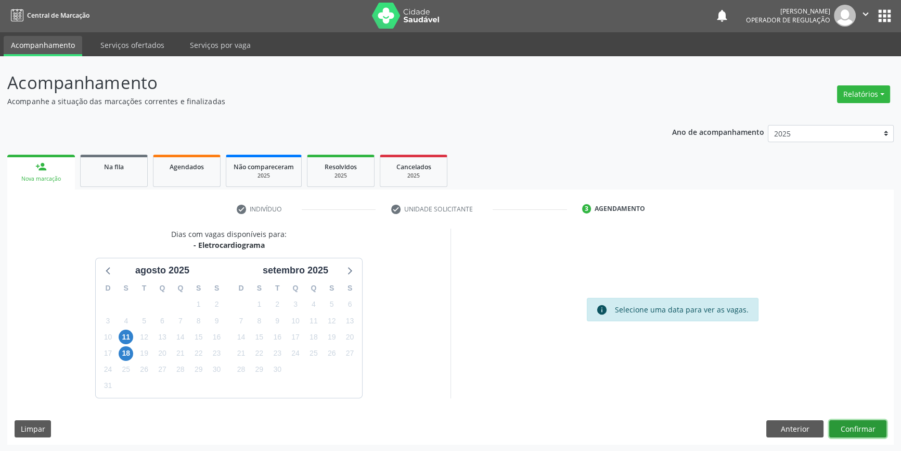
click at [864, 431] on button "Confirmar" at bounding box center [857, 429] width 57 height 18
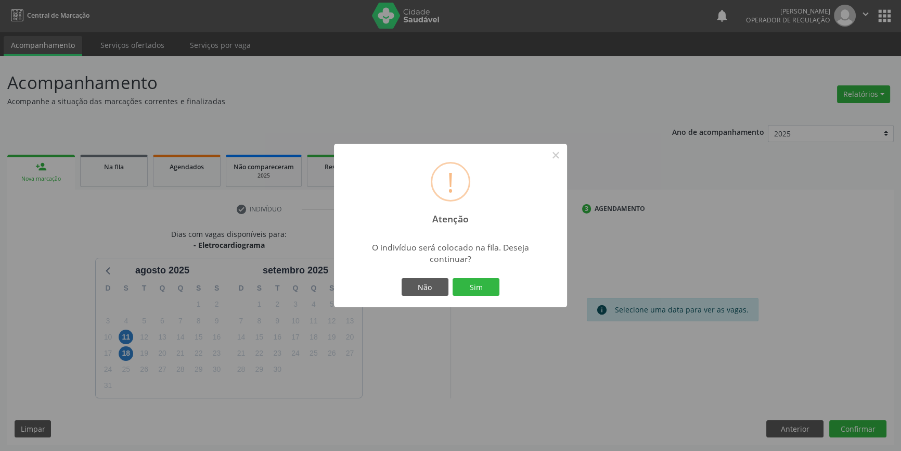
click at [860, 428] on div "! Atenção × O indivíduo será colocado na fila. Deseja continuar? Não Sim" at bounding box center [450, 225] width 901 height 451
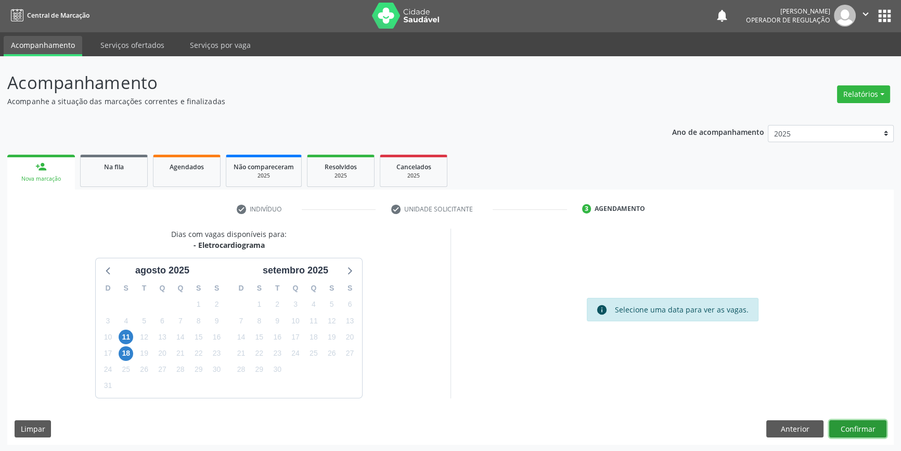
click at [843, 425] on button "Confirmar" at bounding box center [857, 429] width 57 height 18
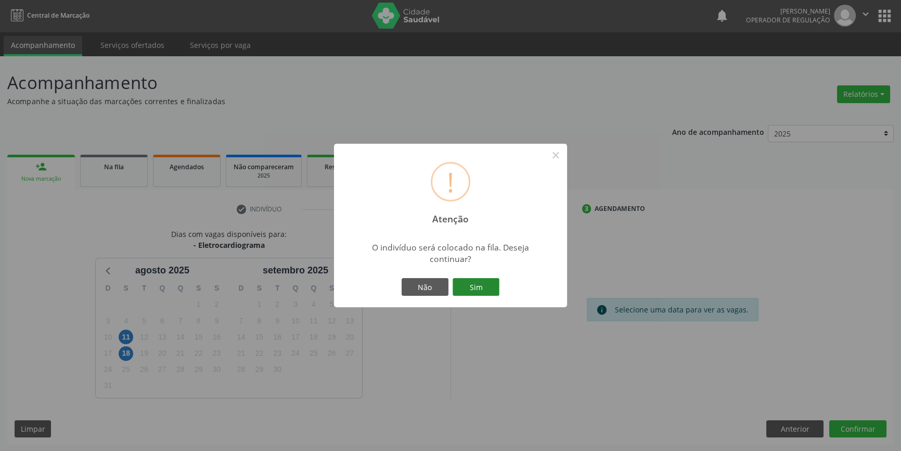
click at [491, 288] on button "Sim" at bounding box center [476, 287] width 47 height 18
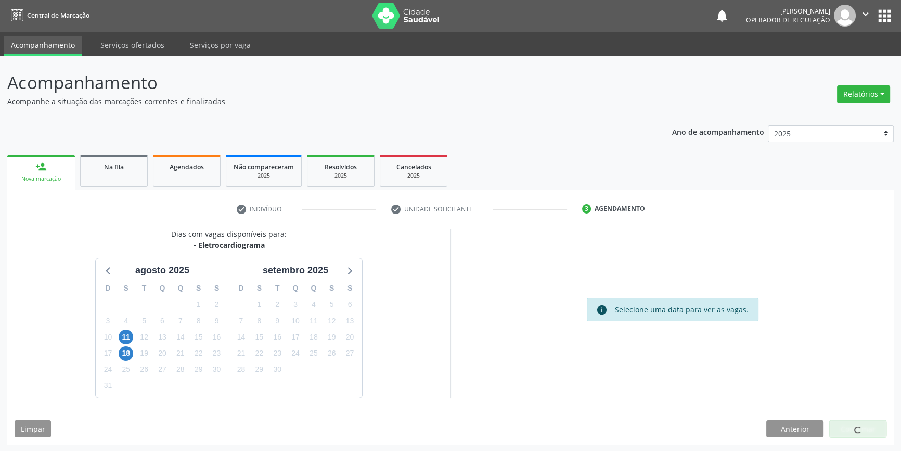
scroll to position [0, 0]
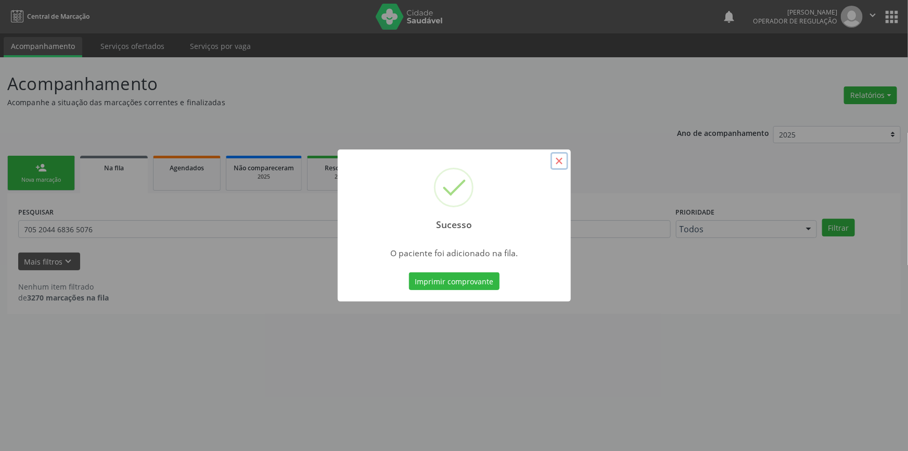
click at [565, 161] on button "×" at bounding box center [559, 161] width 18 height 18
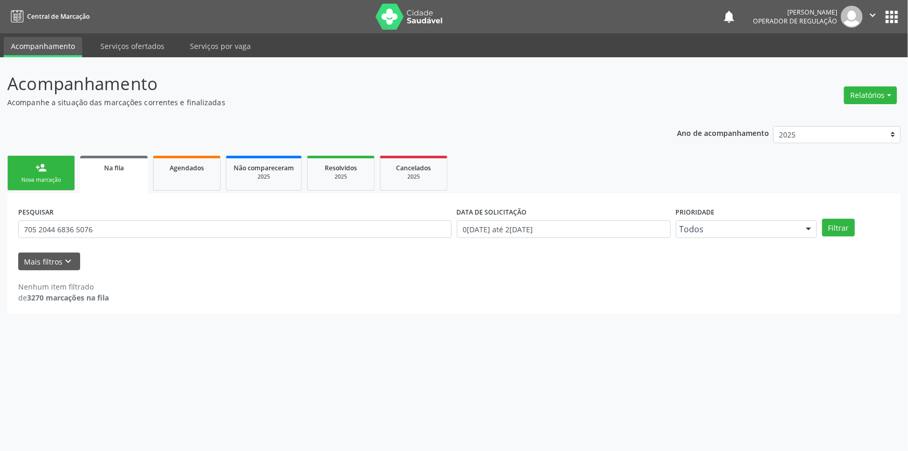
click at [41, 183] on div "Nova marcação" at bounding box center [41, 180] width 52 height 8
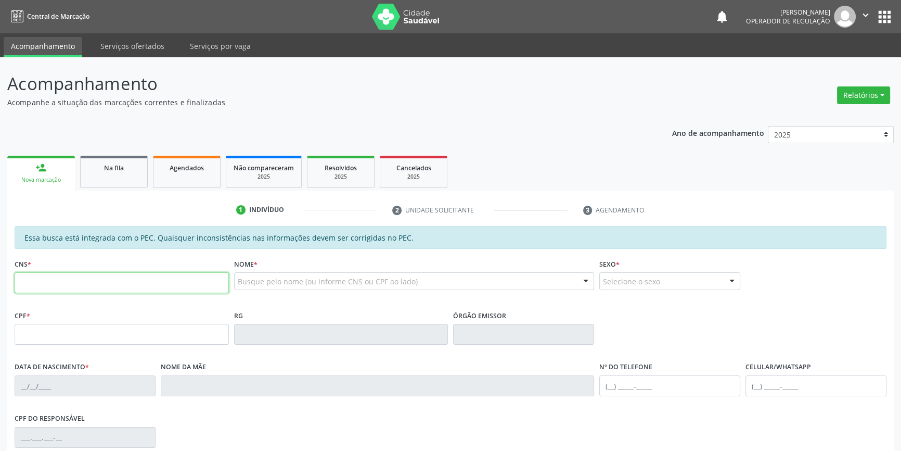
click at [60, 279] on input "text" at bounding box center [122, 282] width 214 height 21
drag, startPoint x: 111, startPoint y: 279, endPoint x: 0, endPoint y: 279, distance: 111.3
click at [0, 279] on div "Acompanhamento Acompanhe a situação das marcações correntes e finalizadas Relat…" at bounding box center [450, 325] width 901 height 537
type input "702 5003 8175 4436"
type input "107.347.274-45"
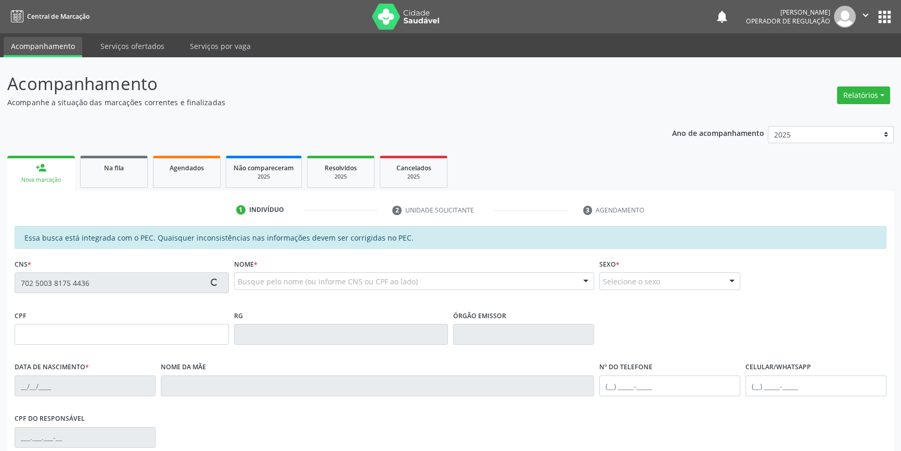
type input "[DATE]"
type input "[PERSON_NAME]"
type input "[PHONE_NUMBER]"
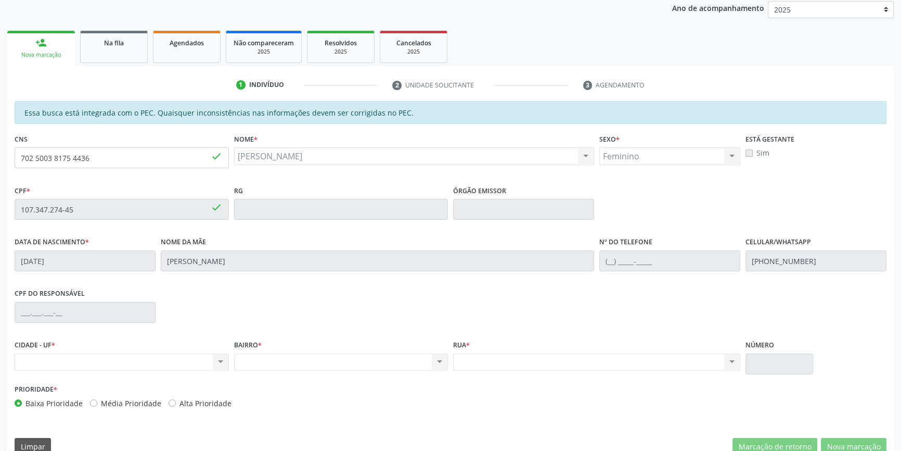
scroll to position [142, 0]
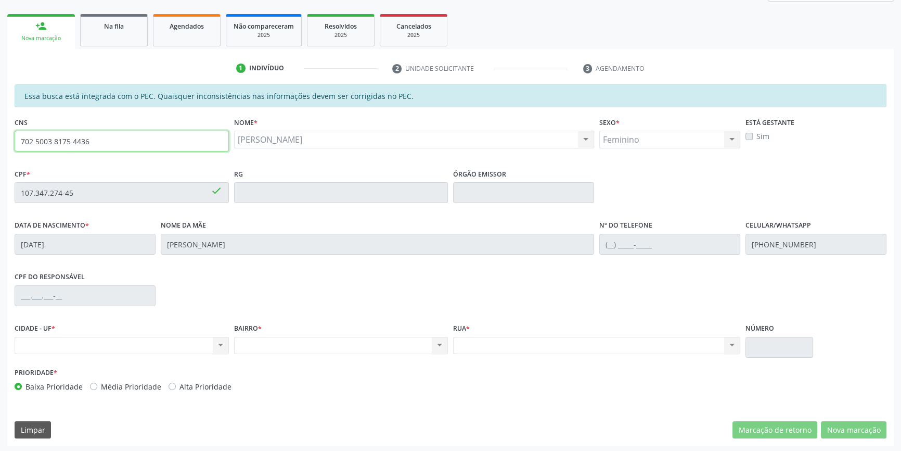
drag, startPoint x: 168, startPoint y: 145, endPoint x: 30, endPoint y: 145, distance: 137.9
click at [30, 145] on input "702 5003 8175 4436" at bounding box center [122, 141] width 214 height 21
click at [113, 144] on input "702 5003 8175 4436" at bounding box center [122, 141] width 214 height 21
drag, startPoint x: 113, startPoint y: 144, endPoint x: 0, endPoint y: 123, distance: 115.3
click at [0, 123] on div "Acompanhamento Acompanhe a situação das marcações correntes e finalizadas Relat…" at bounding box center [450, 184] width 901 height 537
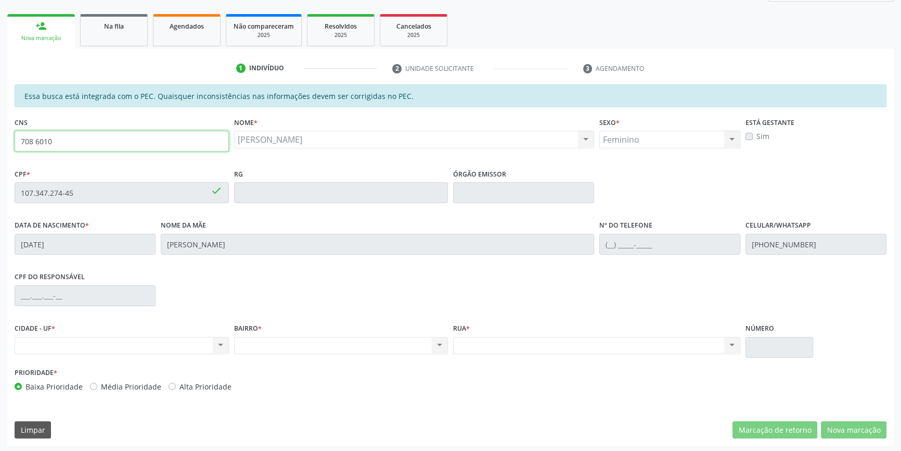
type input "708 6010 0"
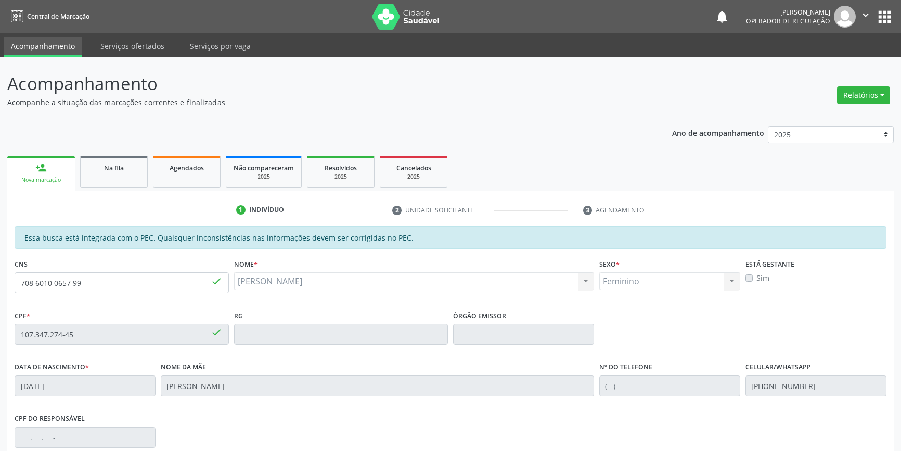
scroll to position [142, 0]
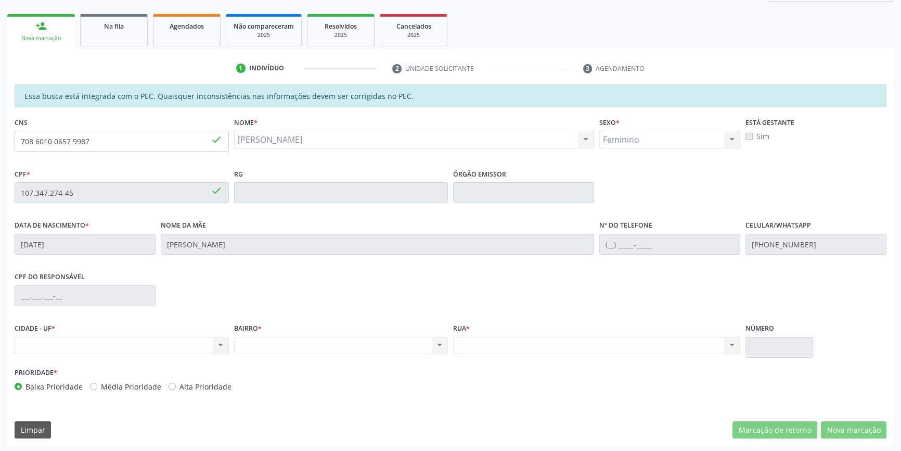
type input "708 6010 0657 9987"
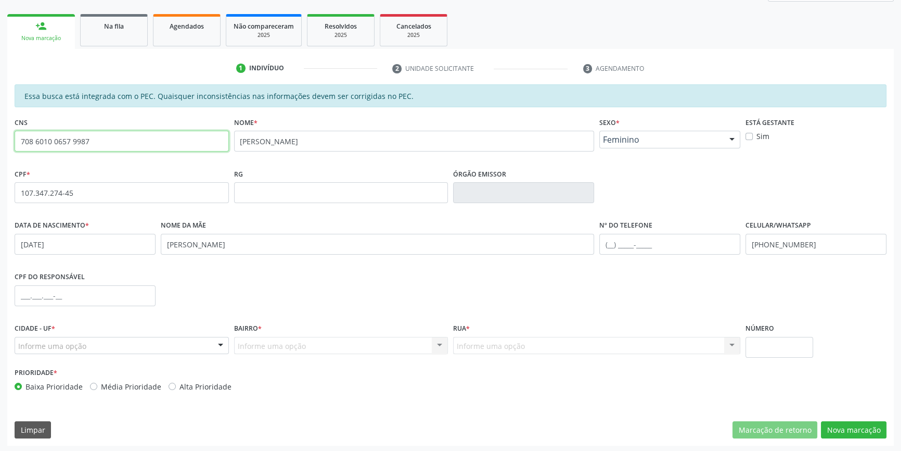
drag, startPoint x: 127, startPoint y: 146, endPoint x: 0, endPoint y: 111, distance: 132.2
click at [0, 111] on div "Acompanhamento Acompanhe a situação das marcações correntes e finalizadas Relat…" at bounding box center [450, 184] width 901 height 537
click at [156, 140] on input "text" at bounding box center [122, 141] width 214 height 21
type input "706 7075 5703 8018"
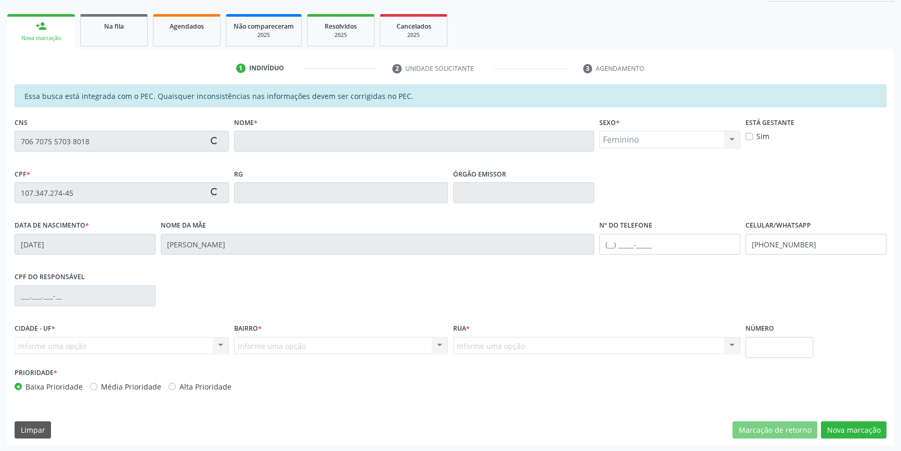
type input "022.856.314-30"
type input "20/10/1948"
type input "Rosa Maria Amelia dos Santos"
type input "(87) 98802-6707"
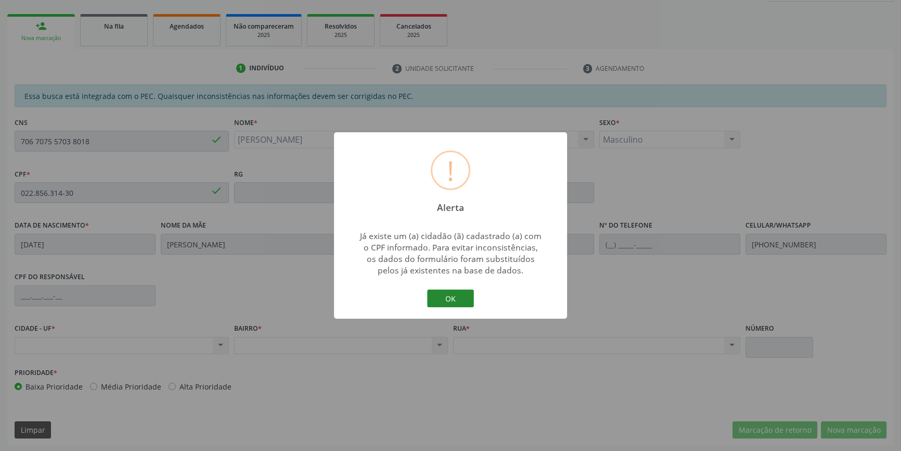
click at [452, 299] on button "OK" at bounding box center [450, 298] width 47 height 18
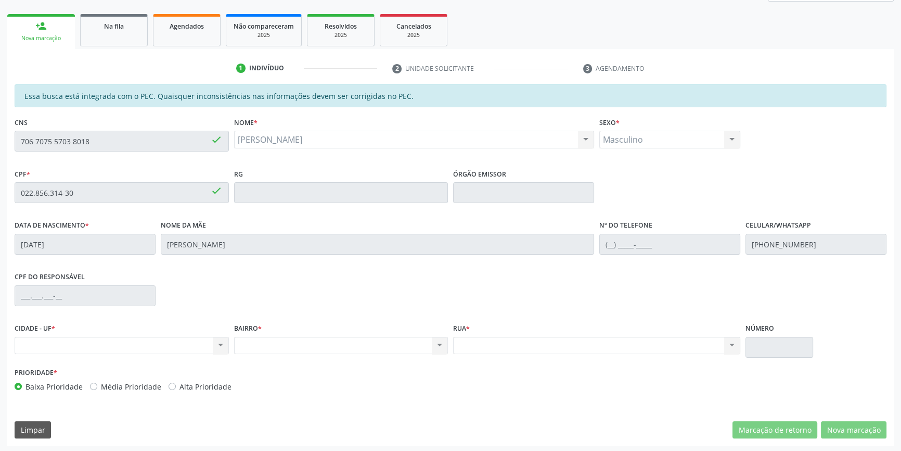
click at [0, 137] on div "Acompanhamento Acompanhe a situação das marcações correntes e finalizadas Relat…" at bounding box center [450, 184] width 901 height 537
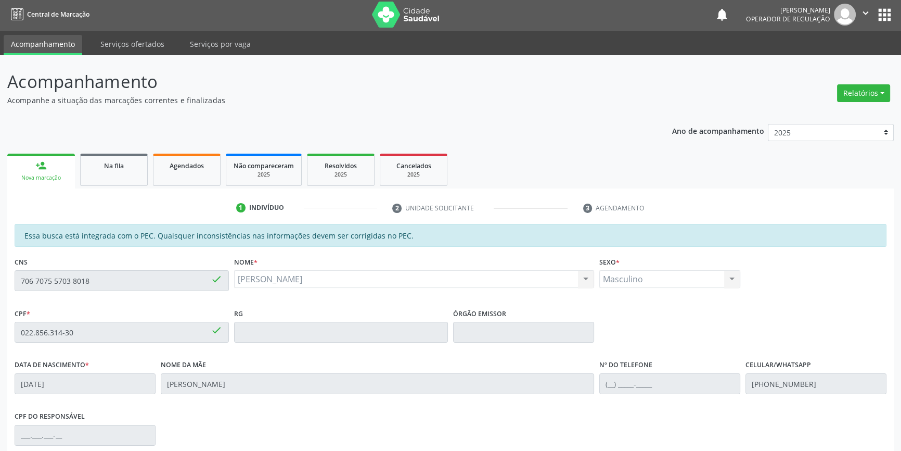
scroll to position [0, 0]
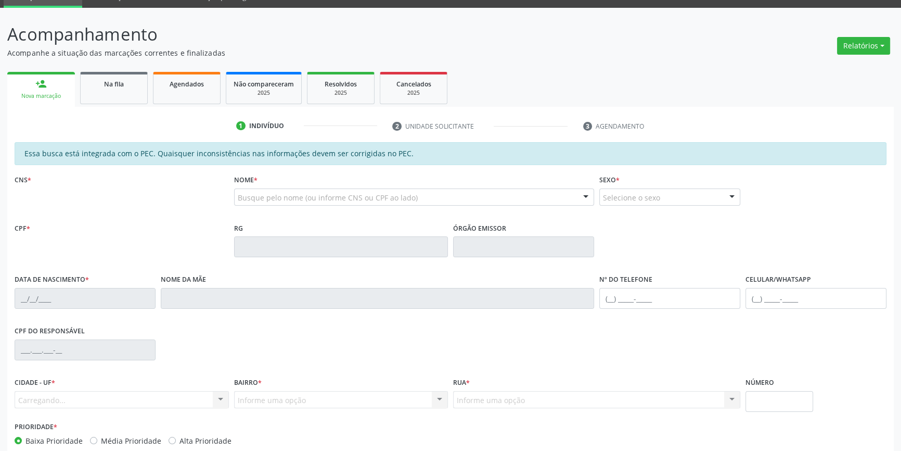
scroll to position [108, 0]
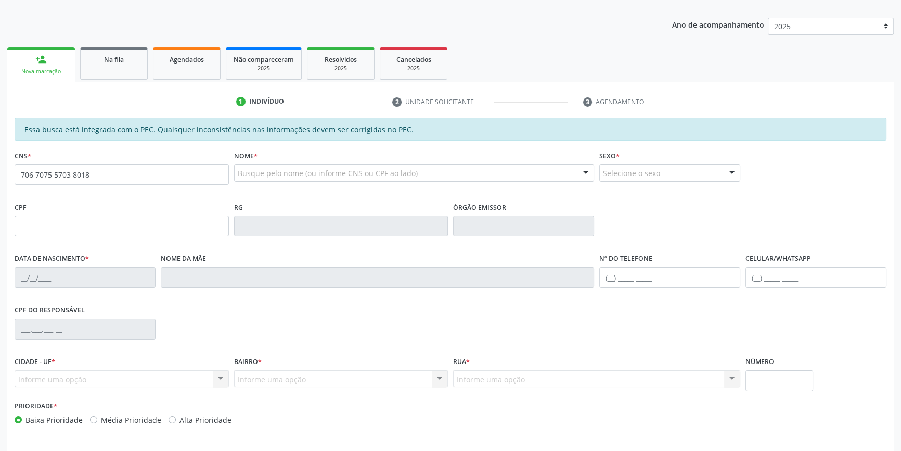
type input "706 7075 5703 8018"
type input "20[DATE]"
type input "[PERSON_NAME]"
type input "[PHONE_NUMBER]"
type input "S/N"
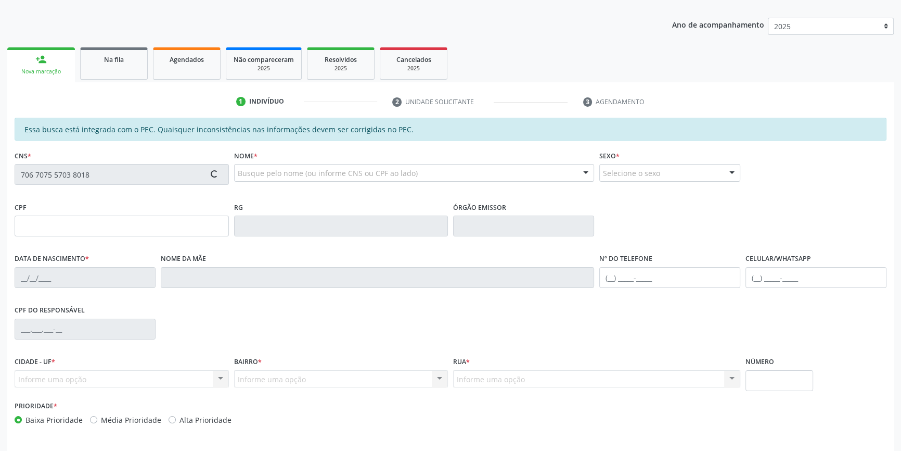
type input "022.856.314-30"
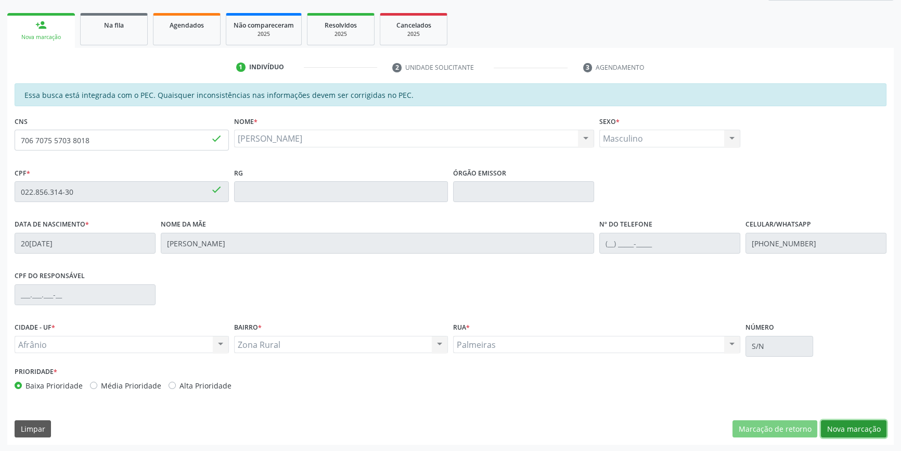
click at [863, 426] on button "Nova marcação" at bounding box center [854, 429] width 66 height 18
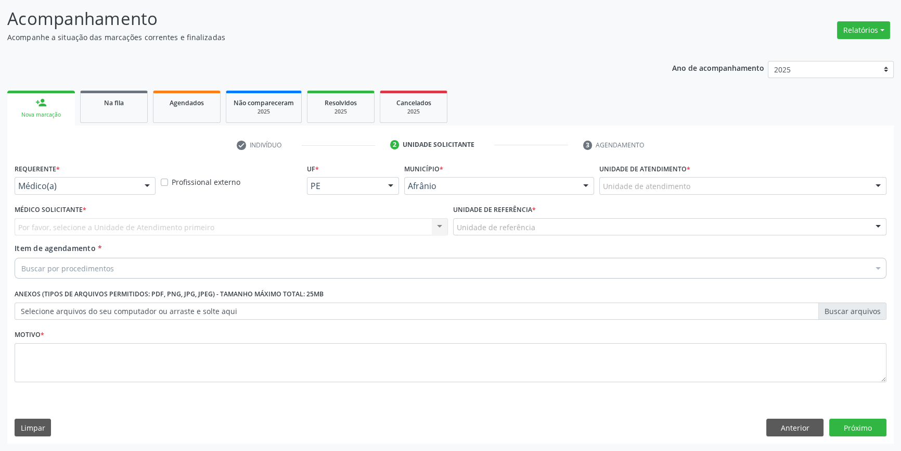
scroll to position [64, 0]
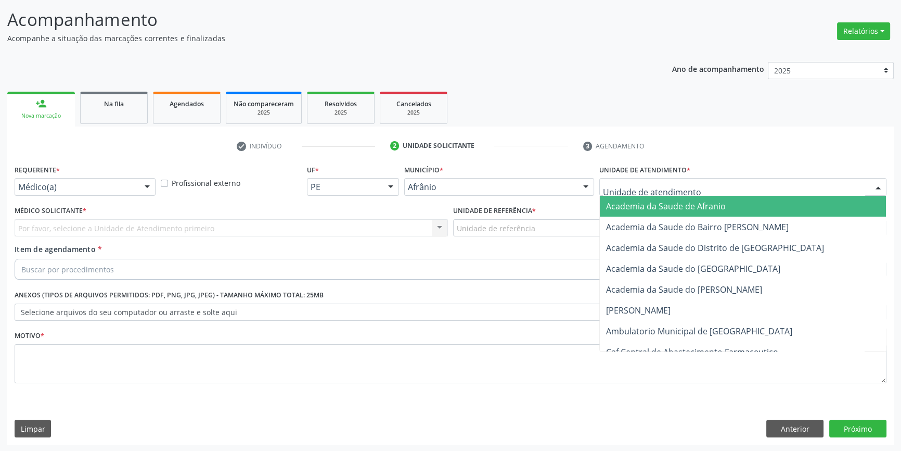
click at [732, 194] on div "Academia da Saude de Afranio Academia da Saude do Bairro Roberto Luis Academia …" at bounding box center [742, 187] width 287 height 18
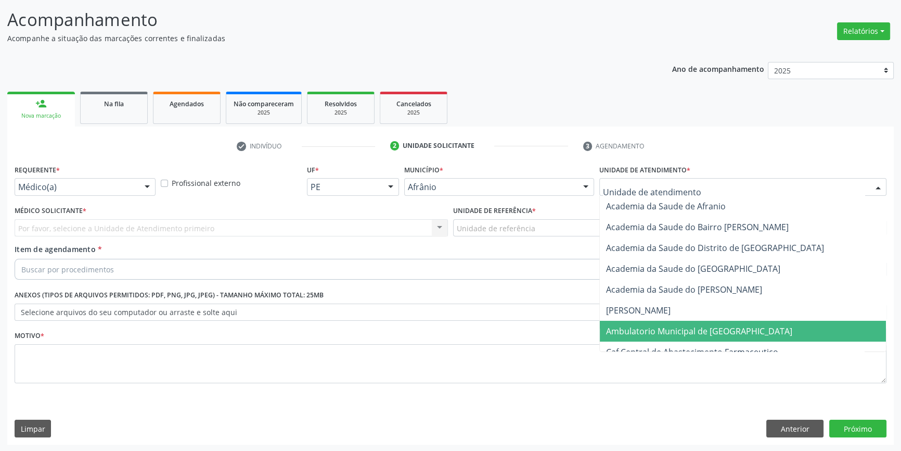
click at [652, 325] on span "Ambulatorio Municipal de [GEOGRAPHIC_DATA]" at bounding box center [699, 330] width 186 height 11
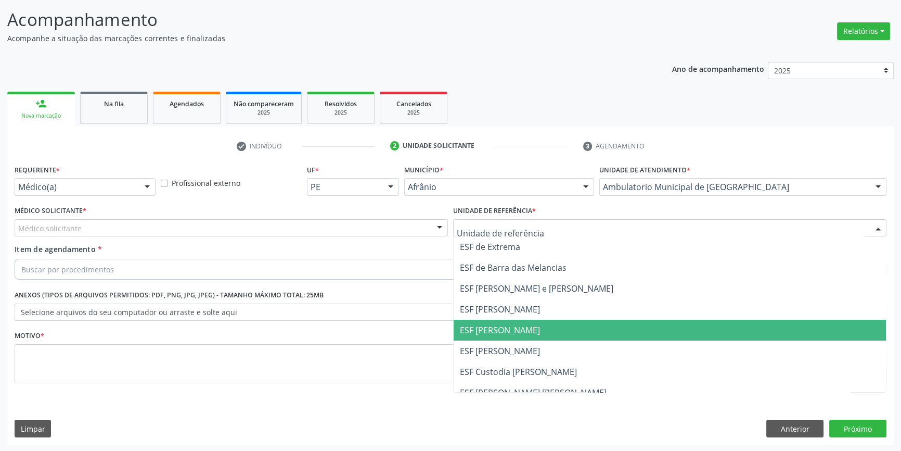
click at [509, 327] on span "ESF [PERSON_NAME]" at bounding box center [500, 329] width 80 height 11
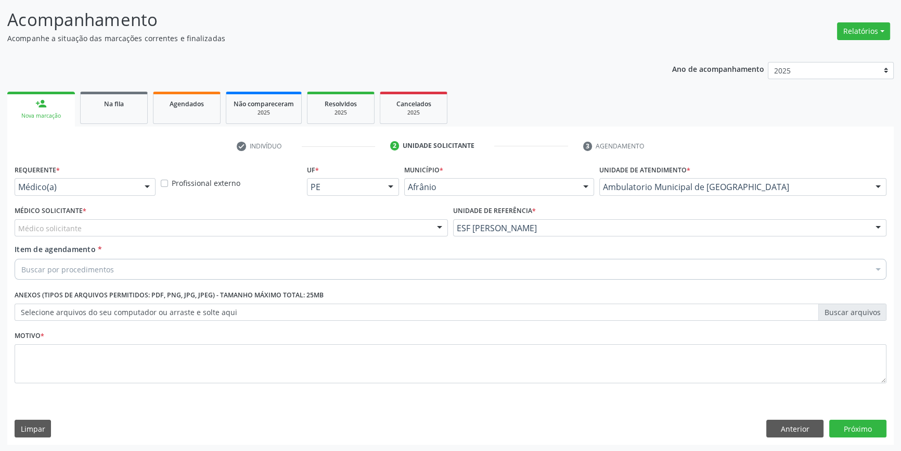
drag, startPoint x: 368, startPoint y: 238, endPoint x: 332, endPoint y: 228, distance: 36.9
click at [365, 238] on div "Médico Solicitante * Médico solicitante Alysson Rodrigo Ferreira Cavalcanti Bru…" at bounding box center [231, 223] width 439 height 41
click at [329, 228] on div at bounding box center [231, 228] width 433 height 18
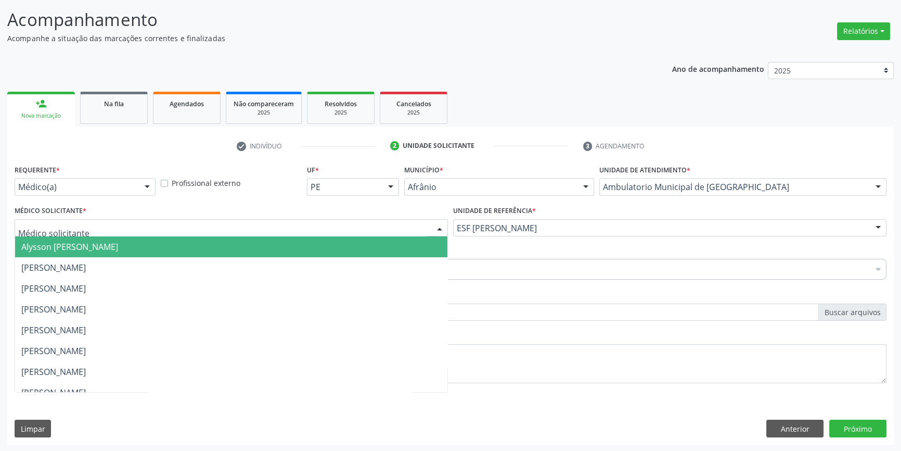
click at [203, 247] on span "Alysson [PERSON_NAME]" at bounding box center [231, 246] width 432 height 21
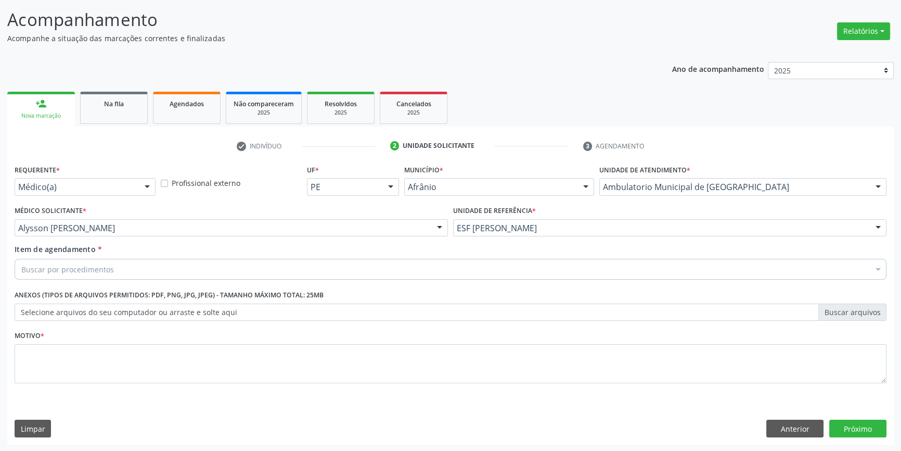
click at [153, 264] on div "Buscar por procedimentos" at bounding box center [451, 269] width 872 height 21
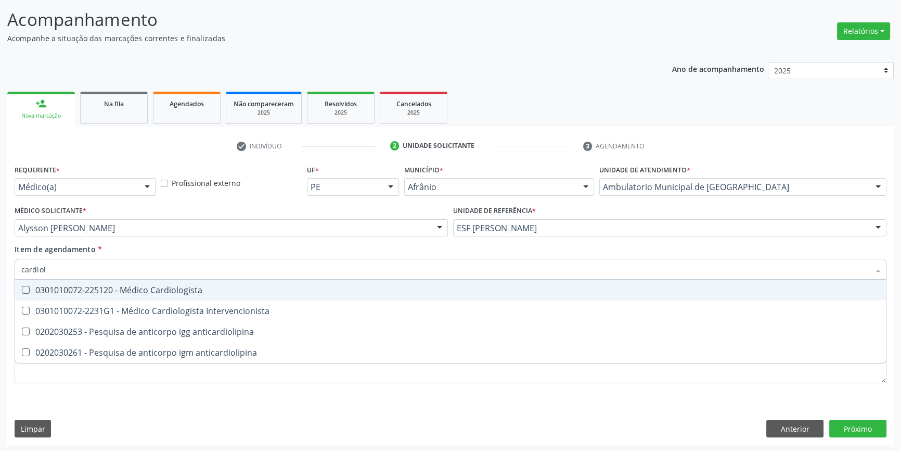
type input "cardiolo"
click at [190, 286] on div "0301010072-225120 - Médico Cardiologista" at bounding box center [450, 290] width 859 height 8
checkbox Cardiologista "true"
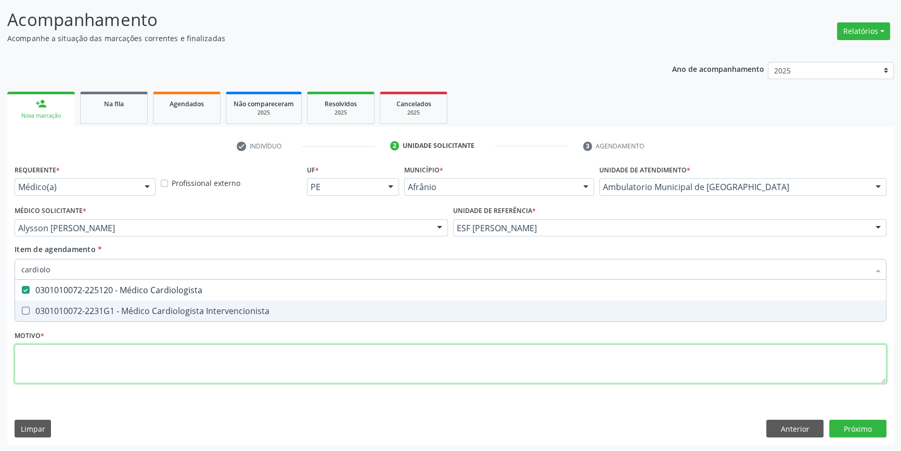
click at [157, 358] on div "Requerente * Médico(a) Médico(a) Enfermeiro(a) Paciente Nenhum resultado encont…" at bounding box center [451, 280] width 872 height 236
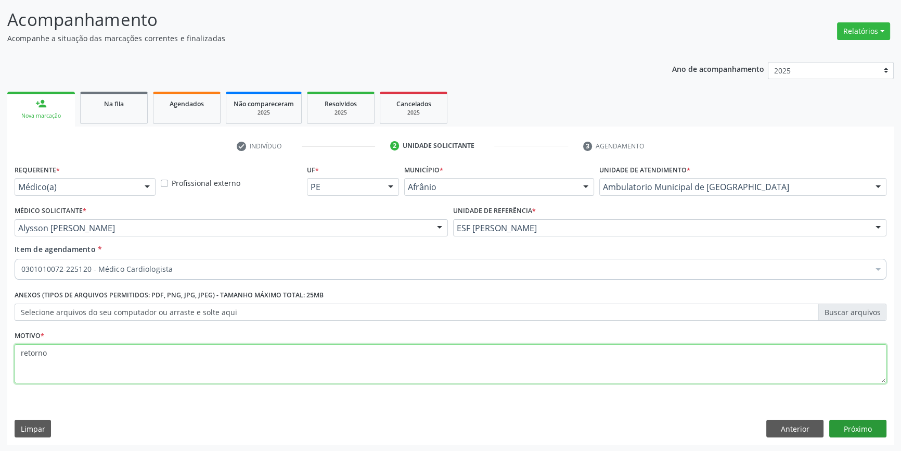
type textarea "retorno"
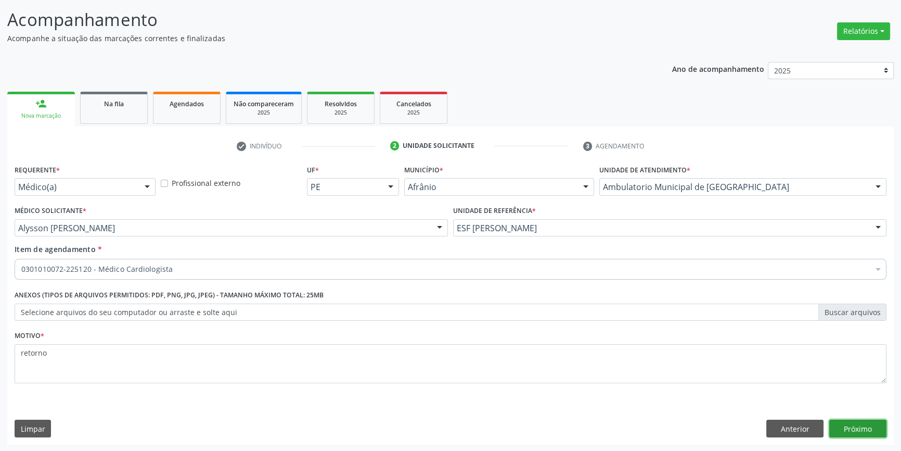
click at [852, 430] on button "Próximo" at bounding box center [857, 428] width 57 height 18
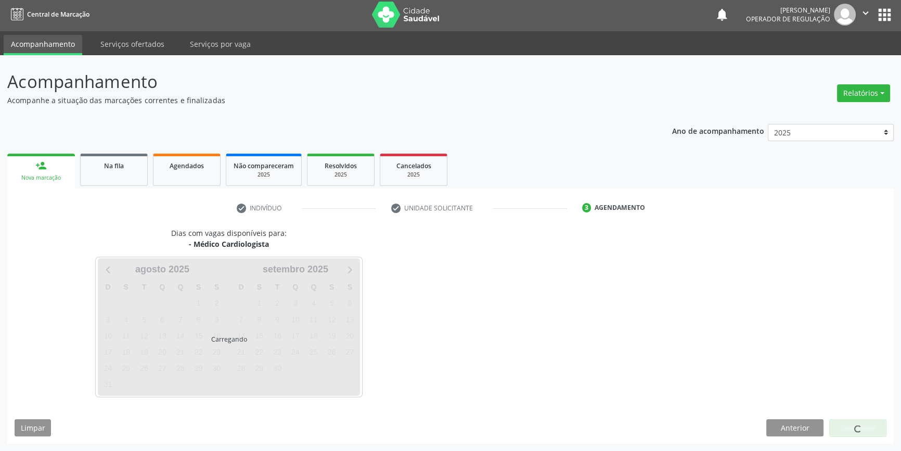
scroll to position [1, 0]
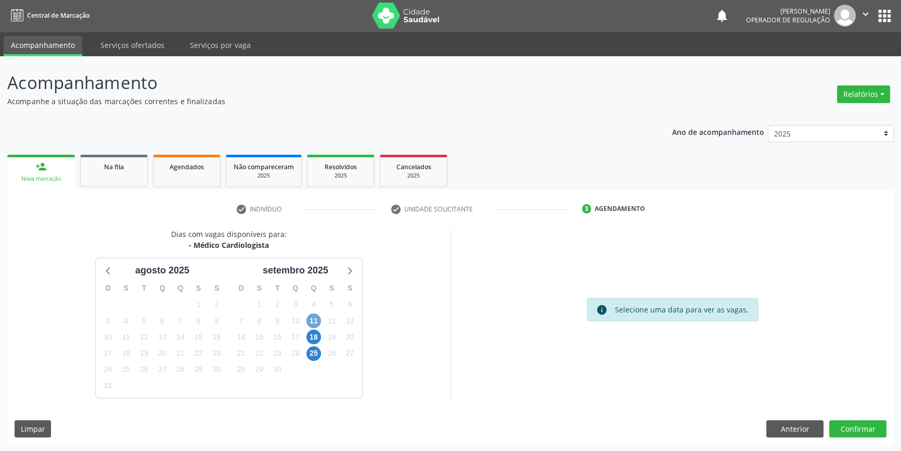
click at [313, 324] on span "11" at bounding box center [313, 320] width 15 height 15
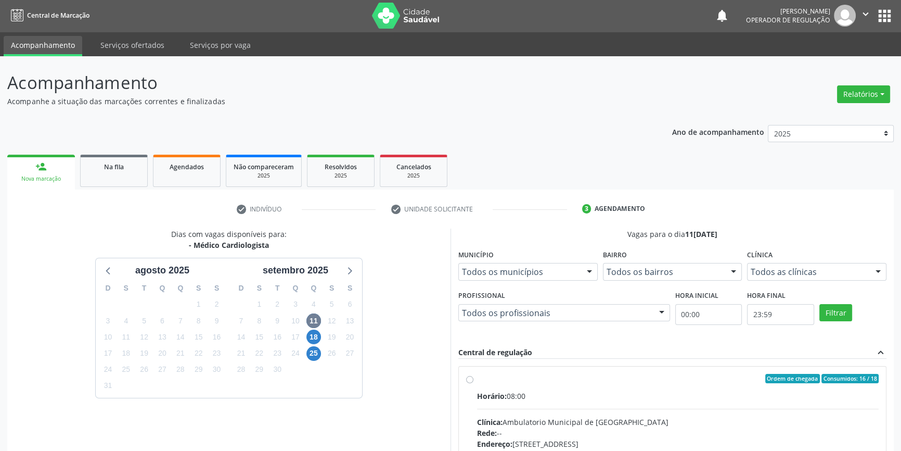
click at [489, 375] on div "Ordem de chegada Consumidos: 16 / 18" at bounding box center [678, 378] width 402 height 9
click at [473, 375] on input "Ordem de chegada Consumidos: 16 / 18 Horário: 08:00 Clínica: Ambulatorio Munici…" at bounding box center [469, 378] width 7 height 9
radio input "true"
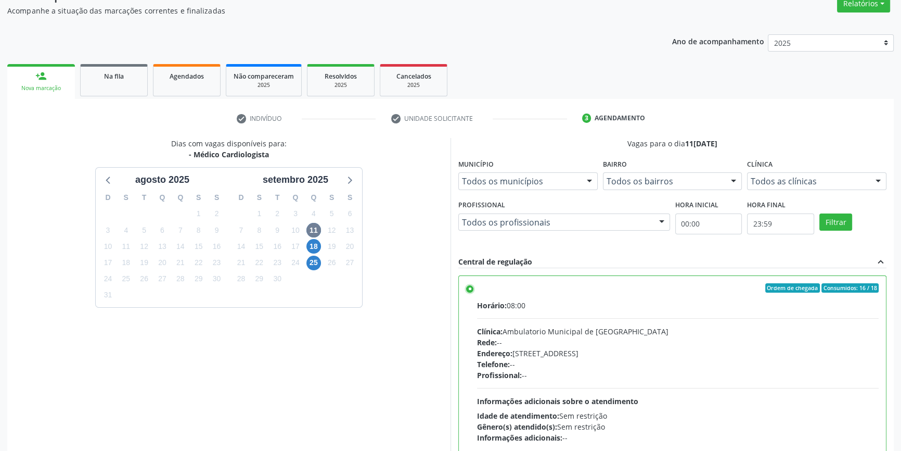
scroll to position [170, 0]
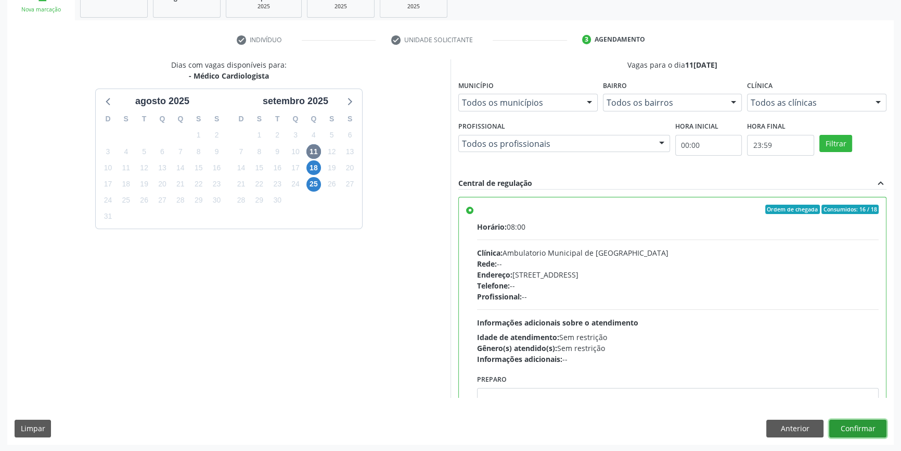
click at [848, 421] on button "Confirmar" at bounding box center [857, 428] width 57 height 18
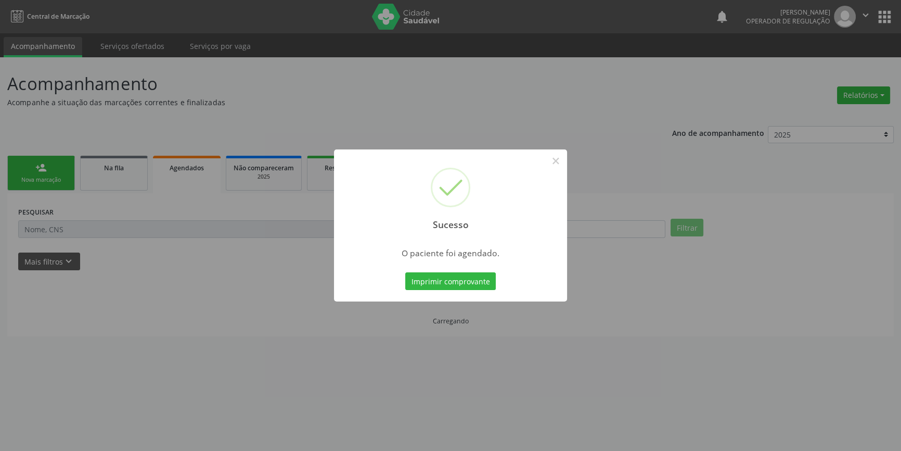
scroll to position [0, 0]
click at [471, 281] on button "Imprimir comprovante" at bounding box center [454, 281] width 91 height 18
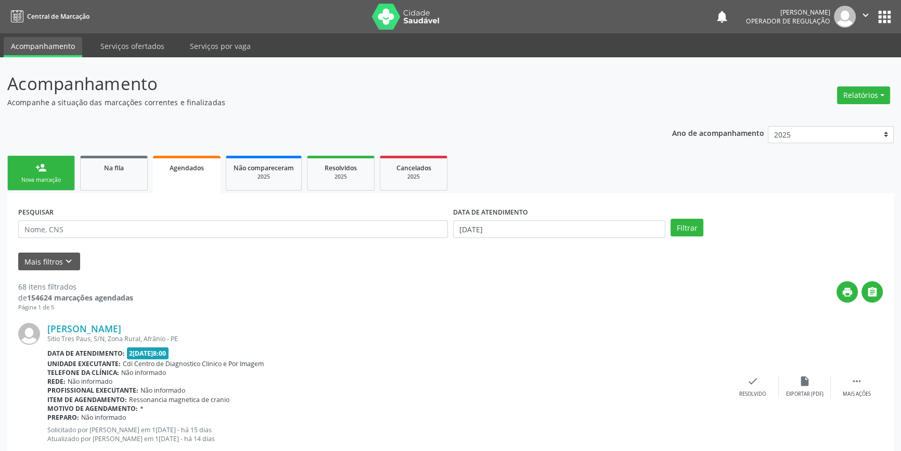
click at [656, 328] on div "Maria Jose Pereira Gomes" at bounding box center [387, 328] width 680 height 11
click at [53, 172] on link "person_add Nova marcação" at bounding box center [41, 173] width 68 height 35
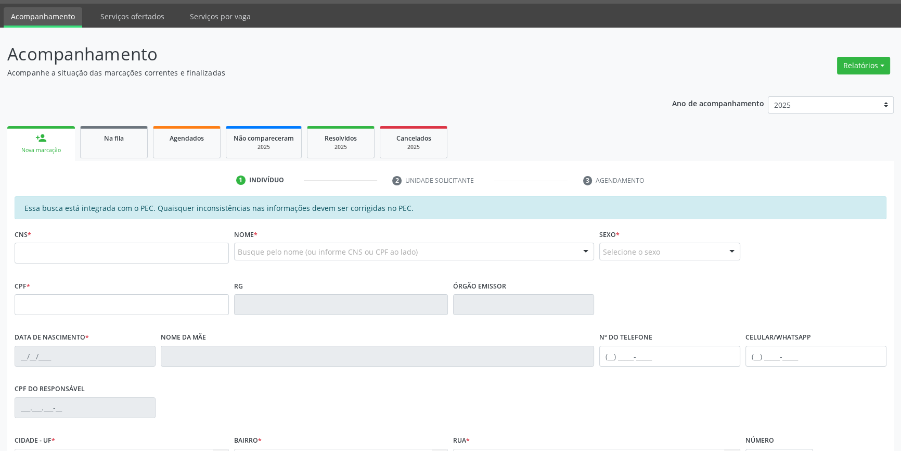
scroll to position [1, 0]
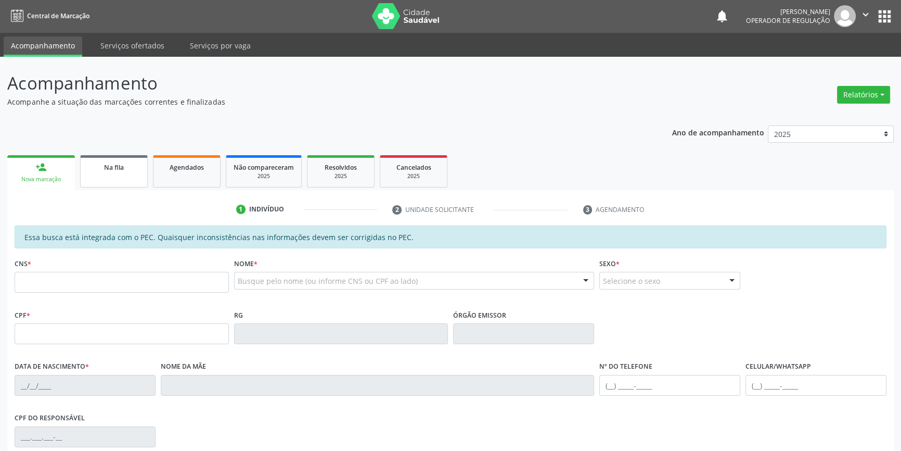
click at [131, 172] on link "Na fila" at bounding box center [114, 171] width 68 height 32
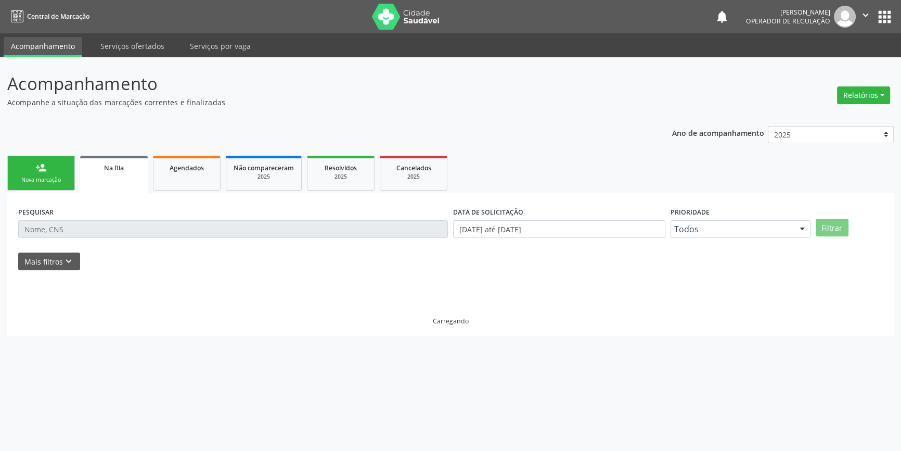
scroll to position [0, 0]
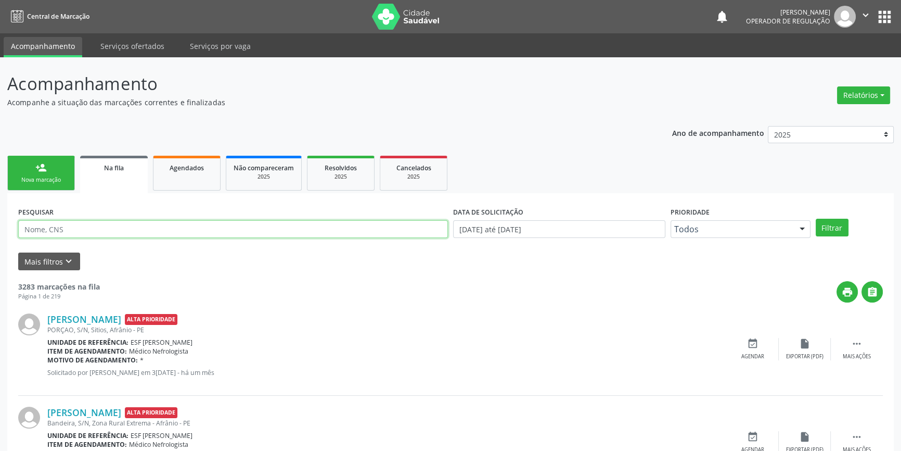
click at [123, 228] on input "text" at bounding box center [233, 229] width 430 height 18
type input "701804289317974"
click at [827, 229] on button "Filtrar" at bounding box center [832, 228] width 33 height 18
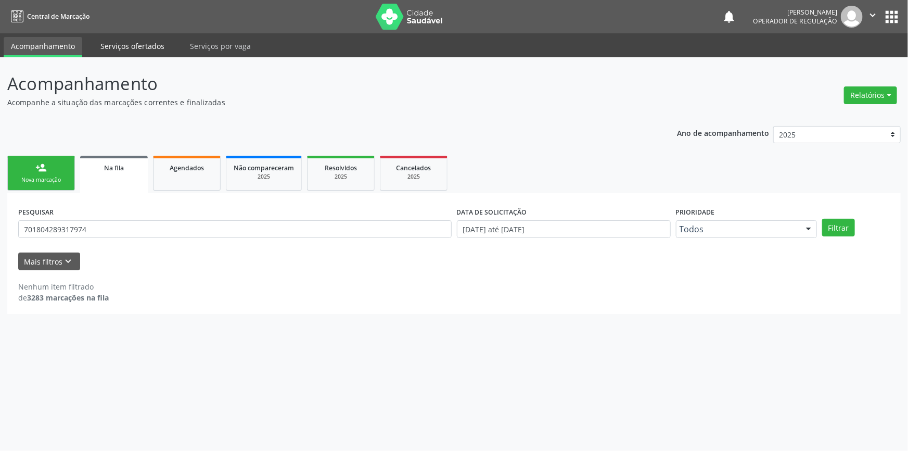
click at [146, 47] on link "Serviços ofertados" at bounding box center [132, 46] width 79 height 18
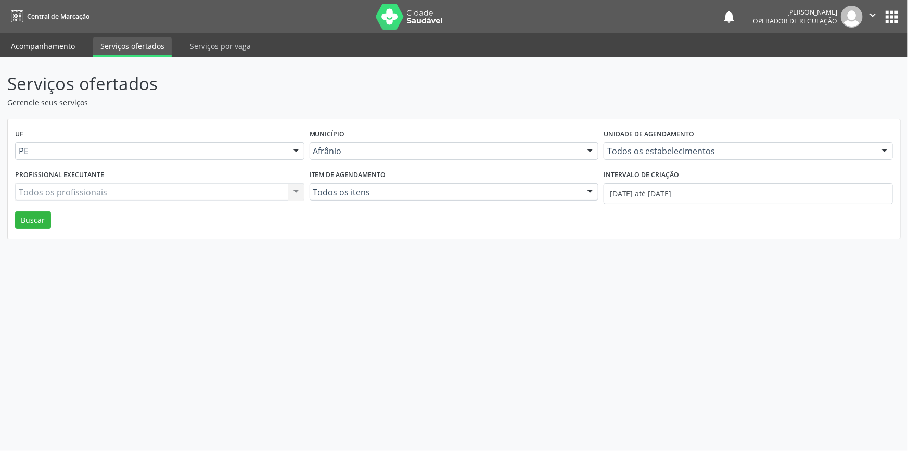
click at [69, 45] on link "Acompanhamento" at bounding box center [43, 46] width 79 height 18
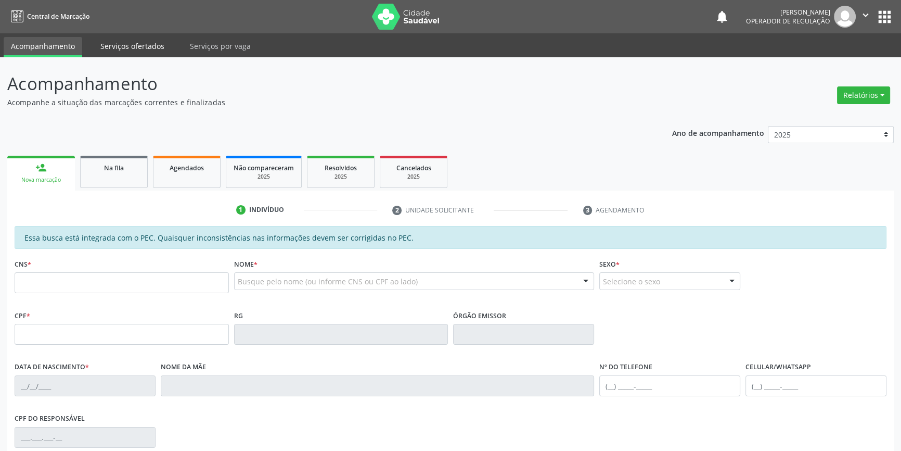
click at [153, 44] on link "Serviços ofertados" at bounding box center [132, 46] width 79 height 18
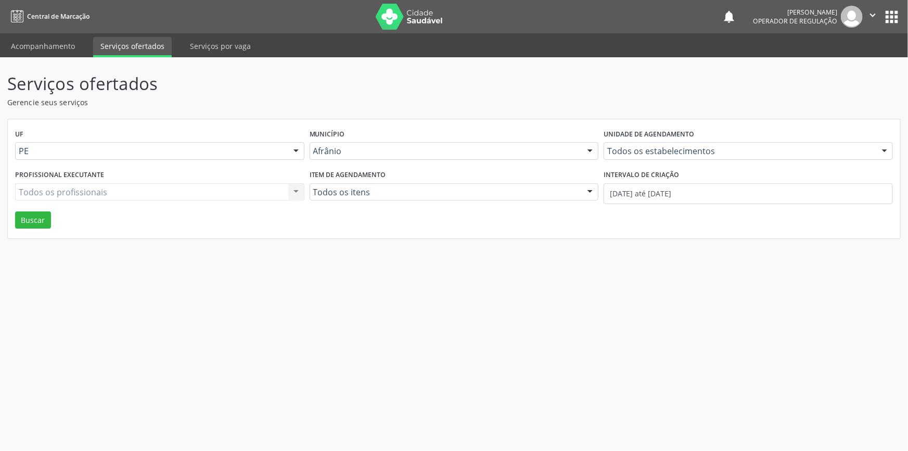
click at [143, 44] on link "Serviços ofertados" at bounding box center [132, 47] width 79 height 20
click at [56, 47] on link "Acompanhamento" at bounding box center [43, 46] width 79 height 18
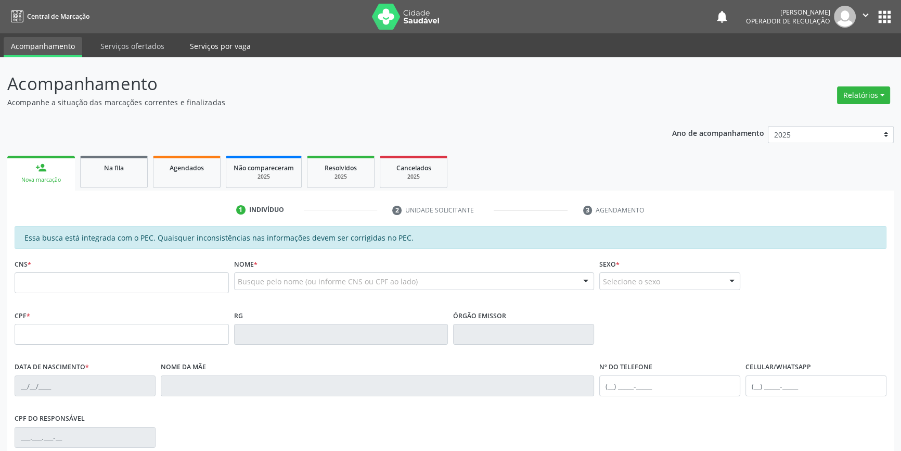
click at [203, 47] on link "Serviços por vaga" at bounding box center [220, 46] width 75 height 18
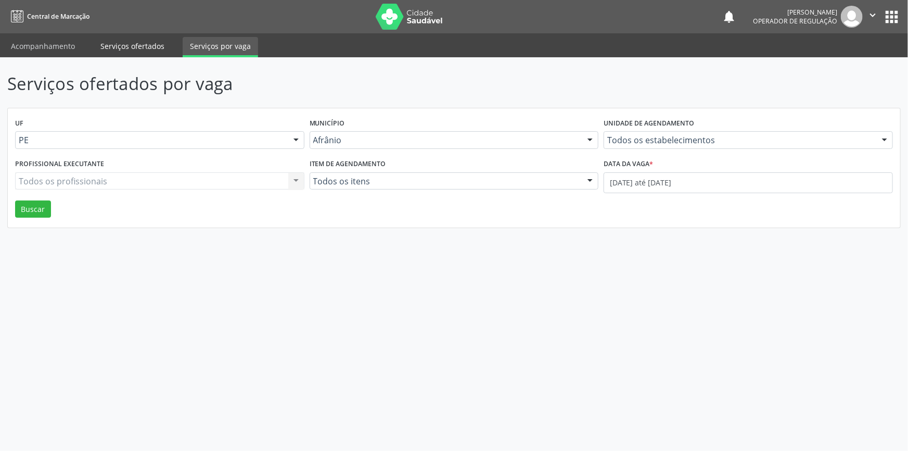
click at [150, 49] on link "Serviços ofertados" at bounding box center [132, 46] width 79 height 18
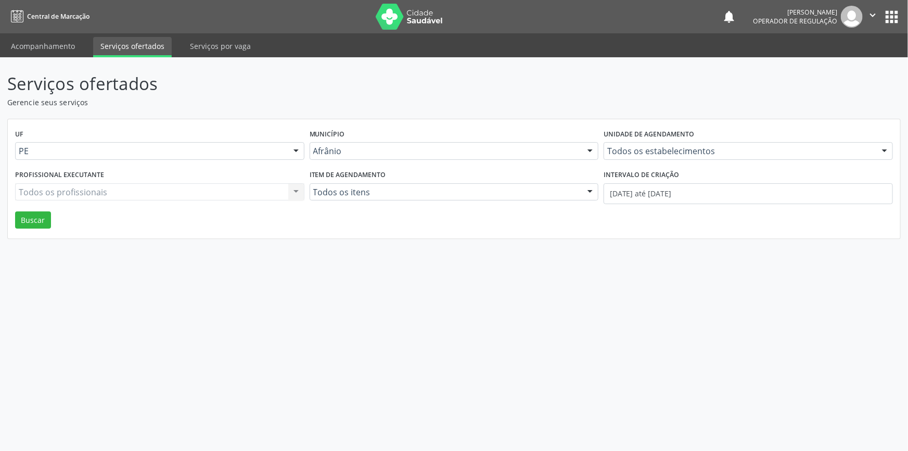
click at [150, 49] on link "Serviços ofertados" at bounding box center [132, 47] width 79 height 20
click at [68, 45] on link "Acompanhamento" at bounding box center [43, 46] width 79 height 18
